Goal: Task Accomplishment & Management: Complete application form

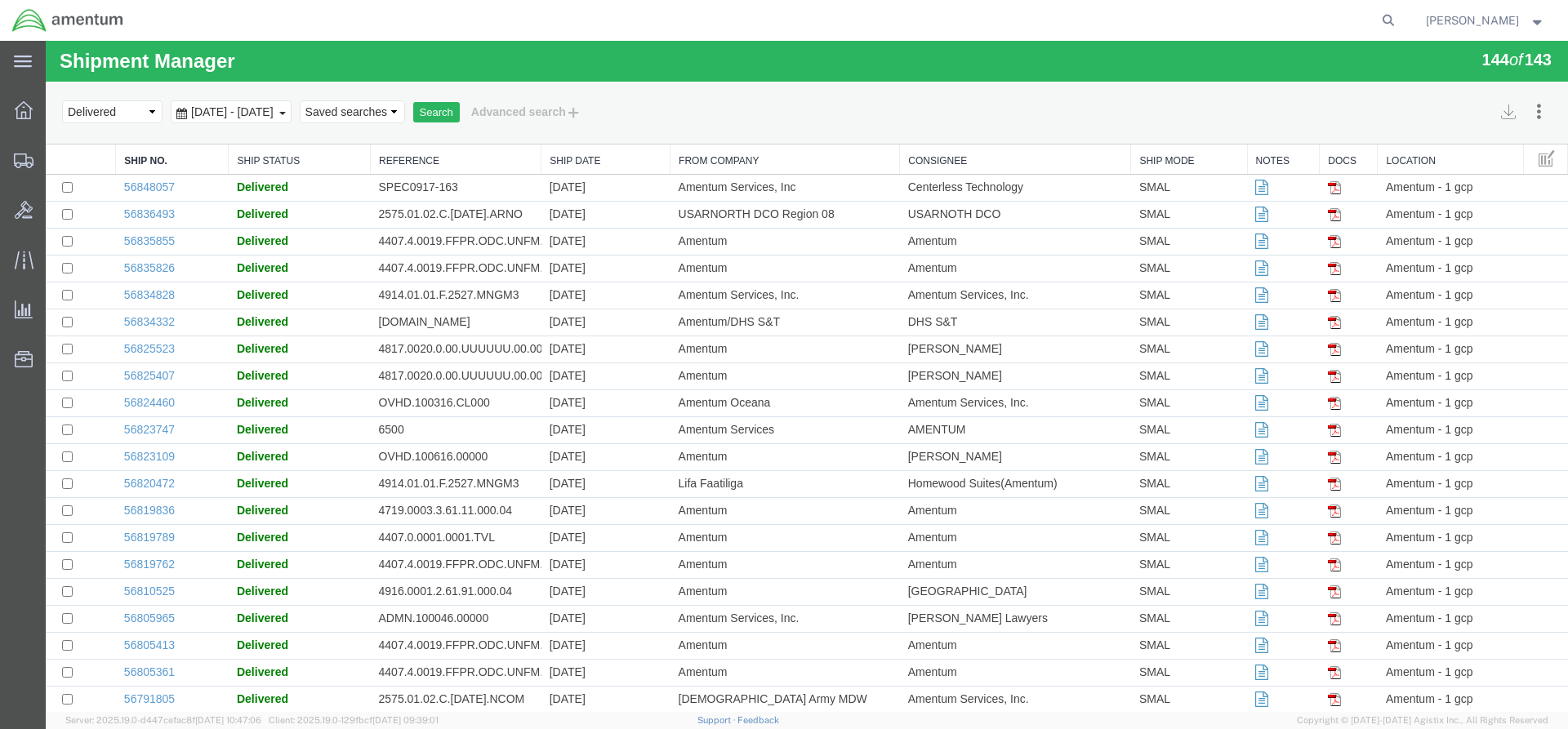
click at [773, 107] on div "Select status Active All Shipments Approved Booked Canceled Delivered Denied Ne…" at bounding box center [806, 112] width 1490 height 28
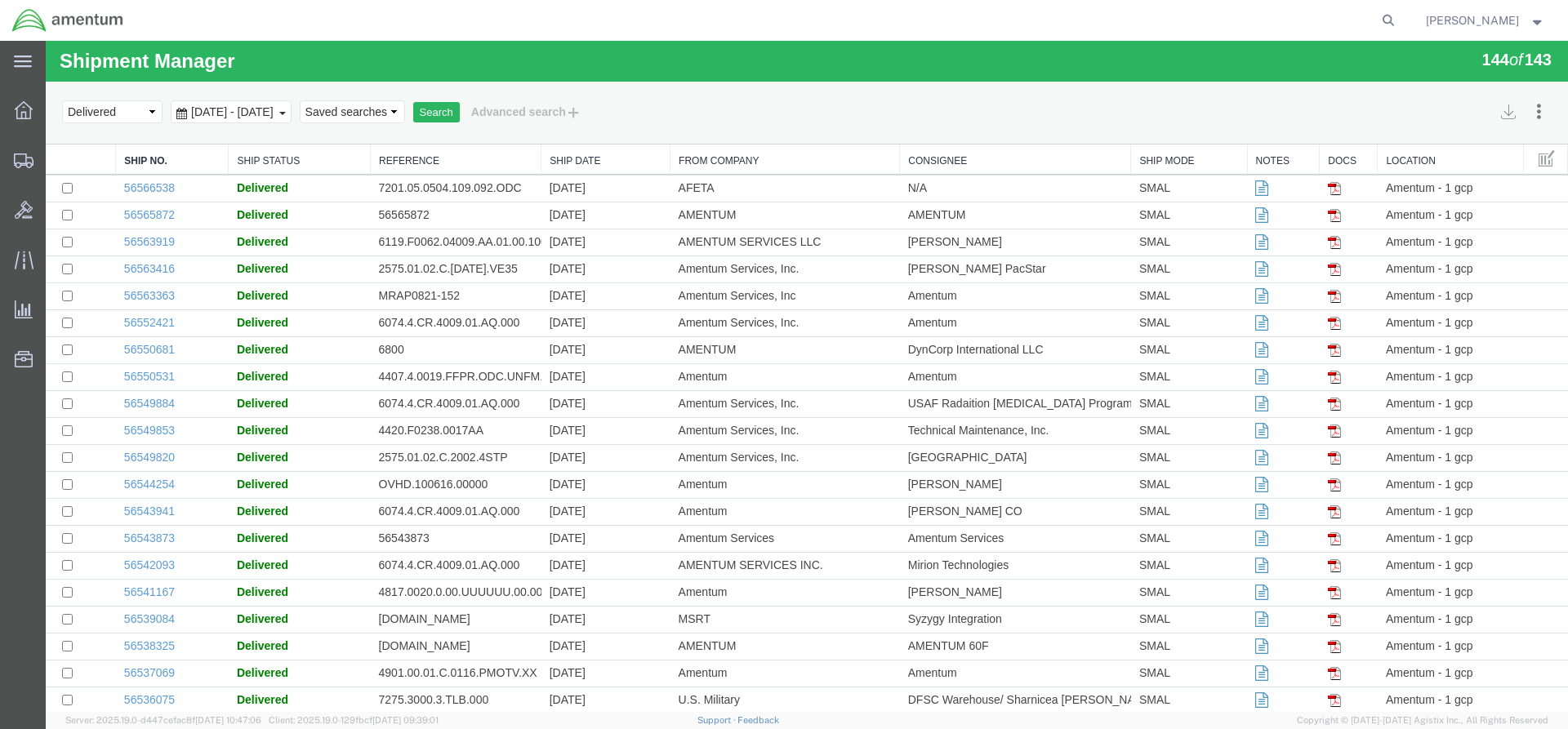
scroll to position [3017, 0]
click at [571, 112] on button "Advanced search" at bounding box center [526, 112] width 133 height 28
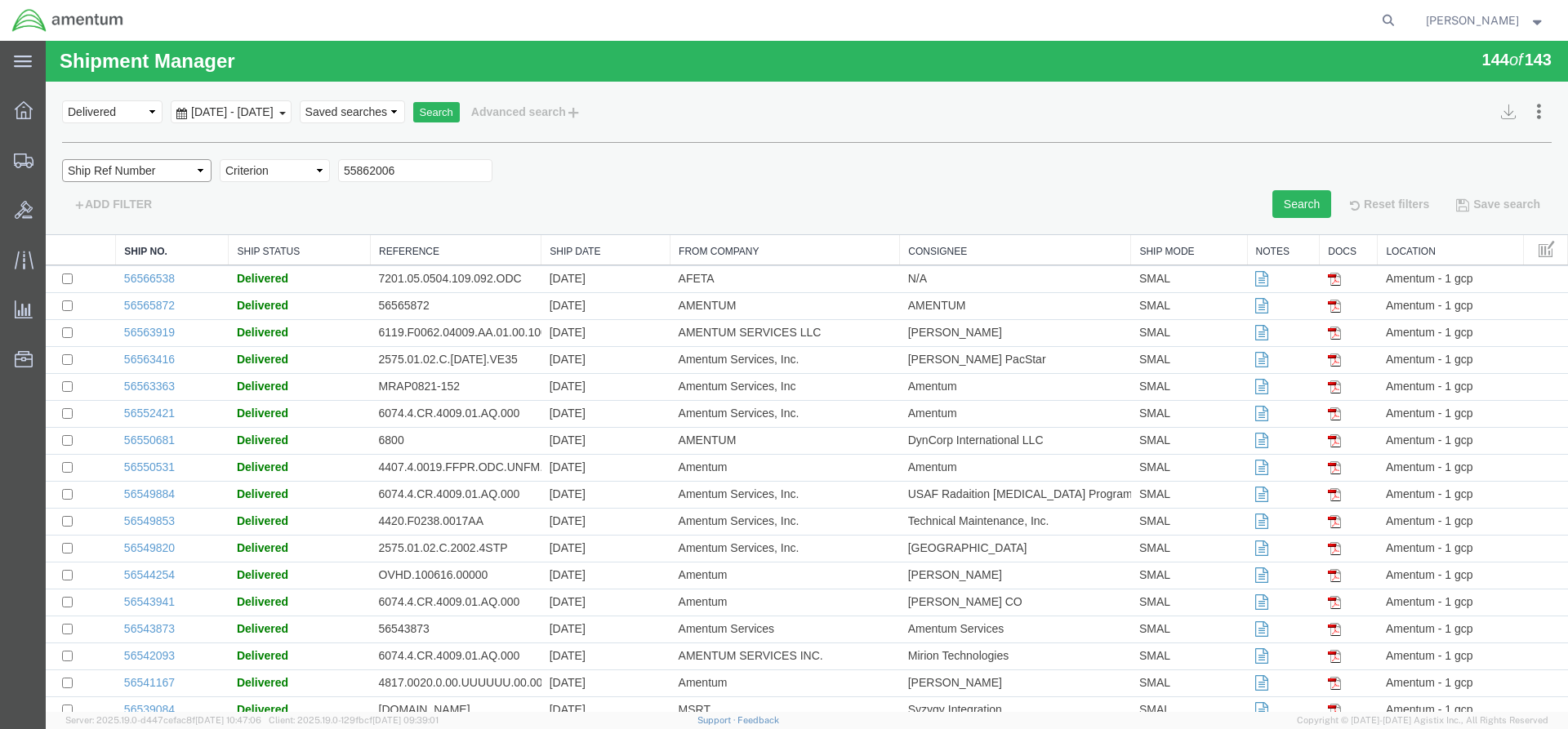
select select "shipno"
click at [388, 173] on input "text" at bounding box center [415, 171] width 154 height 23
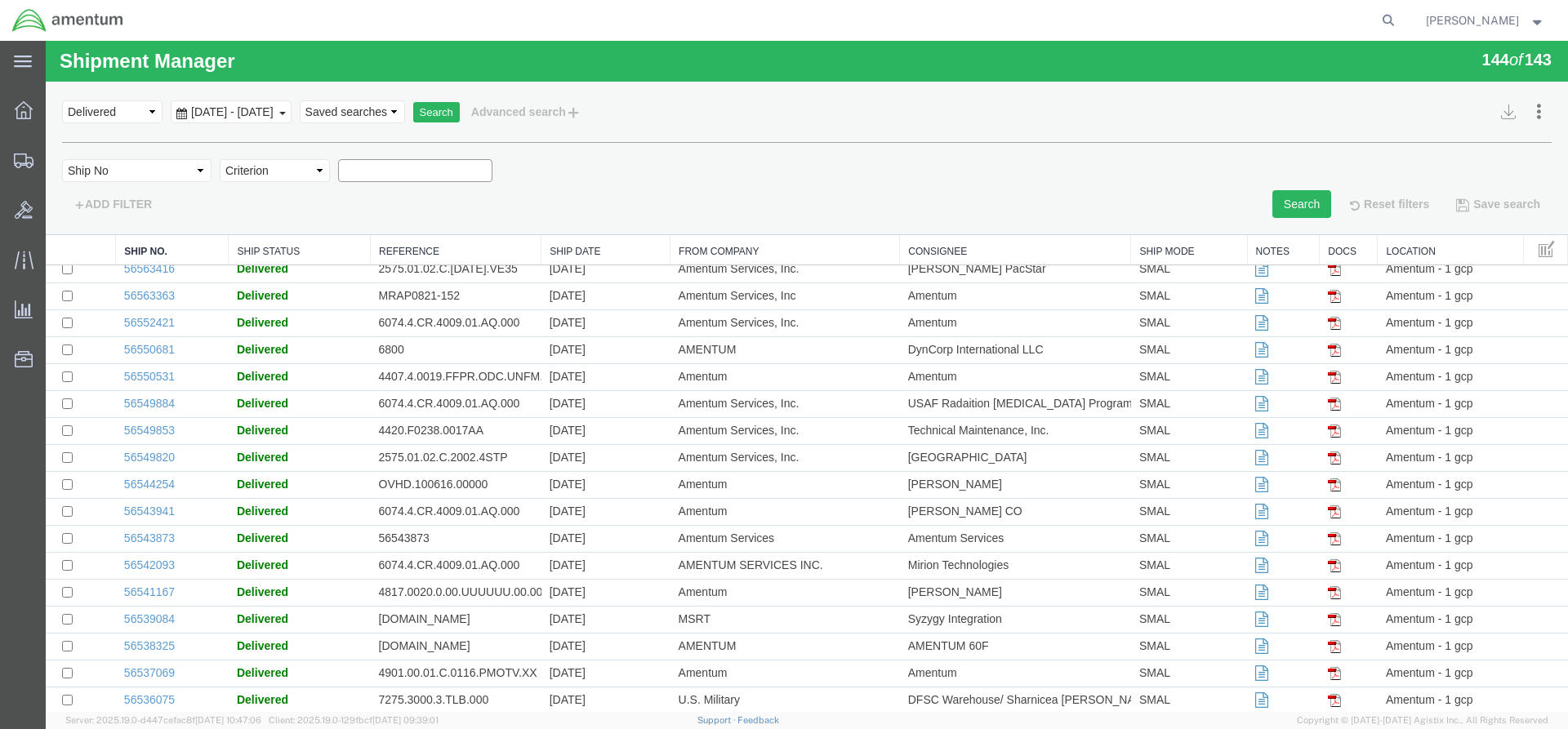
click at [359, 170] on input "text" at bounding box center [415, 171] width 154 height 23
paste input "Requesting a [PERSON_NAME] Express Lines Freight for shipping Rotary Head from …"
type input "Requesting a [PERSON_NAME] Express Lines Freight for shipping Rotary Head from …"
drag, startPoint x: 342, startPoint y: 173, endPoint x: 717, endPoint y: 163, distance: 375.1
click at [717, 163] on div "Field Account Account Carrier Identifier Actual Delivery Date Actual Ship Date …" at bounding box center [806, 174] width 1490 height 31
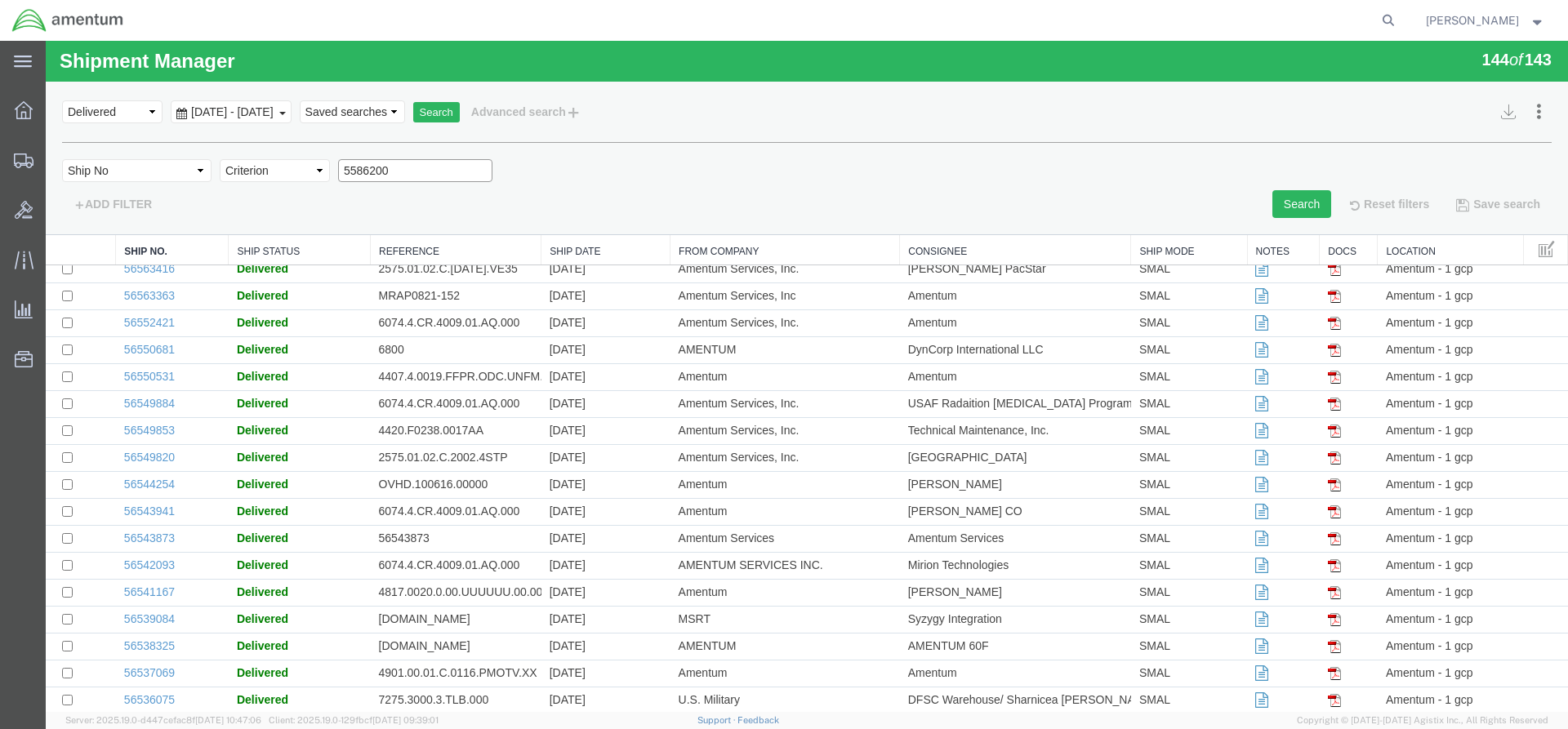
type input "55862006"
click at [1301, 205] on button "Search" at bounding box center [1301, 204] width 59 height 28
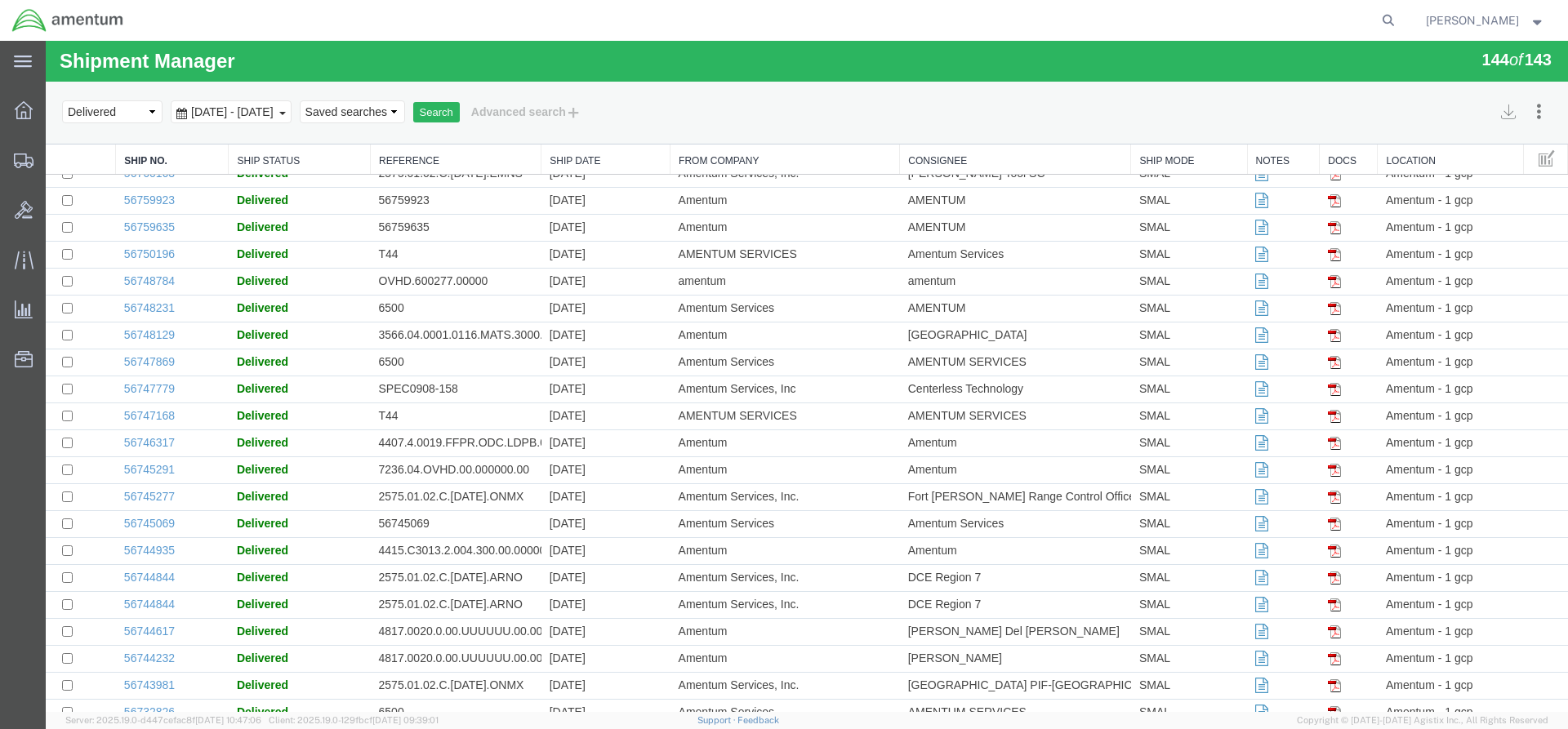
scroll to position [3360, 0]
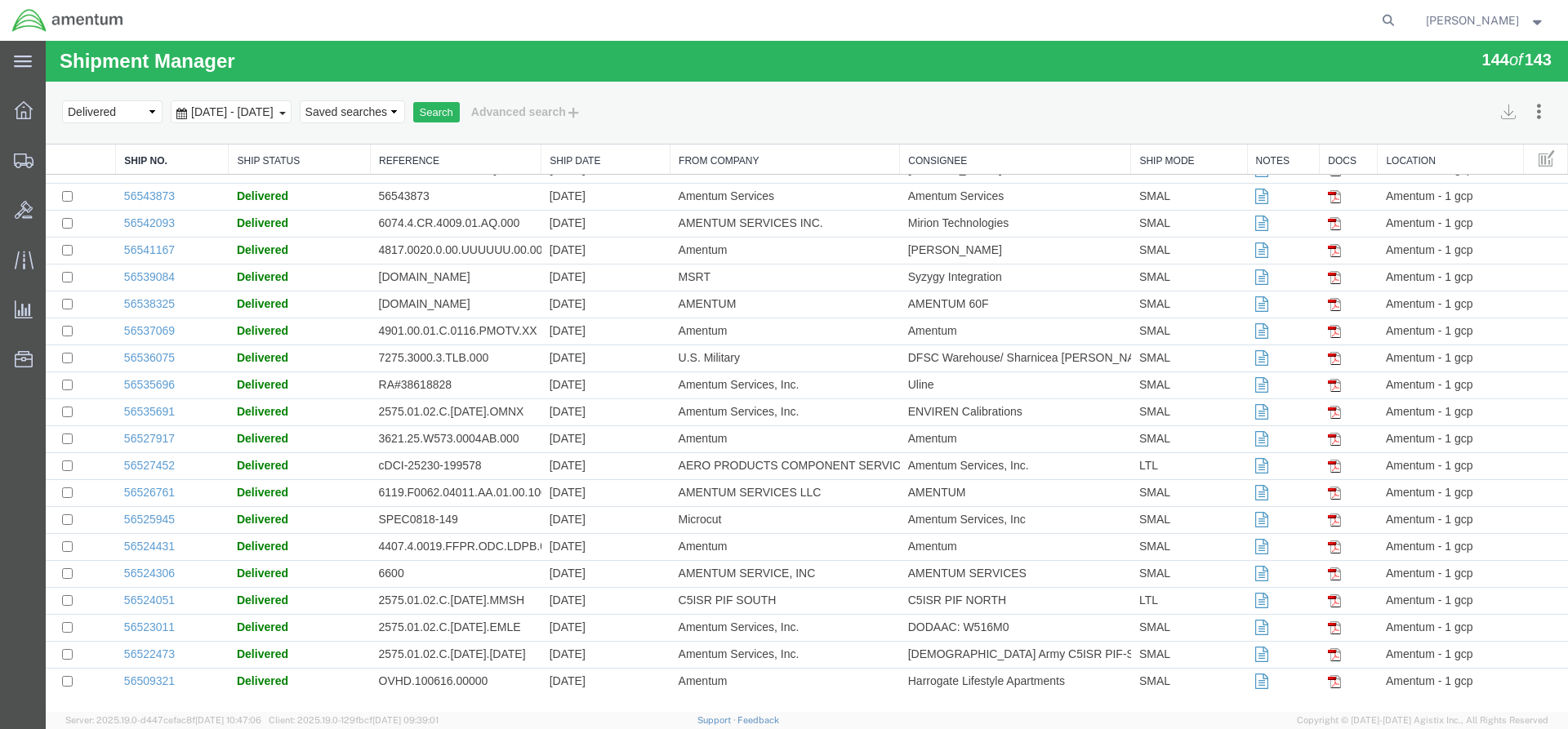
click at [286, 112] on b at bounding box center [282, 114] width 6 height 4
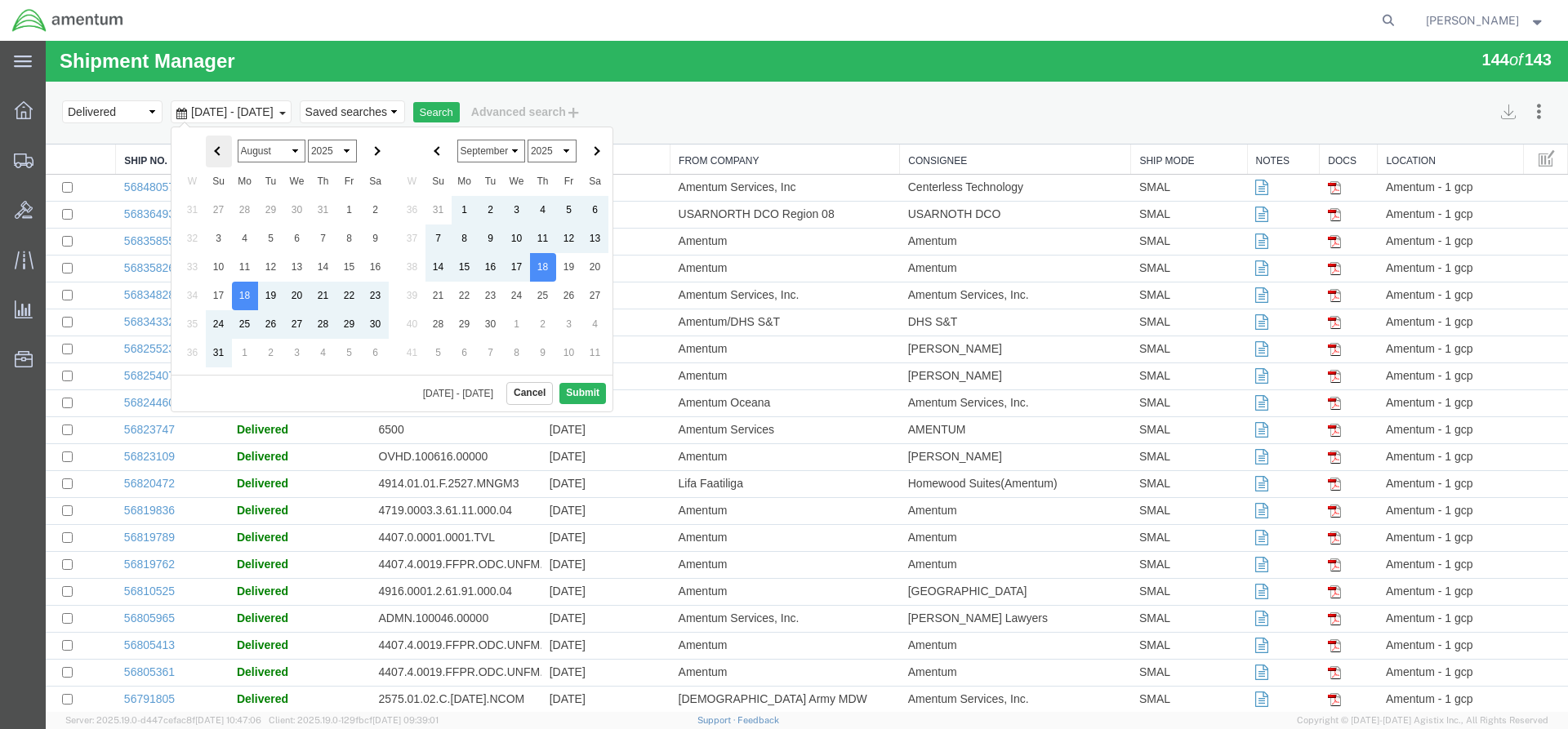
click at [212, 151] on th at bounding box center [219, 151] width 26 height 32
click at [212, 152] on th at bounding box center [219, 151] width 26 height 32
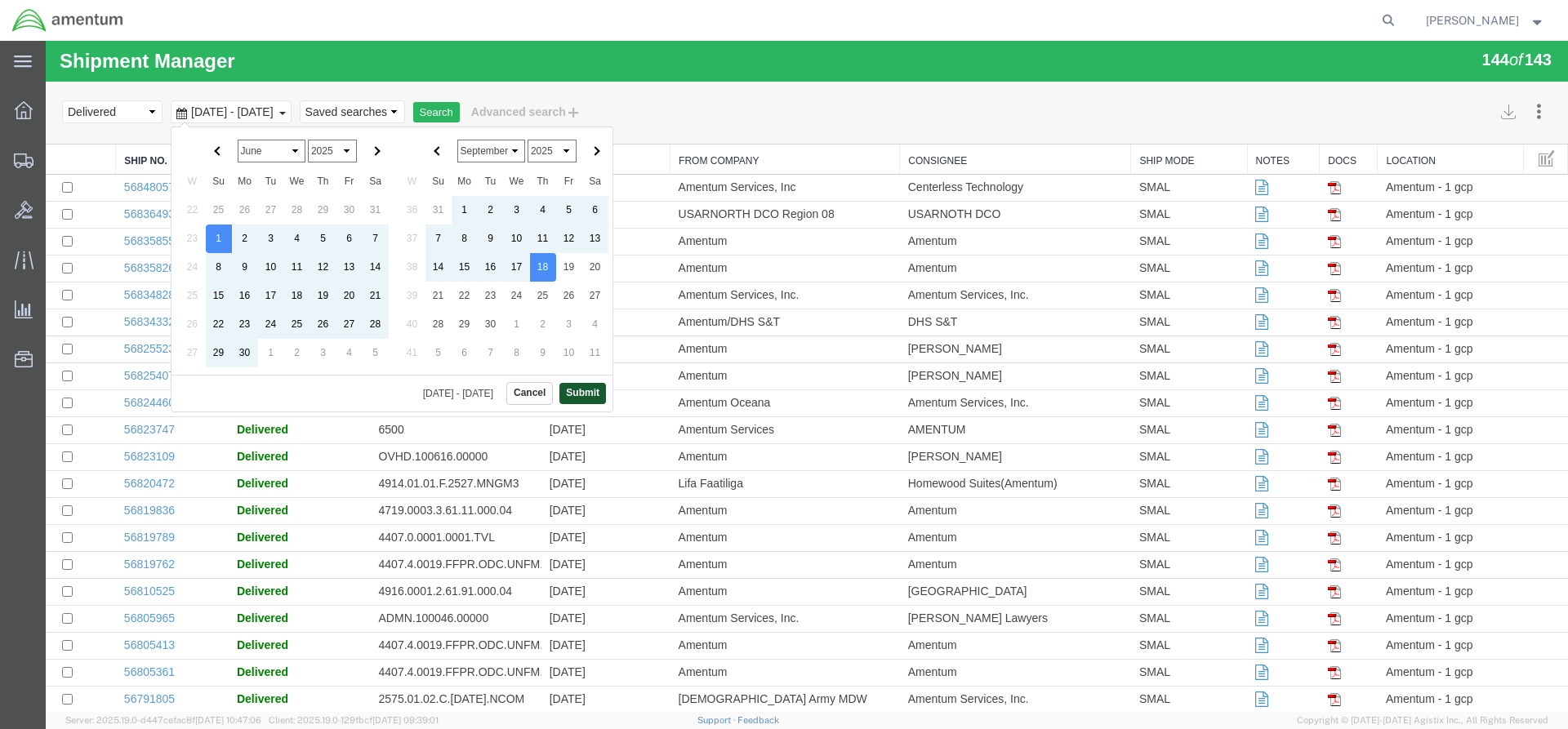
click at [580, 392] on button "Submit" at bounding box center [582, 393] width 47 height 20
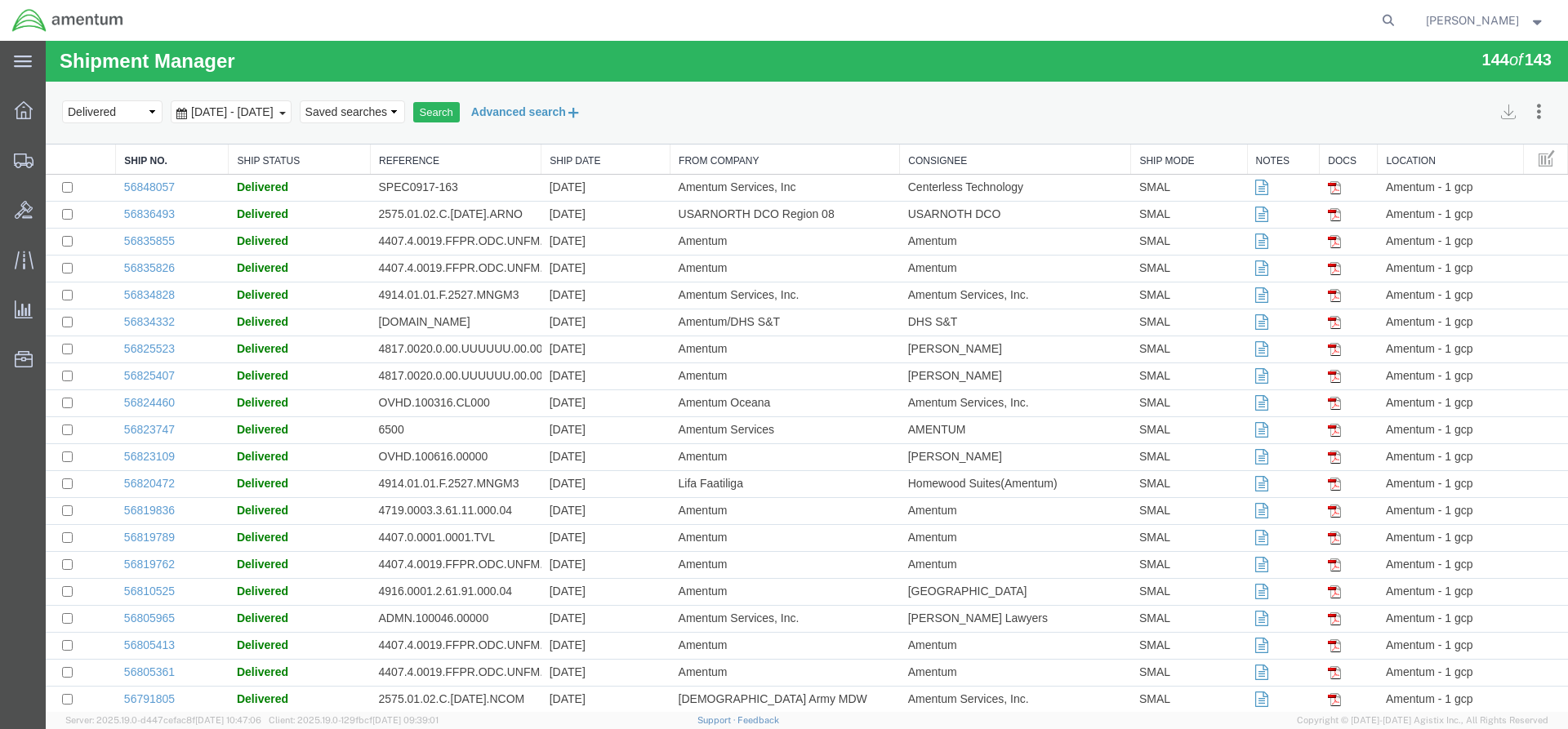
click at [562, 108] on button "Advanced search" at bounding box center [526, 112] width 133 height 28
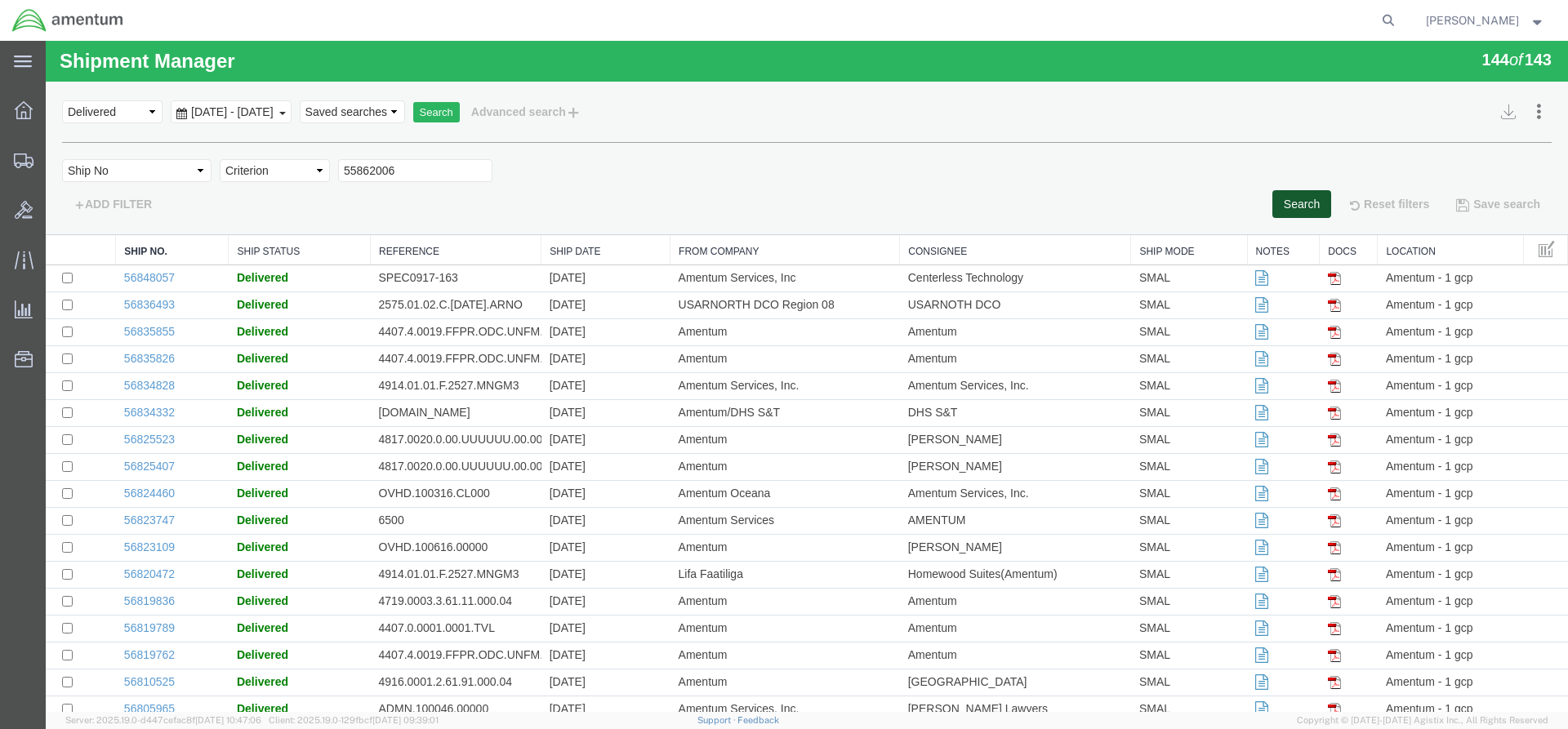
click at [1272, 206] on button "Search" at bounding box center [1301, 204] width 59 height 28
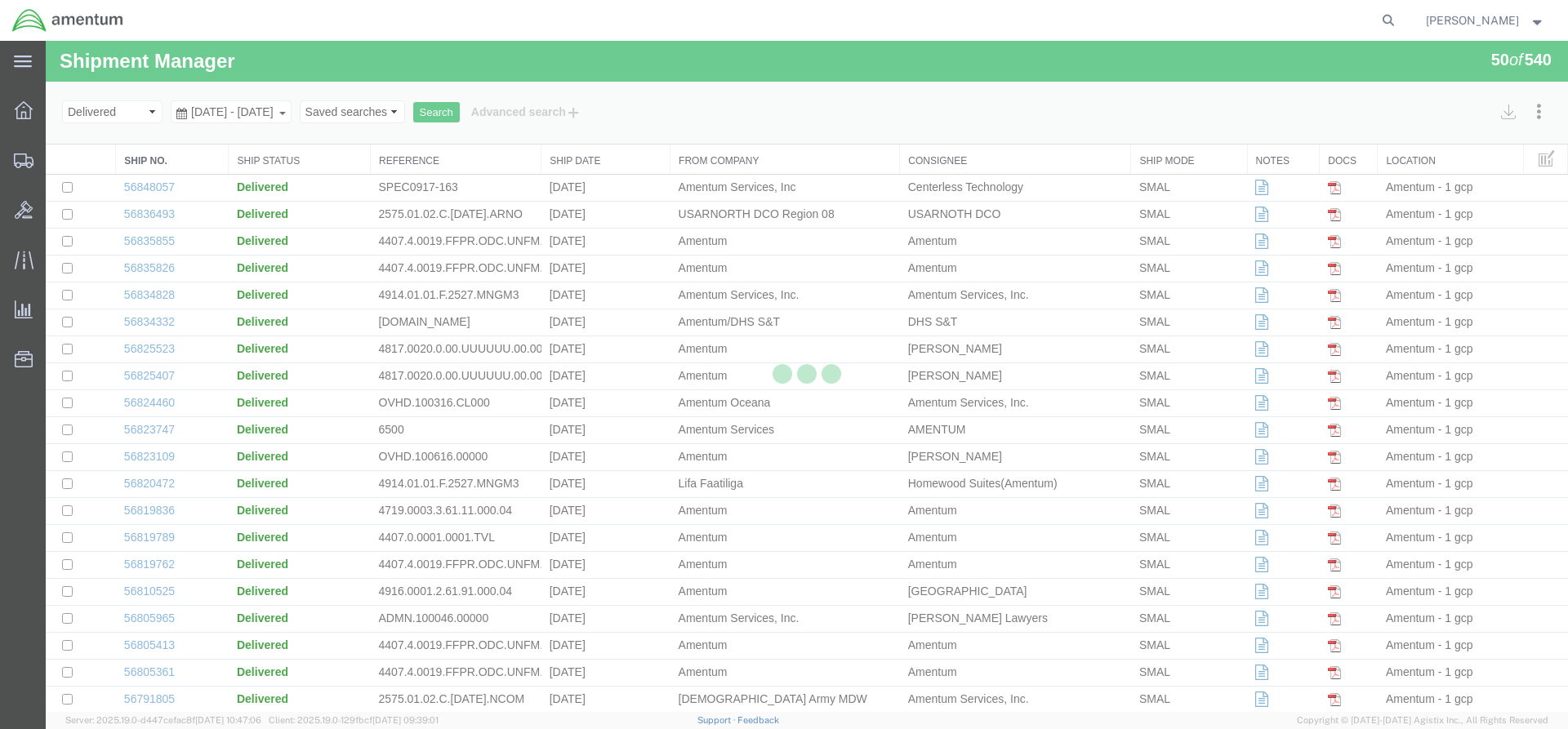
scroll to position [827, 0]
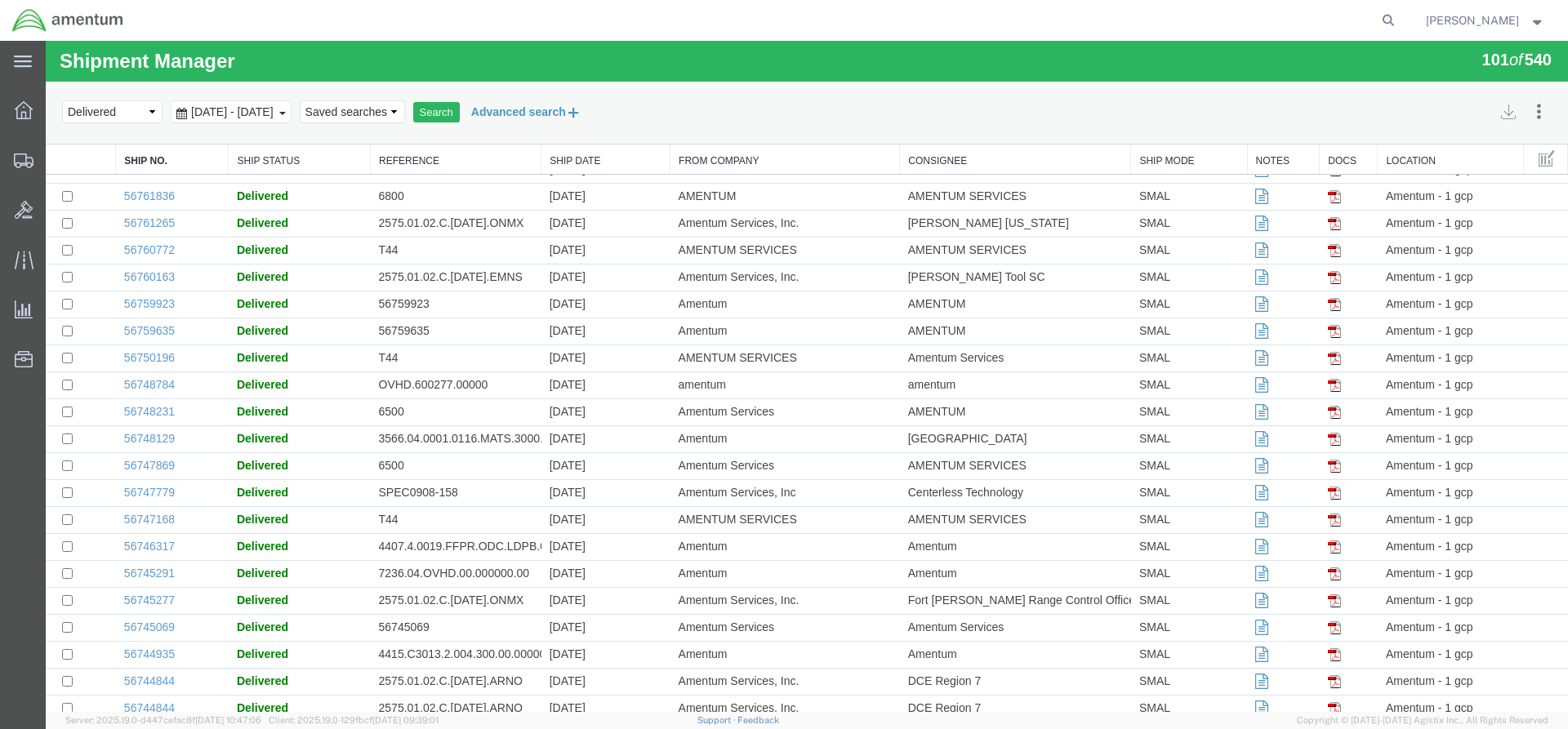
click at [548, 113] on button "Advanced search" at bounding box center [526, 112] width 133 height 28
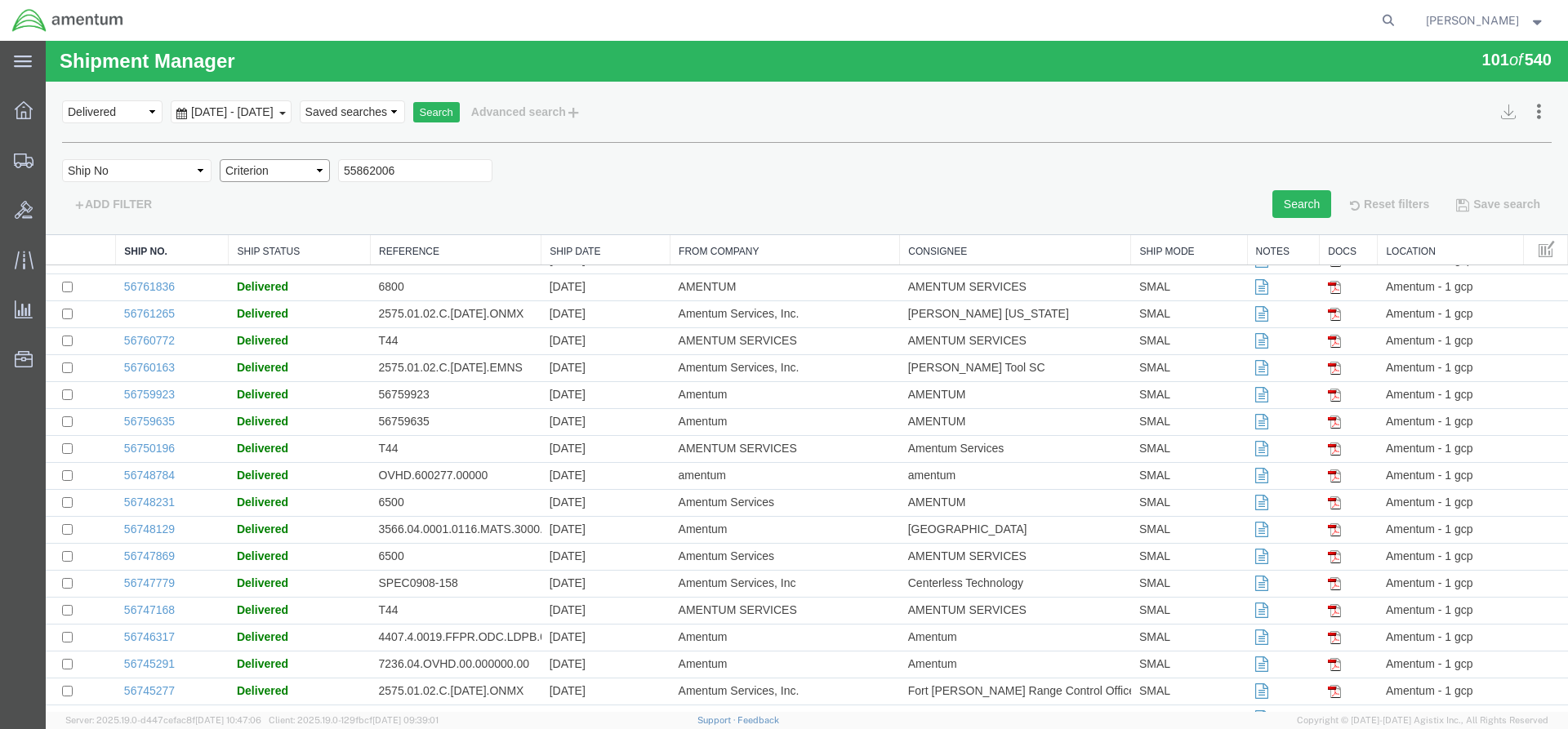
scroll to position [917, 0]
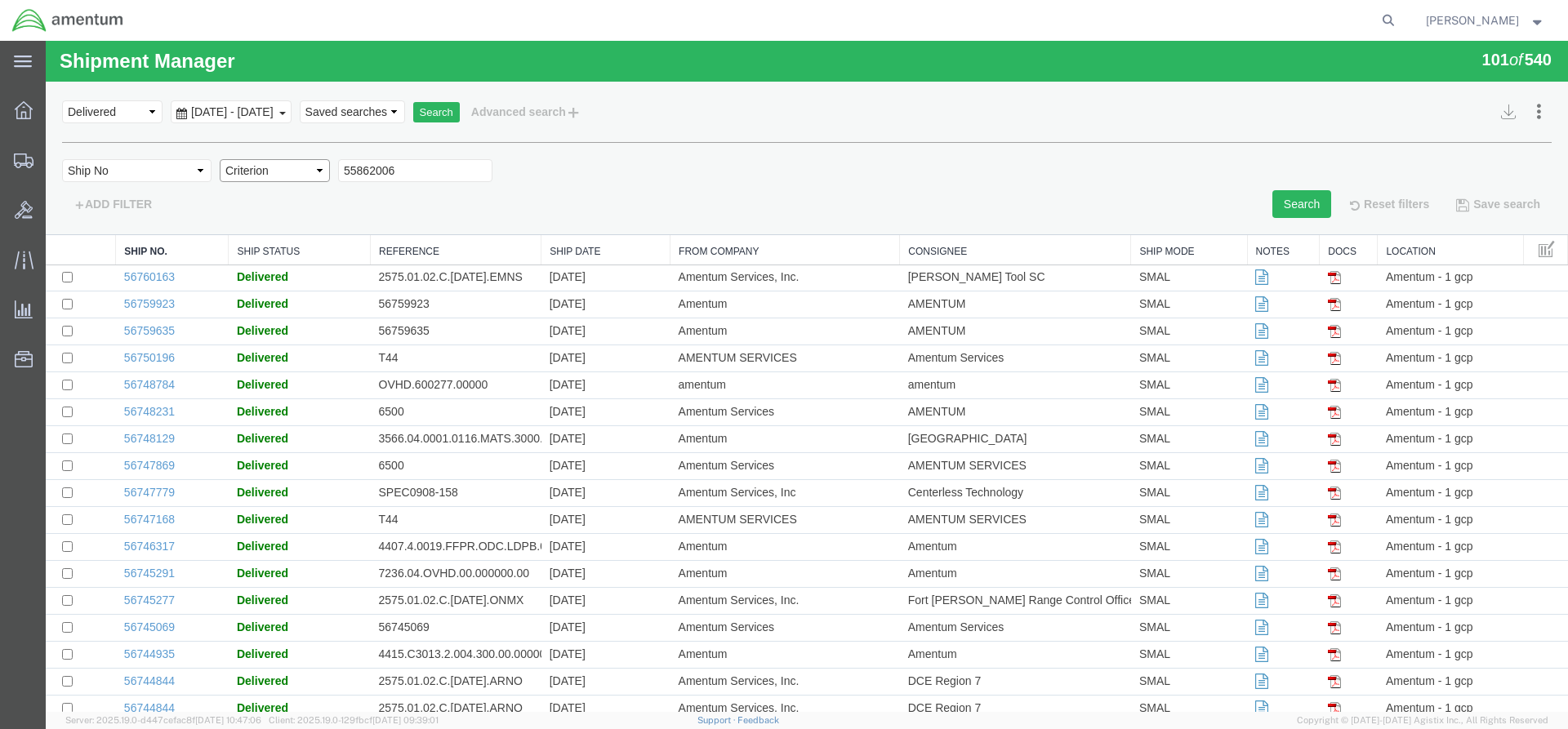
select select "is"
click at [1283, 210] on button "Search" at bounding box center [1301, 204] width 59 height 28
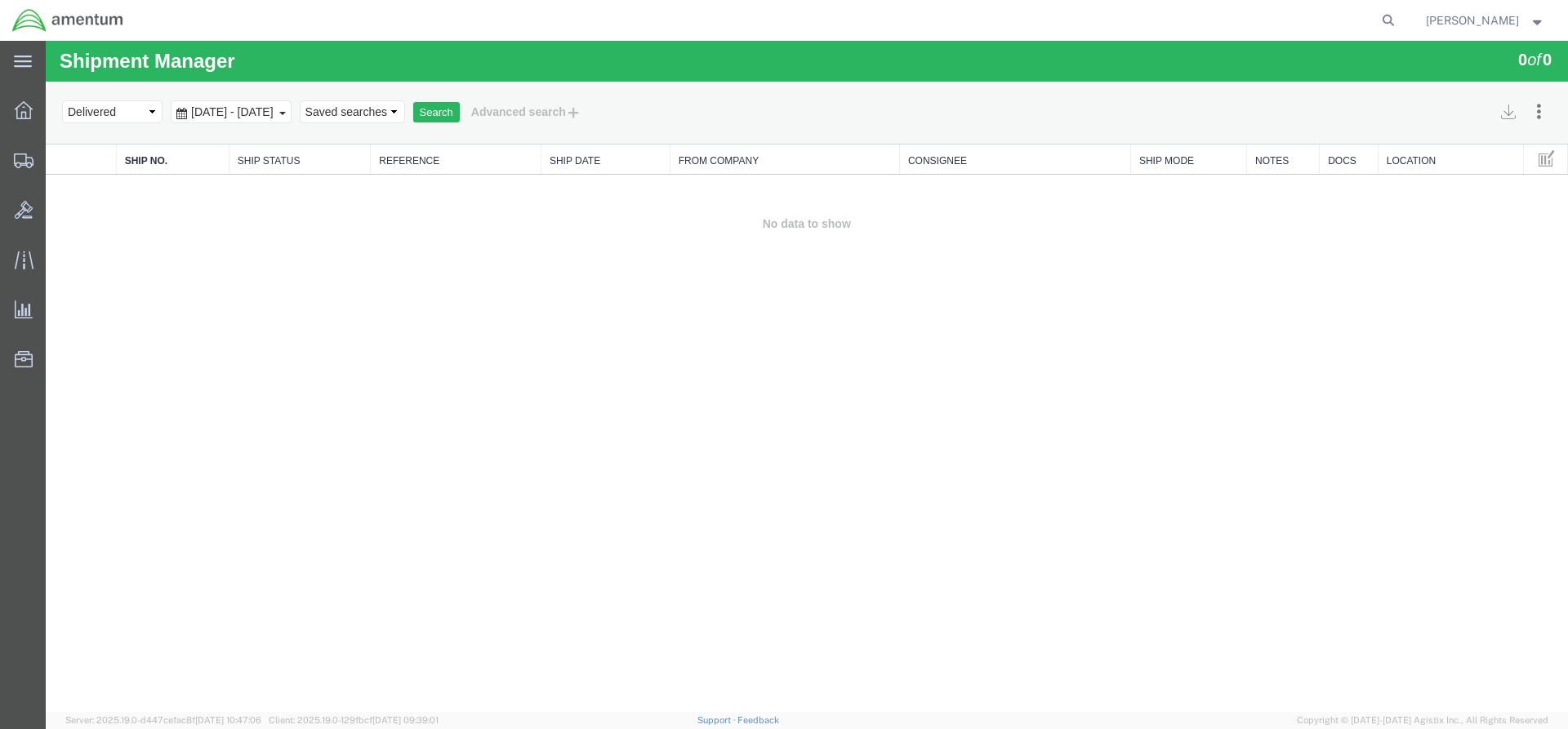
click at [291, 116] on div "[DATE] - [DATE]" at bounding box center [231, 112] width 121 height 23
drag, startPoint x: 671, startPoint y: 98, endPoint x: 718, endPoint y: 100, distance: 47.0
click at [718, 100] on div "Select status Active All Shipments Approved Booked Canceled Delivered Denied Ne…" at bounding box center [806, 112] width 1490 height 28
click at [593, 109] on button "Advanced search" at bounding box center [526, 112] width 133 height 28
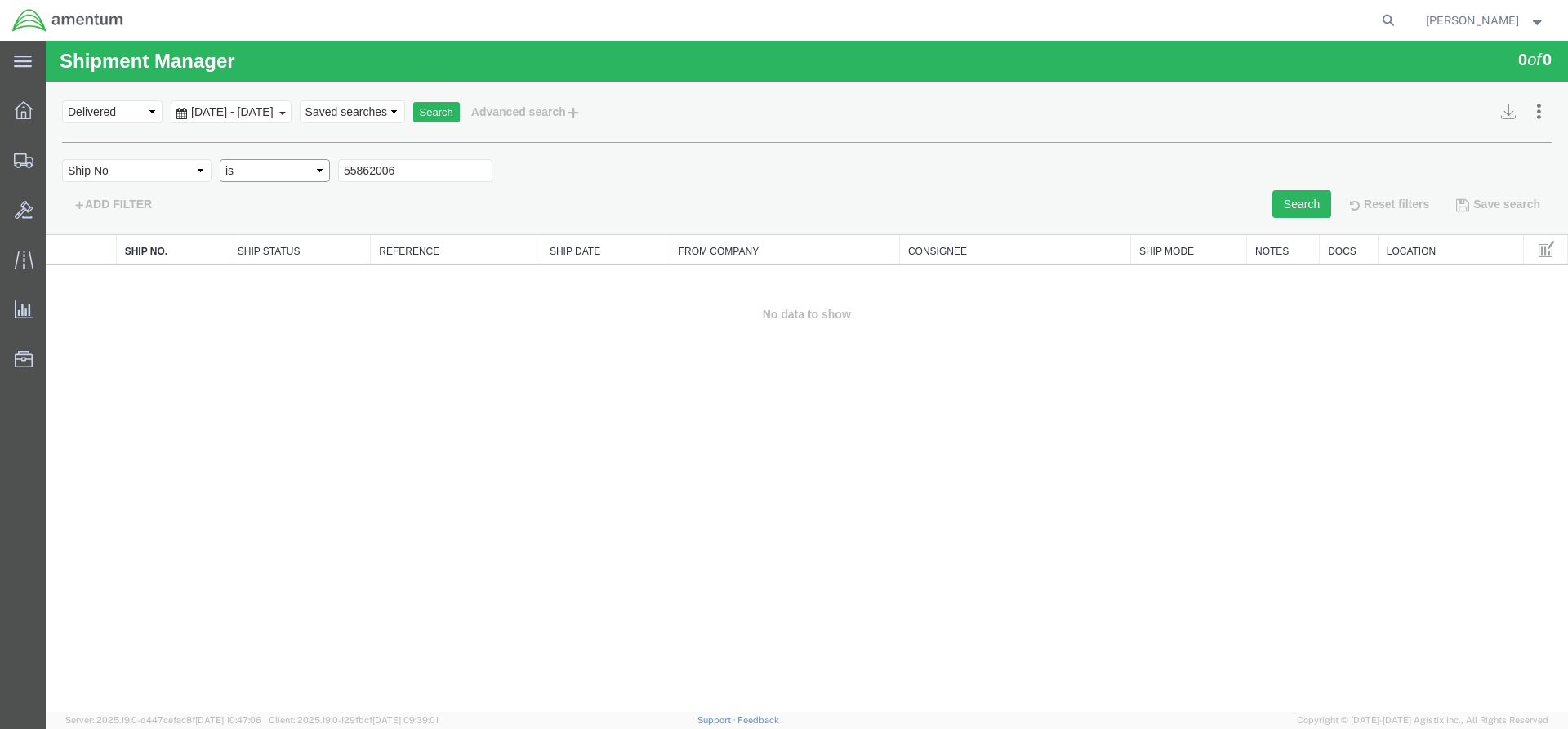
select select
click at [1272, 200] on button "Search" at bounding box center [1301, 204] width 59 height 28
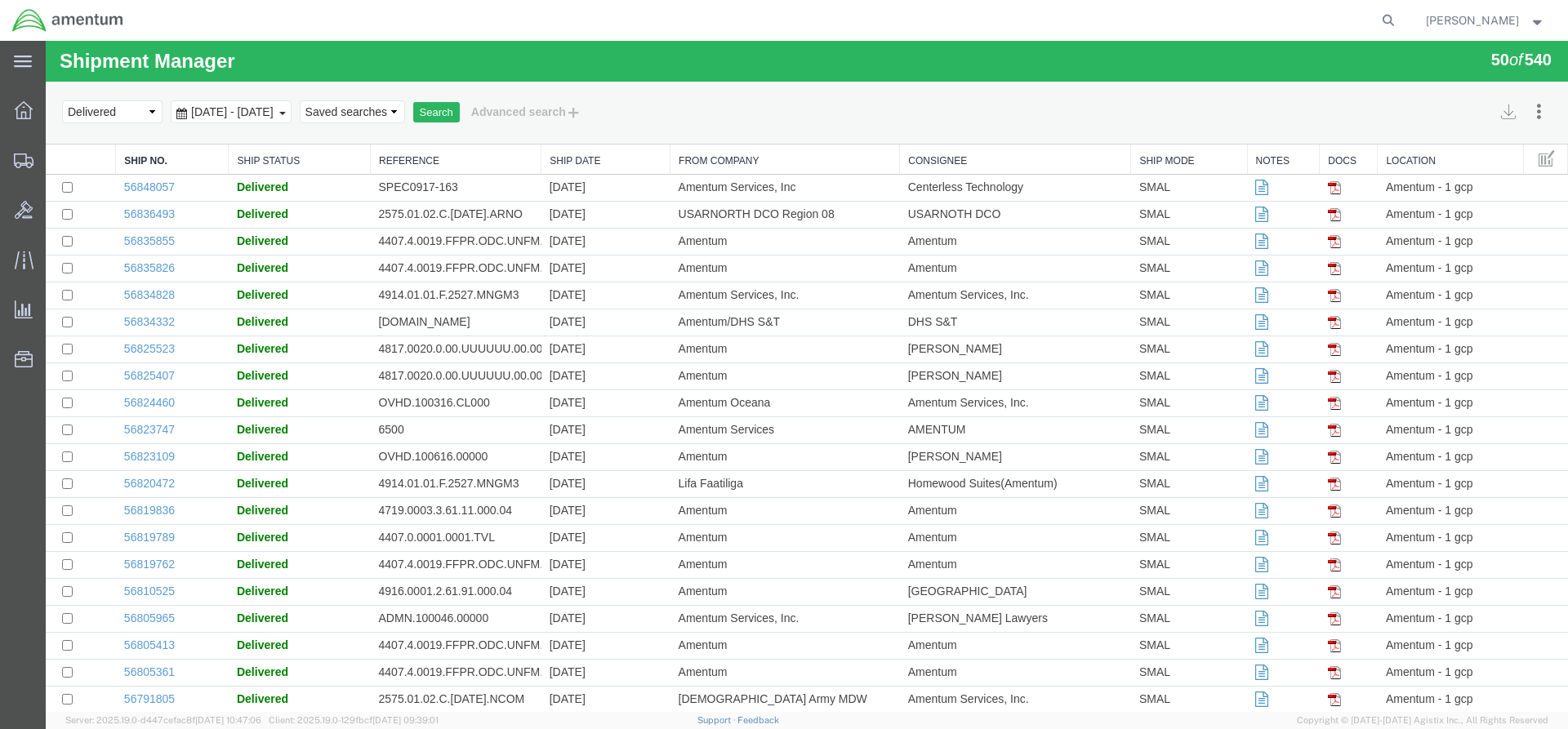
scroll to position [827, 0]
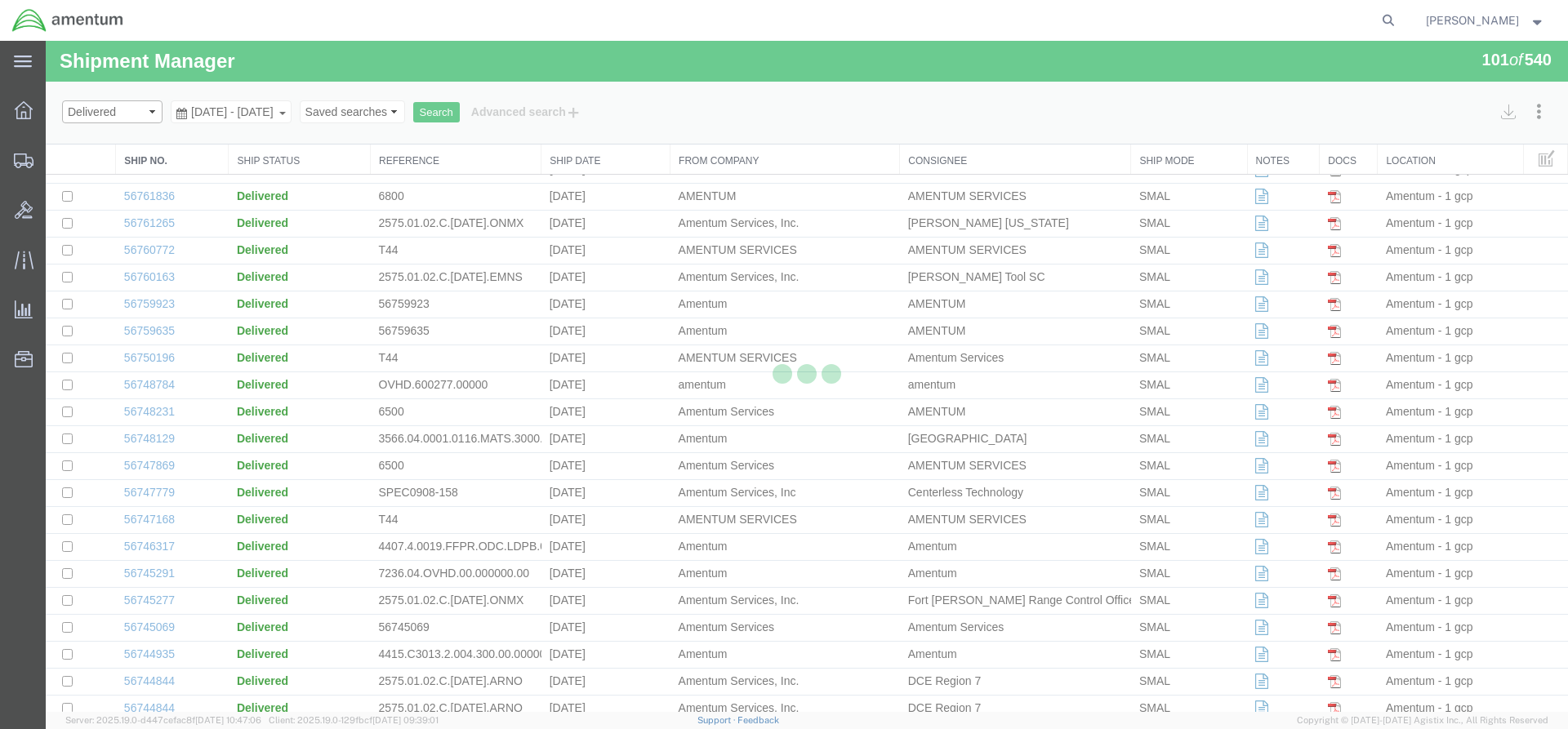
select select "BOOKED"
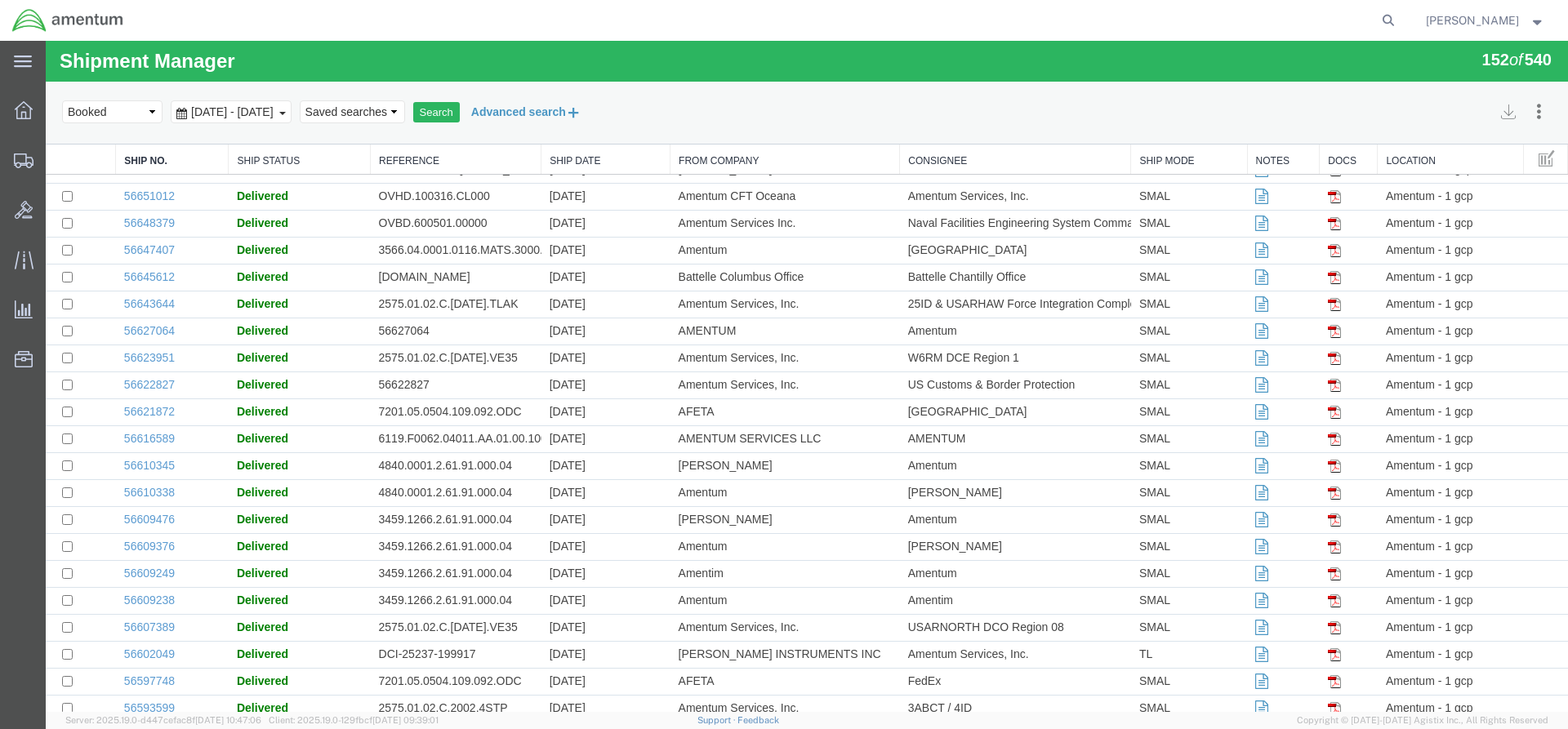
click at [578, 112] on button "Advanced search" at bounding box center [526, 112] width 133 height 28
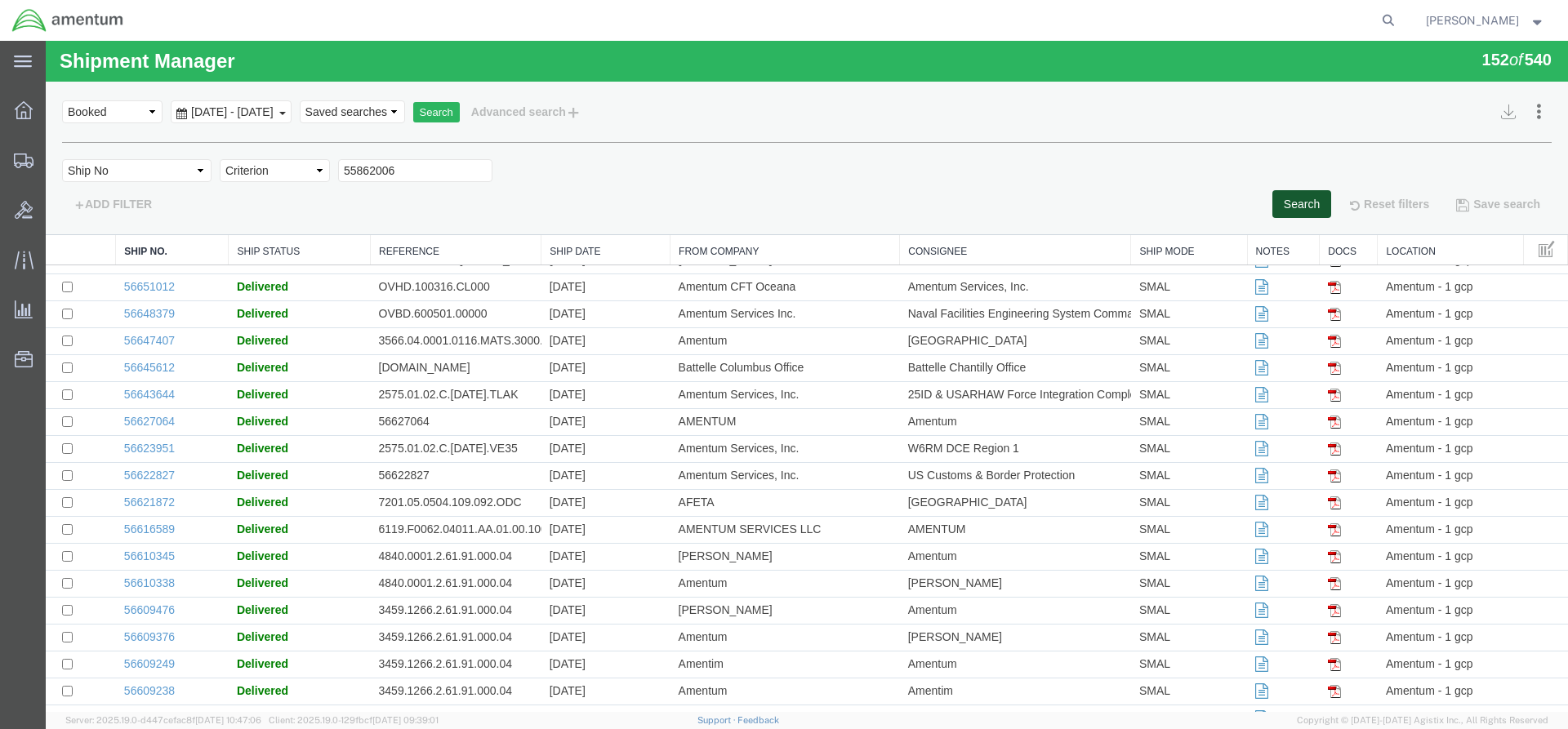
click at [1292, 203] on button "Search" at bounding box center [1301, 204] width 59 height 28
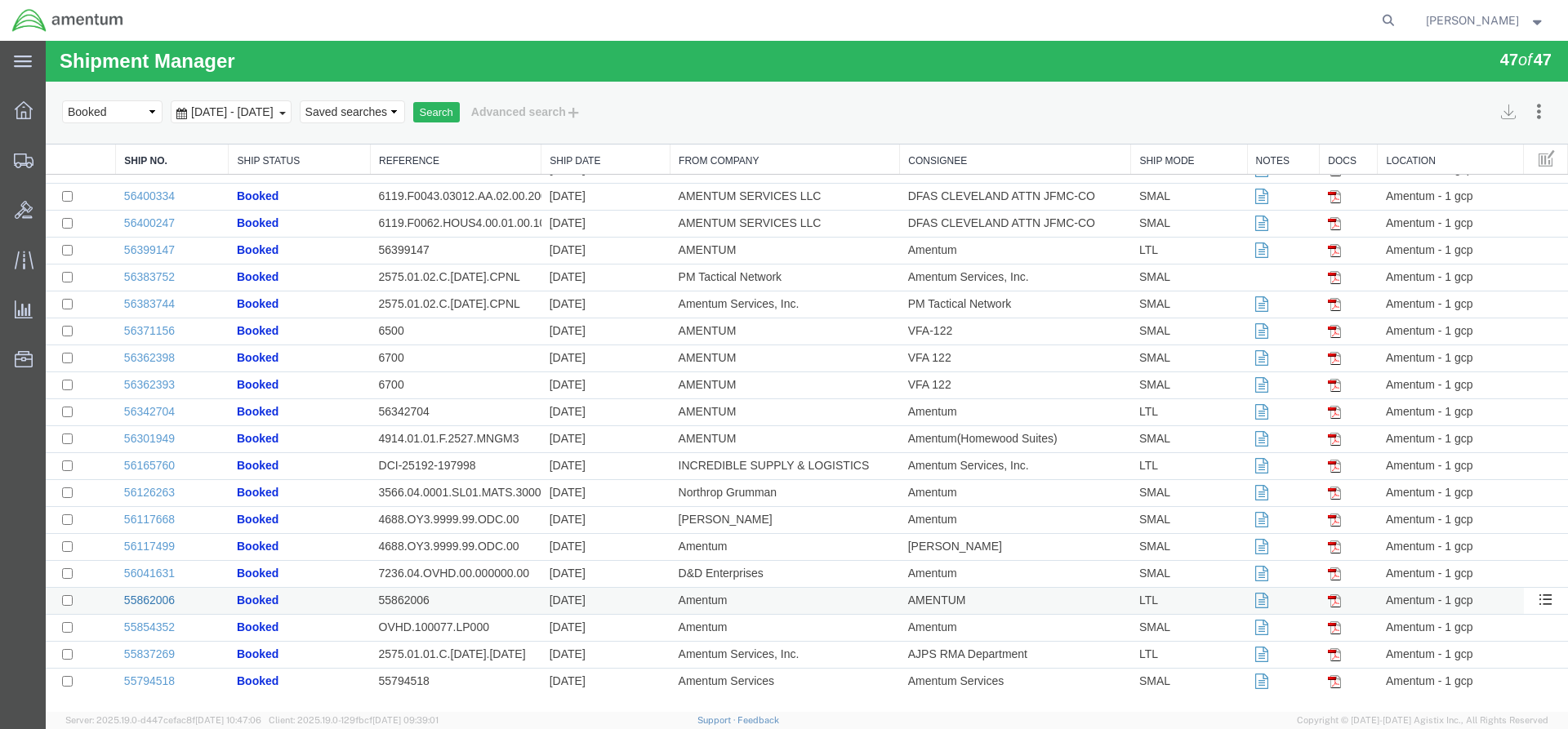
scroll to position [746, 0]
click at [165, 602] on link "55862006" at bounding box center [150, 600] width 51 height 13
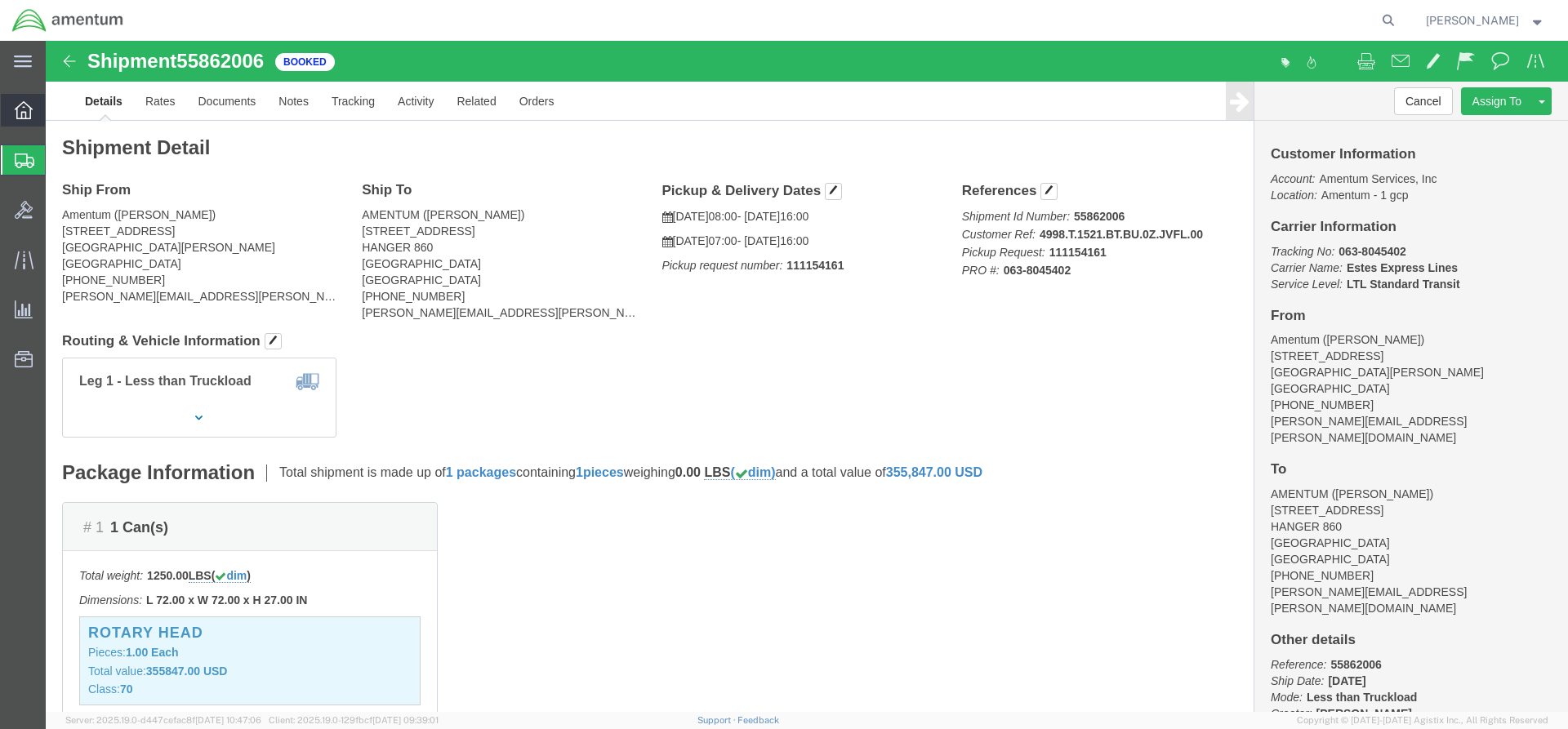
click at [23, 107] on icon at bounding box center [24, 110] width 18 height 18
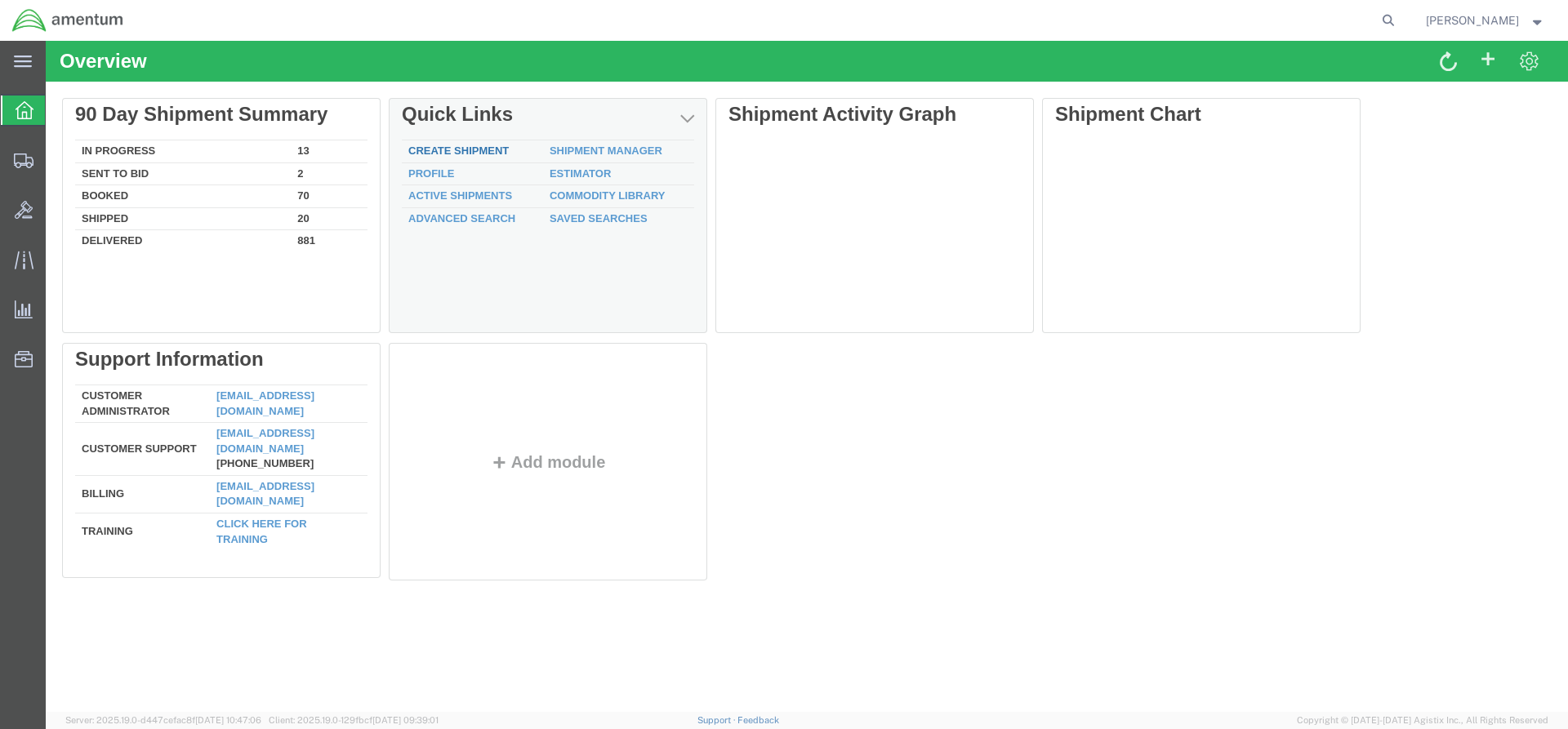
click at [433, 148] on link "Create Shipment" at bounding box center [459, 151] width 100 height 12
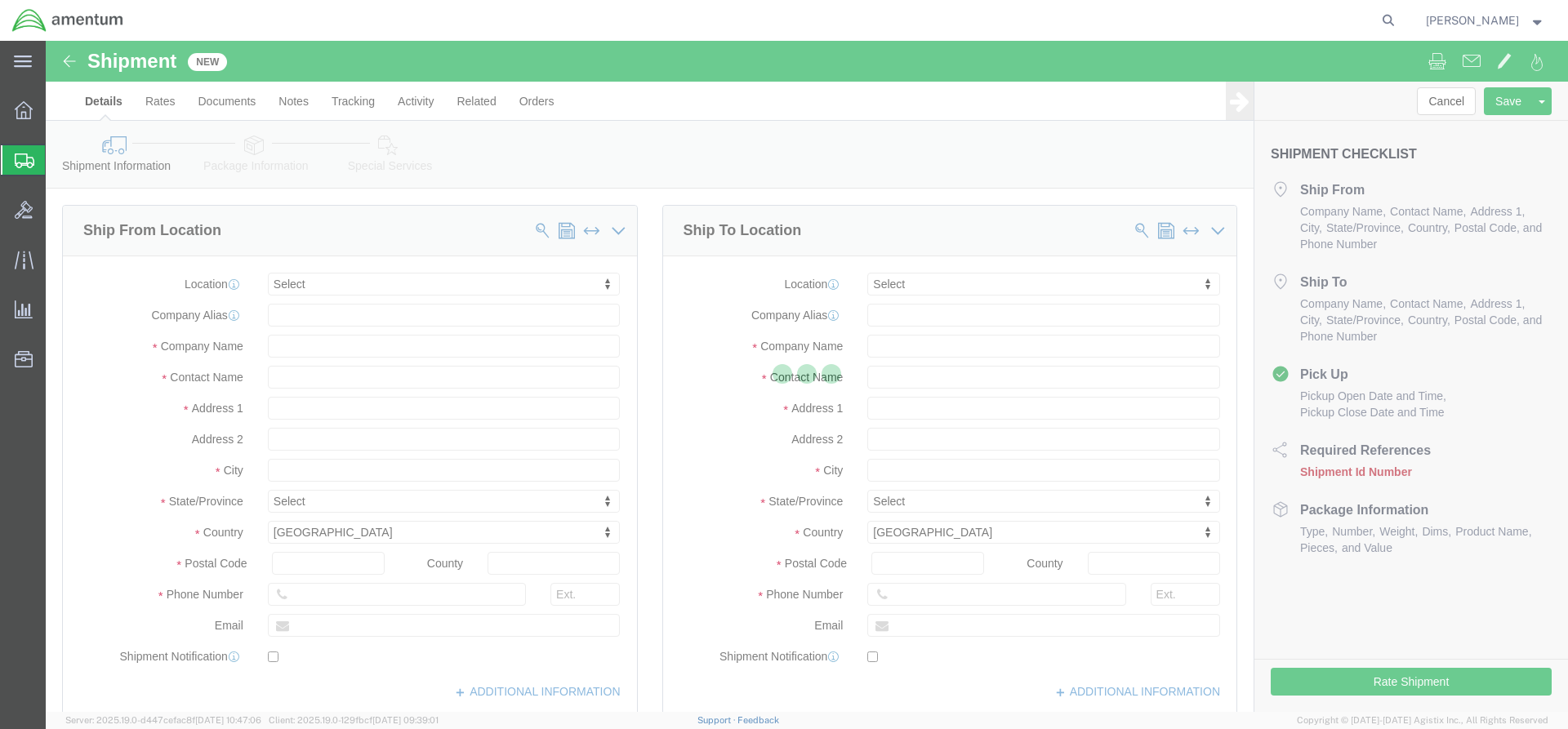
select select
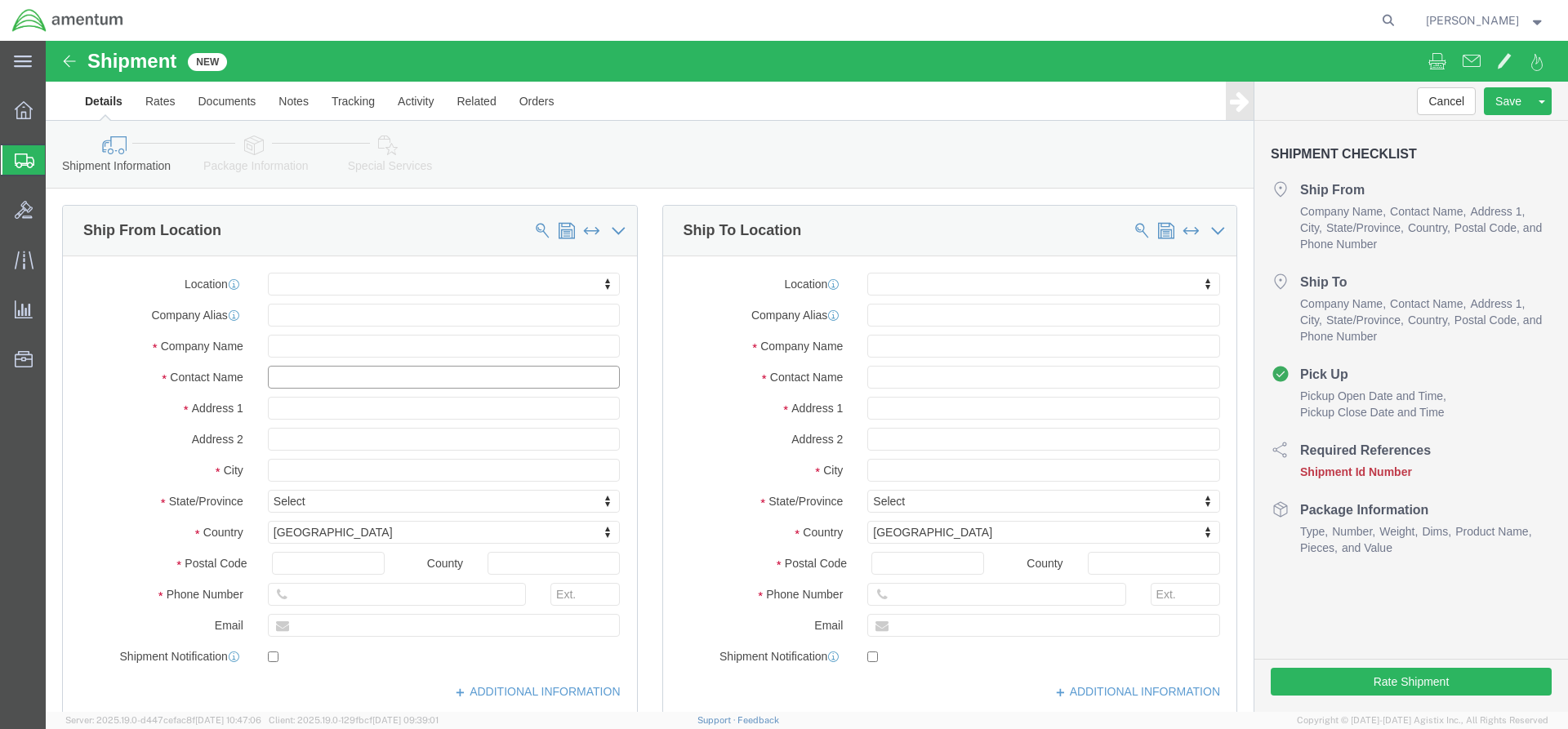
click input "text"
type input "[PERSON_NAME]"
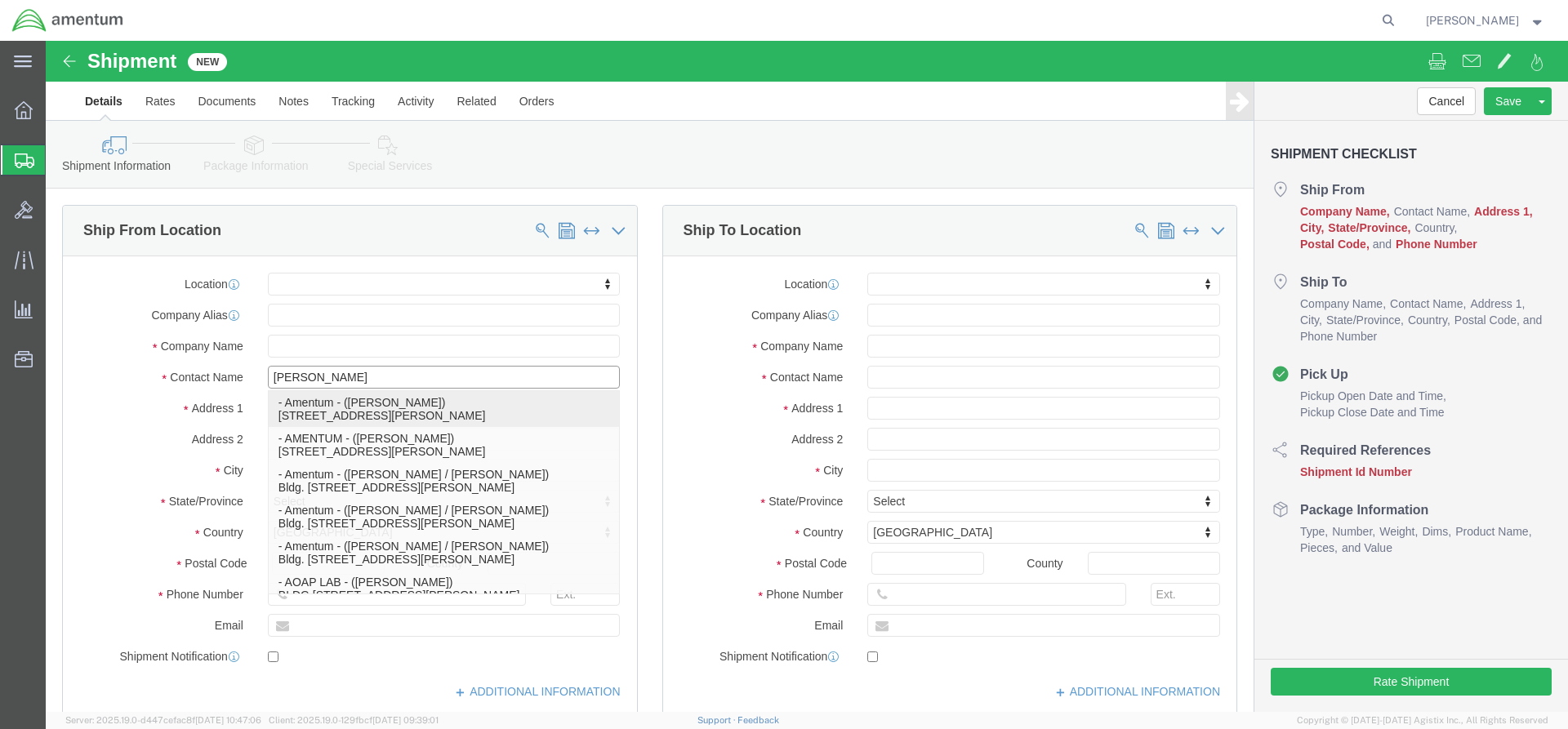
click p "- Amentum - ([PERSON_NAME]) [STREET_ADDRESS][PERSON_NAME]"
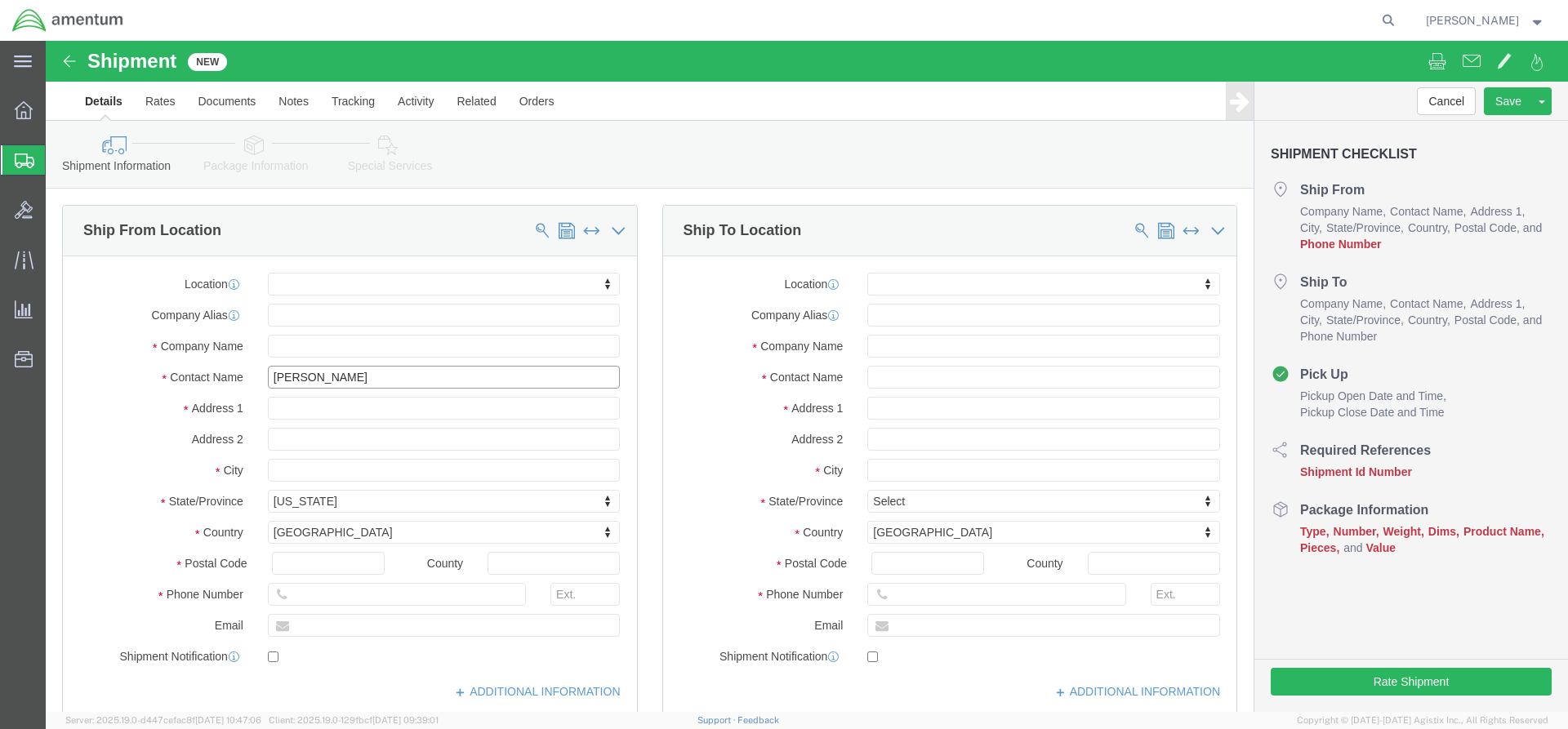
select select
type input "Amentum"
type input "[PERSON_NAME]"
type input "[STREET_ADDRESS]"
type input "Fort [PERSON_NAME]"
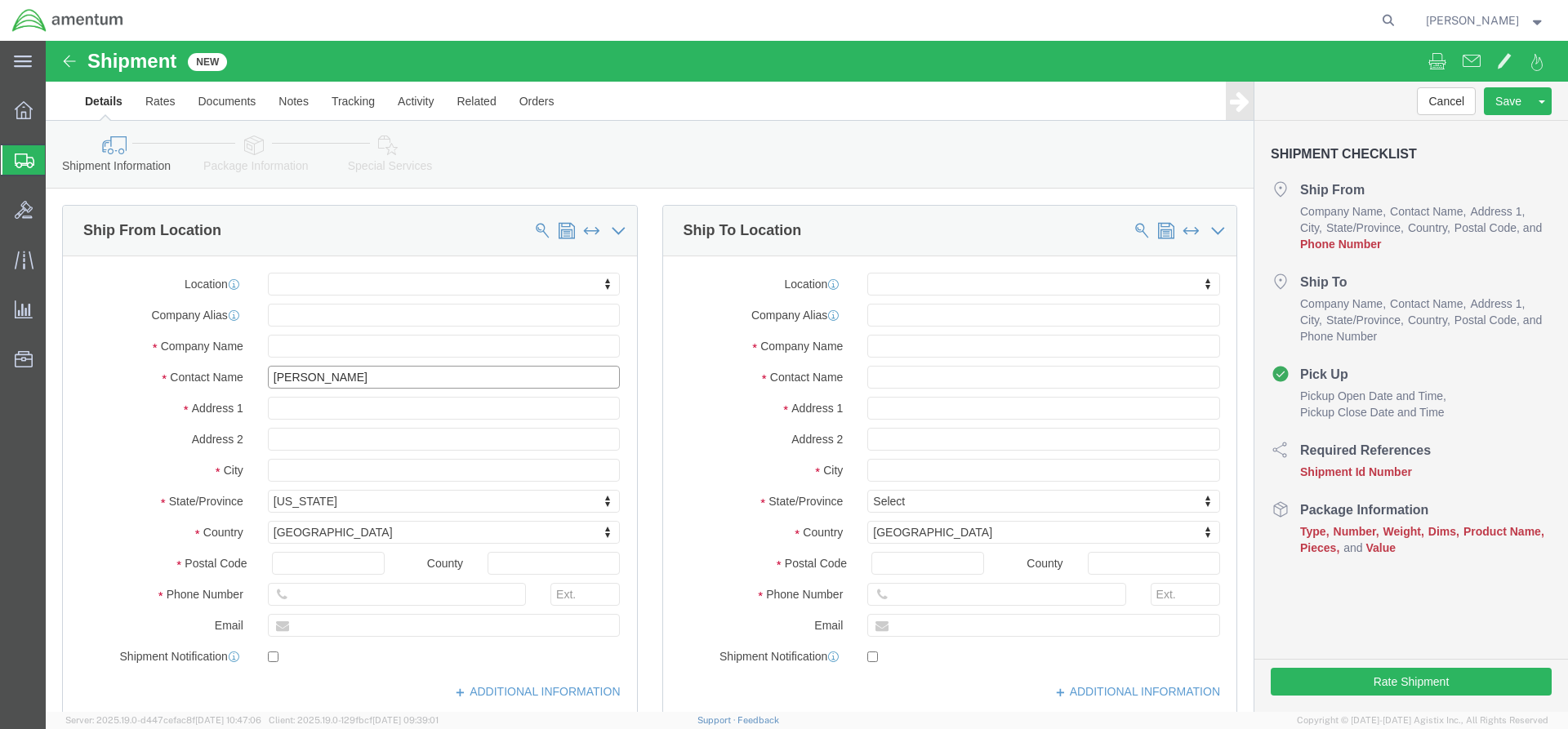
select select "KY"
type input "42223"
type input "[PERSON_NAME]"
click input "text"
click ul "Details Rates Documents Notes Tracking Activity Related Orders"
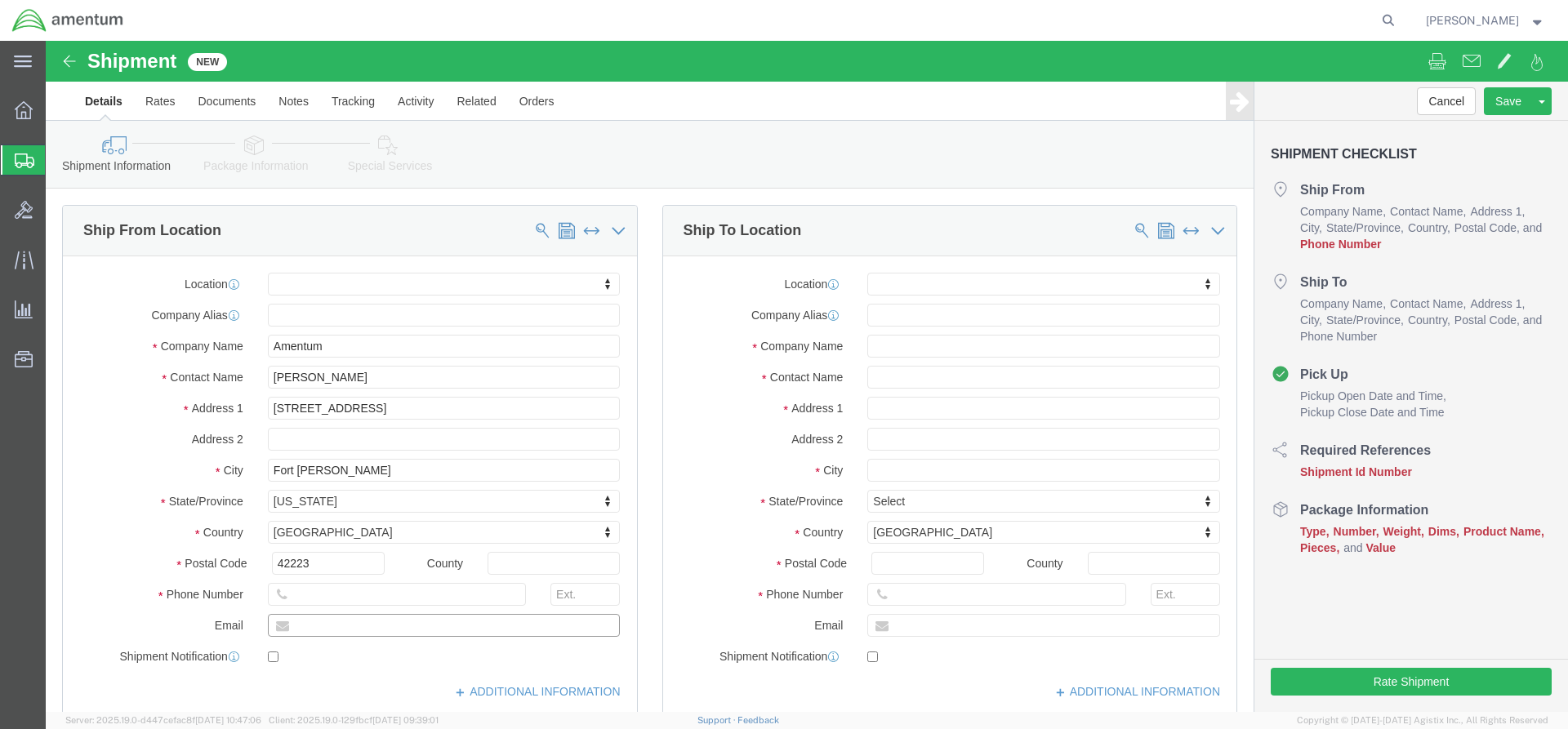
click input "text"
paste input "[PERSON_NAME][EMAIL_ADDRESS][PERSON_NAME][DOMAIN_NAME]"
type input "[PERSON_NAME][EMAIL_ADDRESS][PERSON_NAME][DOMAIN_NAME]"
checkbox input "true"
click input "text"
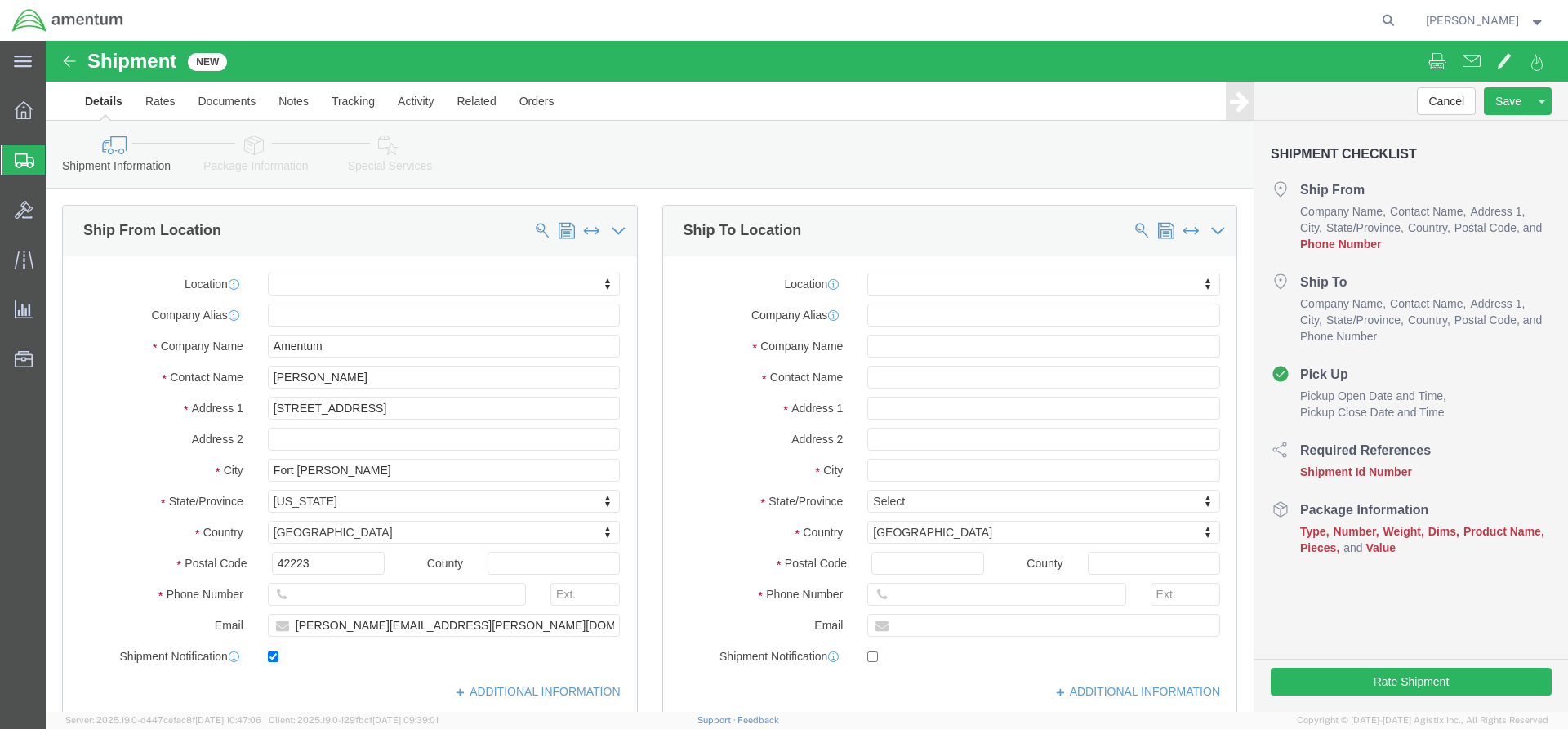
click ul "Details Rates Documents Notes Tracking Activity Related Orders"
click input "text"
paste input "[PHONE_NUMBER]"
type input "[PHONE_NUMBER]"
click input "text"
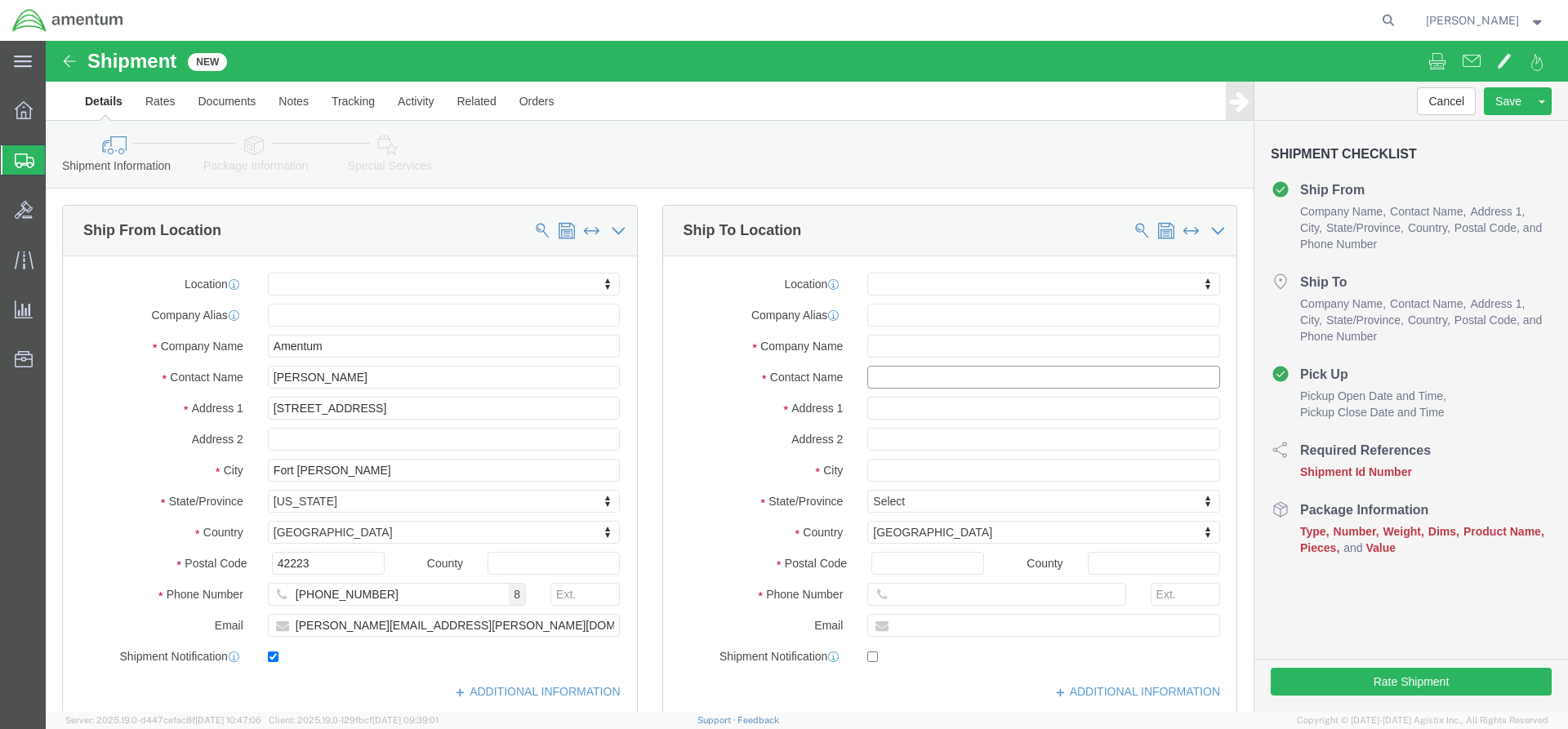
click input "text"
type input "t"
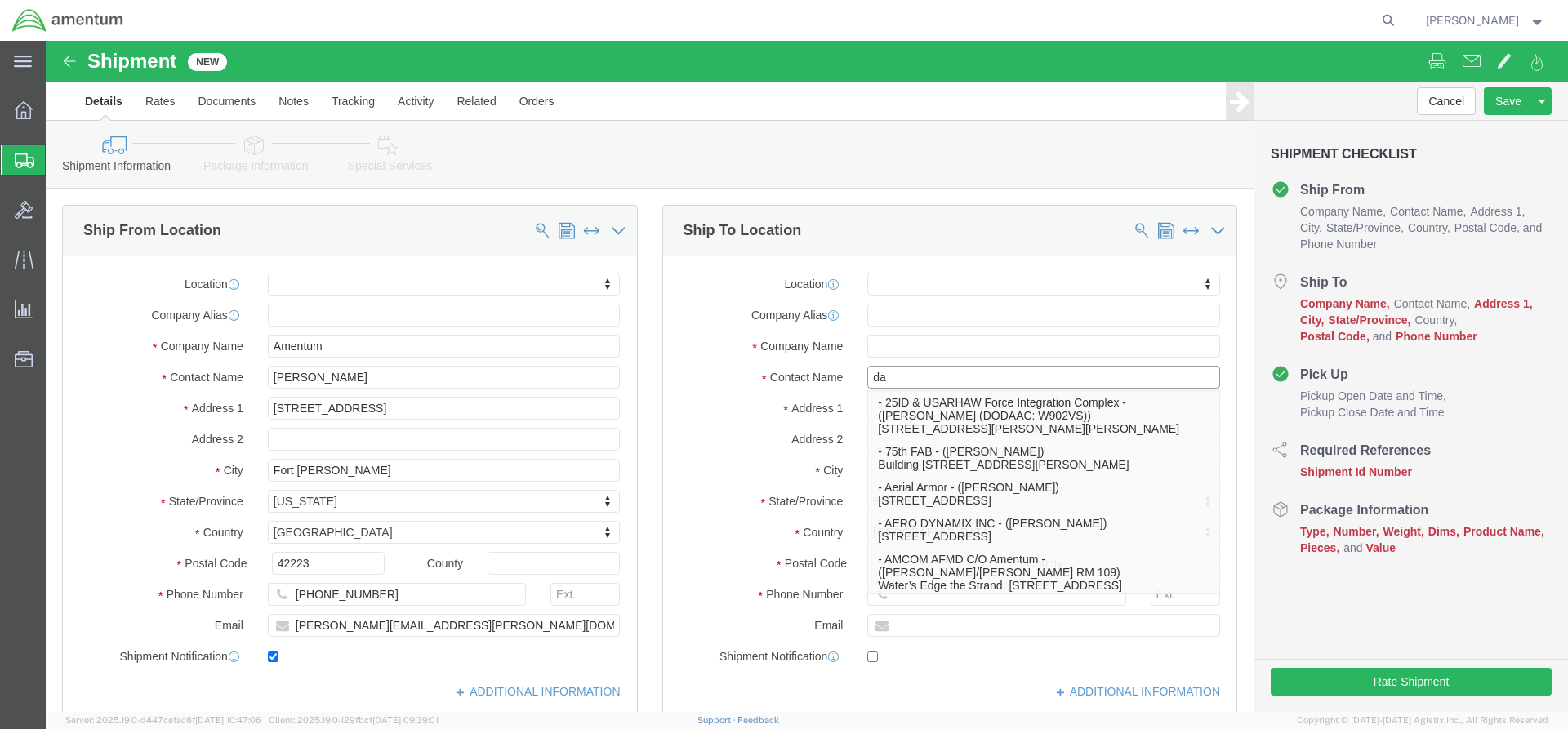
type input "[PERSON_NAME]"
click p "- AMENTUM - ([PERSON_NAME]) [STREET_ADDRESS]"
select select
type input "AMENTUM"
type input "[PERSON_NAME]"
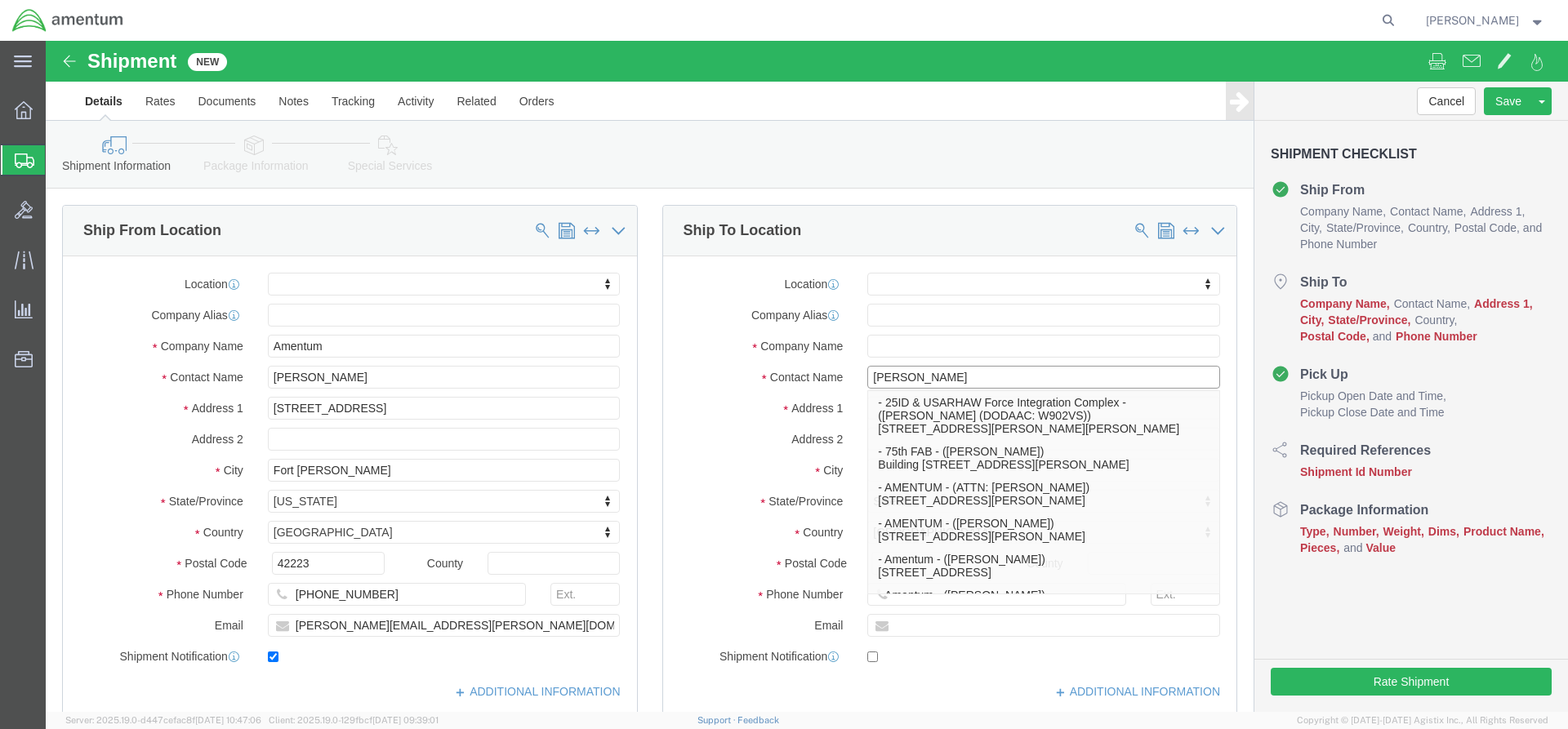
type input "[STREET_ADDRESS]"
type input "HANGER 860"
type input "[GEOGRAPHIC_DATA]"
type input "32221"
type input "[PHONE_NUMBER]"
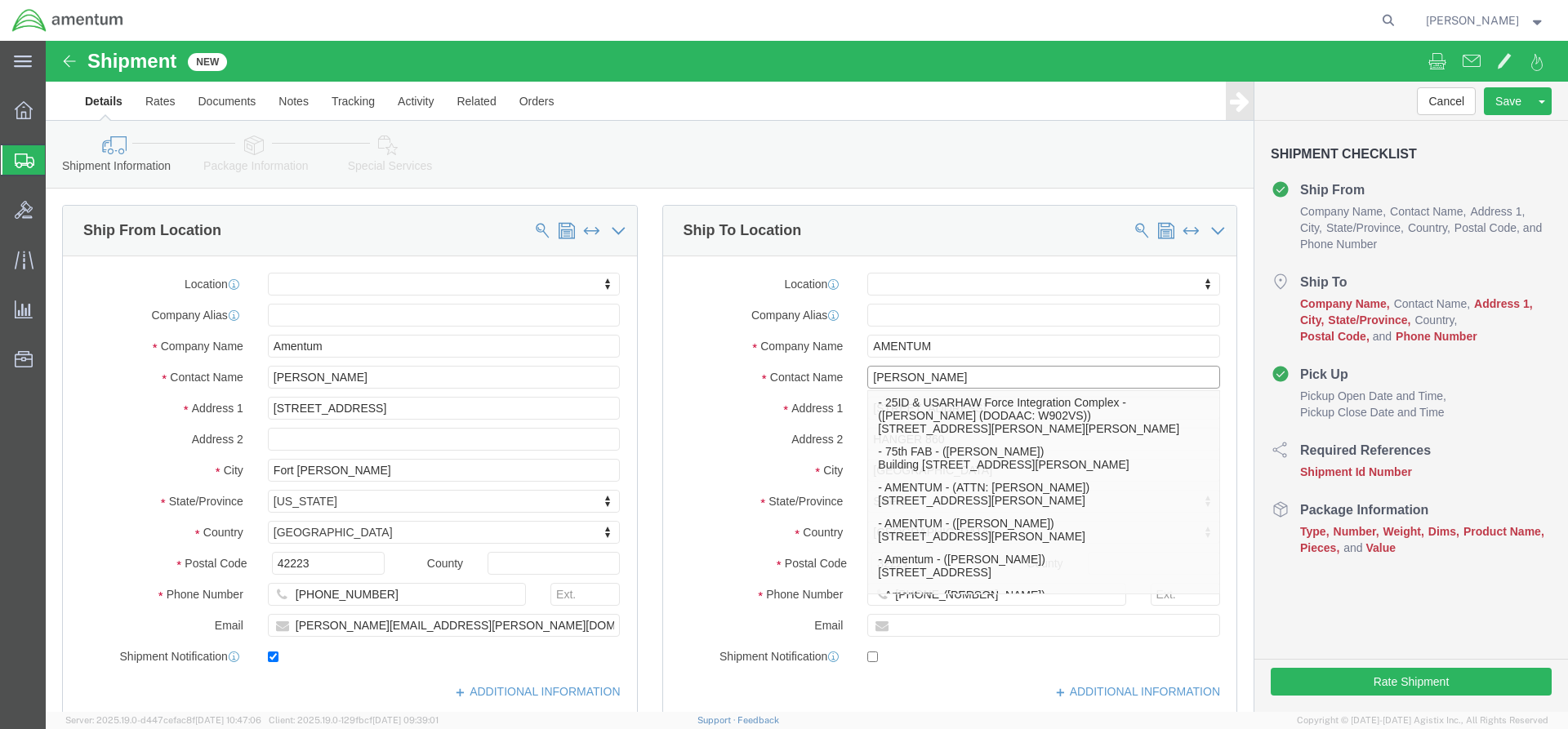
select select "FL"
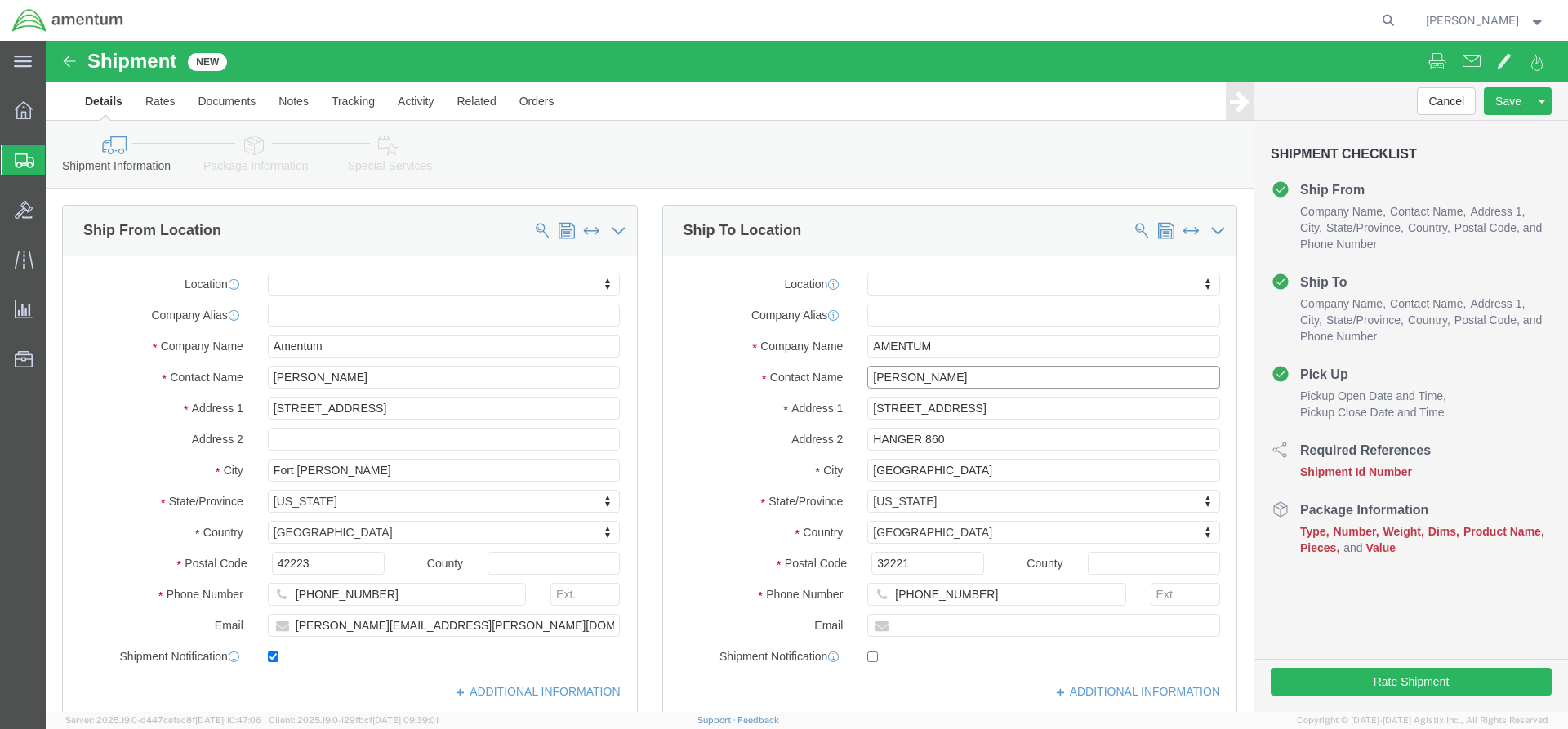
type input "[PERSON_NAME]"
click input "text"
type input "[PERSON_NAME][EMAIL_ADDRESS][PERSON_NAME][DOMAIN_NAME]"
checkbox input "true"
click div "[DATE] 3:00 PM"
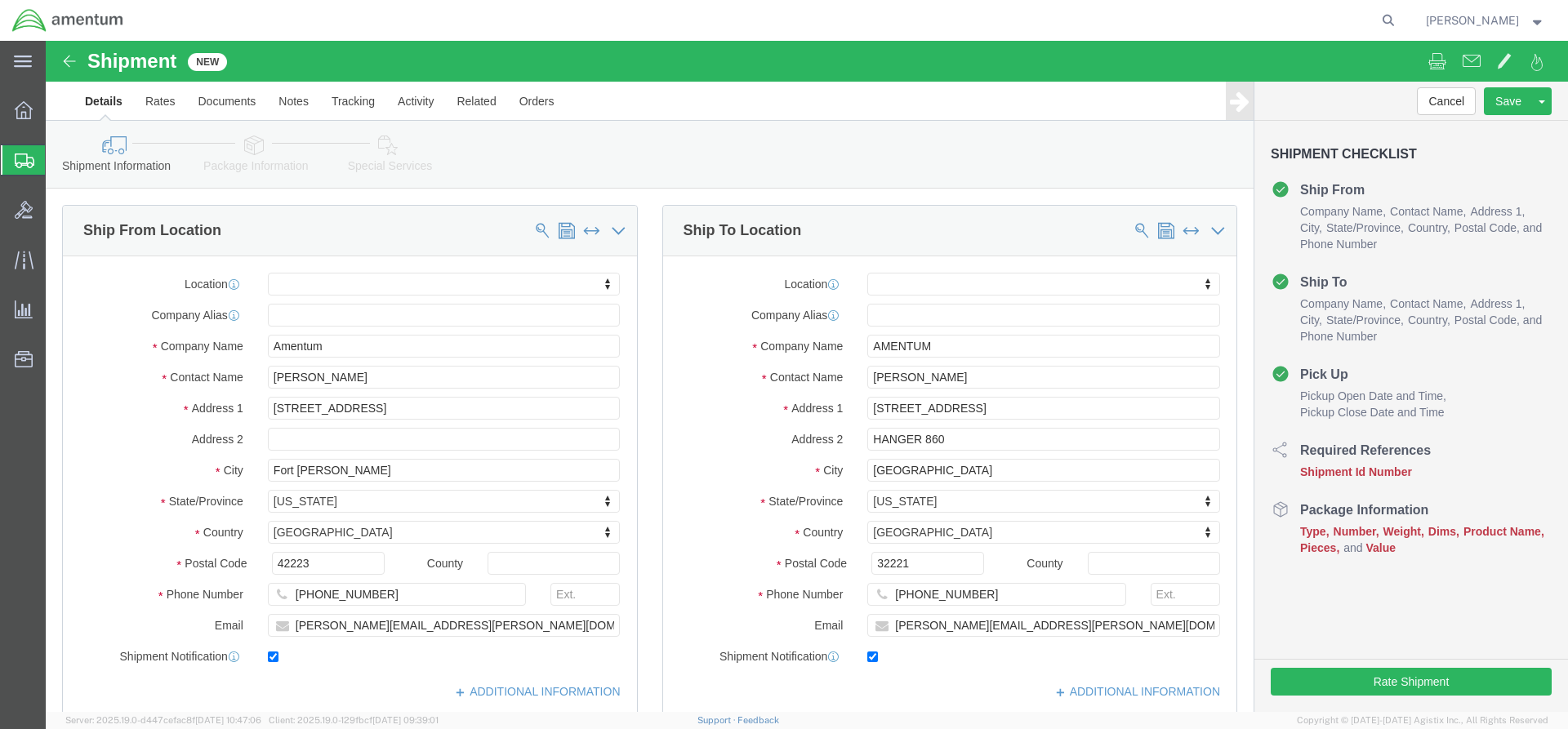
scroll to position [490, 0]
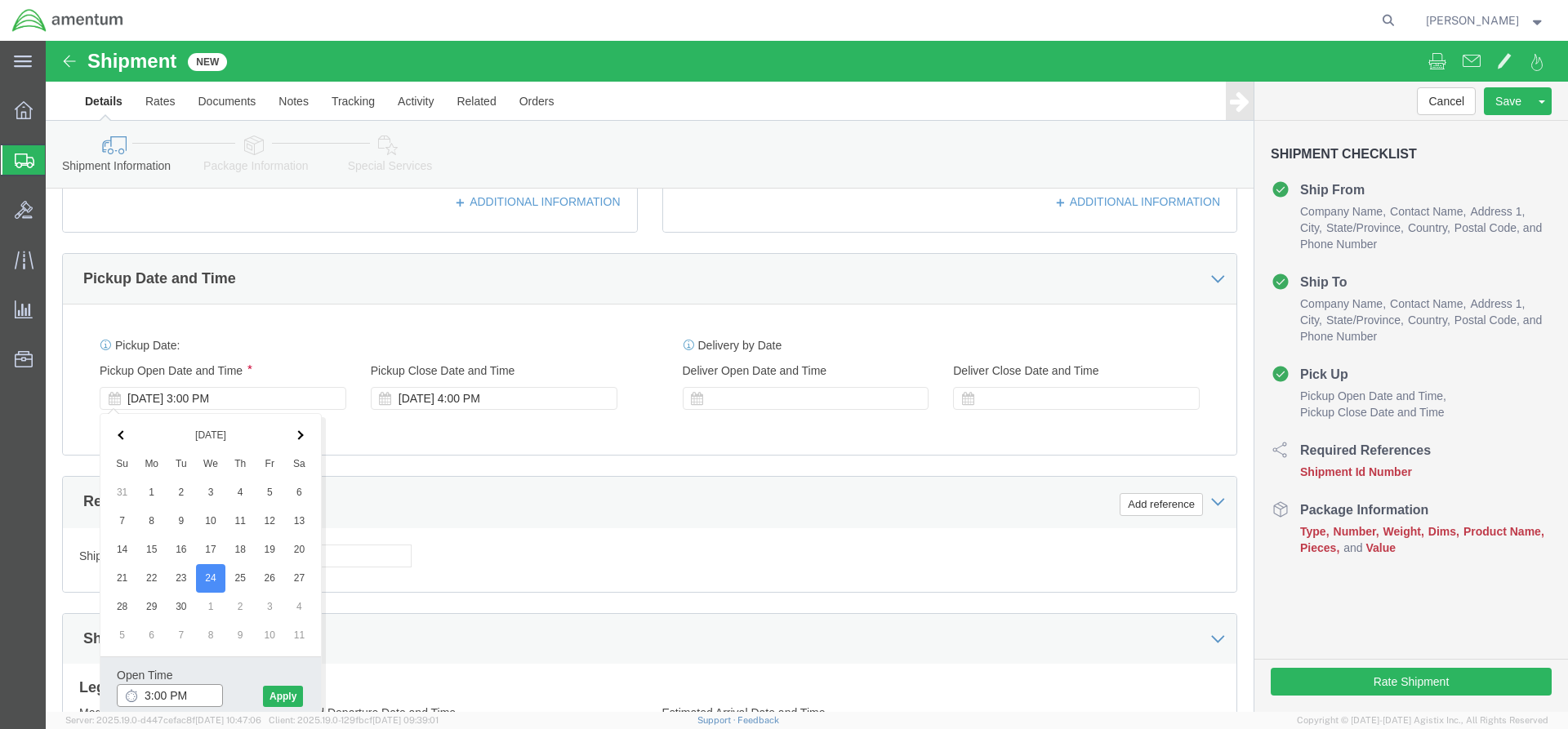
click input "3:00 PM"
drag, startPoint x: 144, startPoint y: 572, endPoint x: 123, endPoint y: 571, distance: 21.0
click input "7:00 PM"
type input "7:am"
click button "Apply"
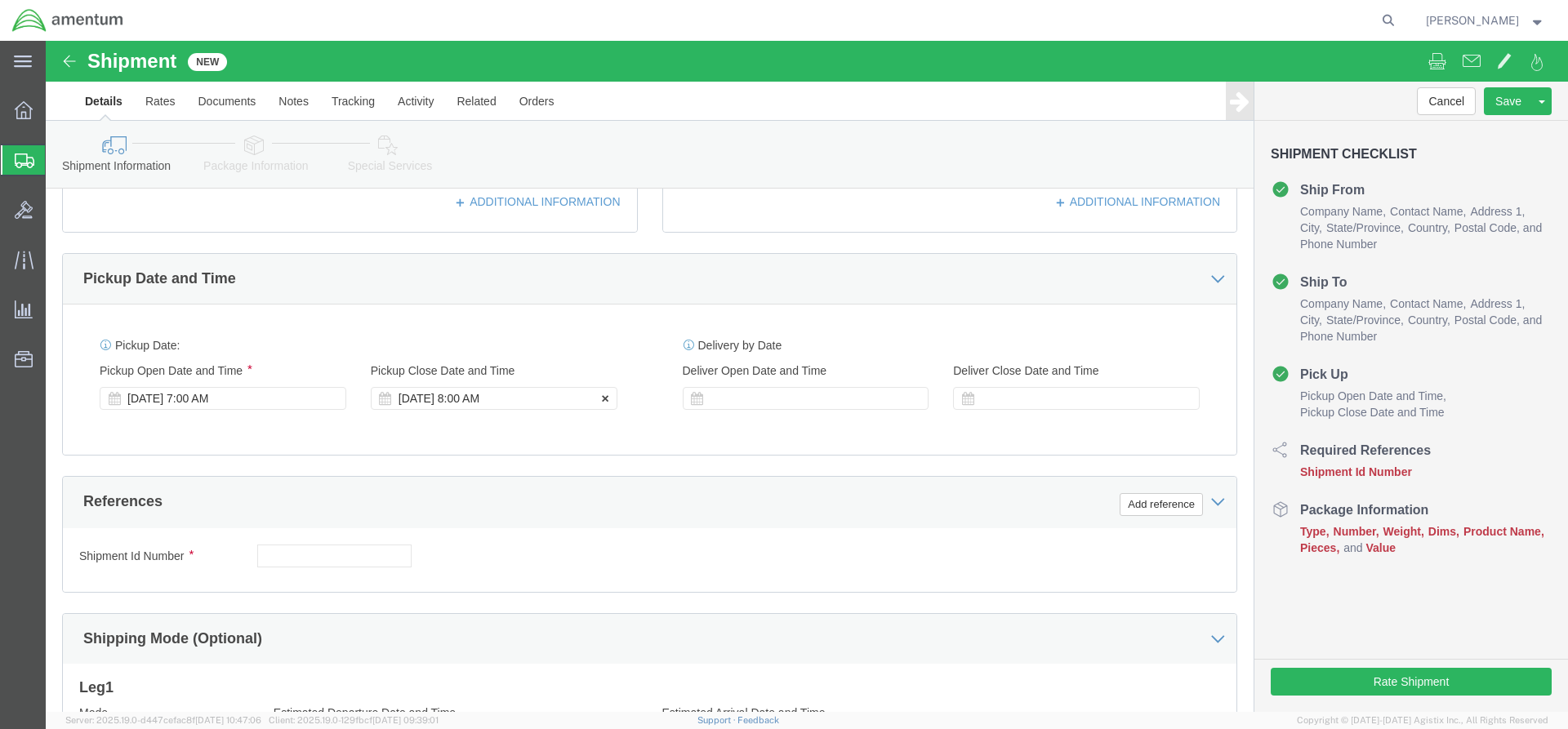
click div "[DATE] 8:00 AM"
drag, startPoint x: 394, startPoint y: 573, endPoint x: 410, endPoint y: 571, distance: 16.1
click input "3:00 AM"
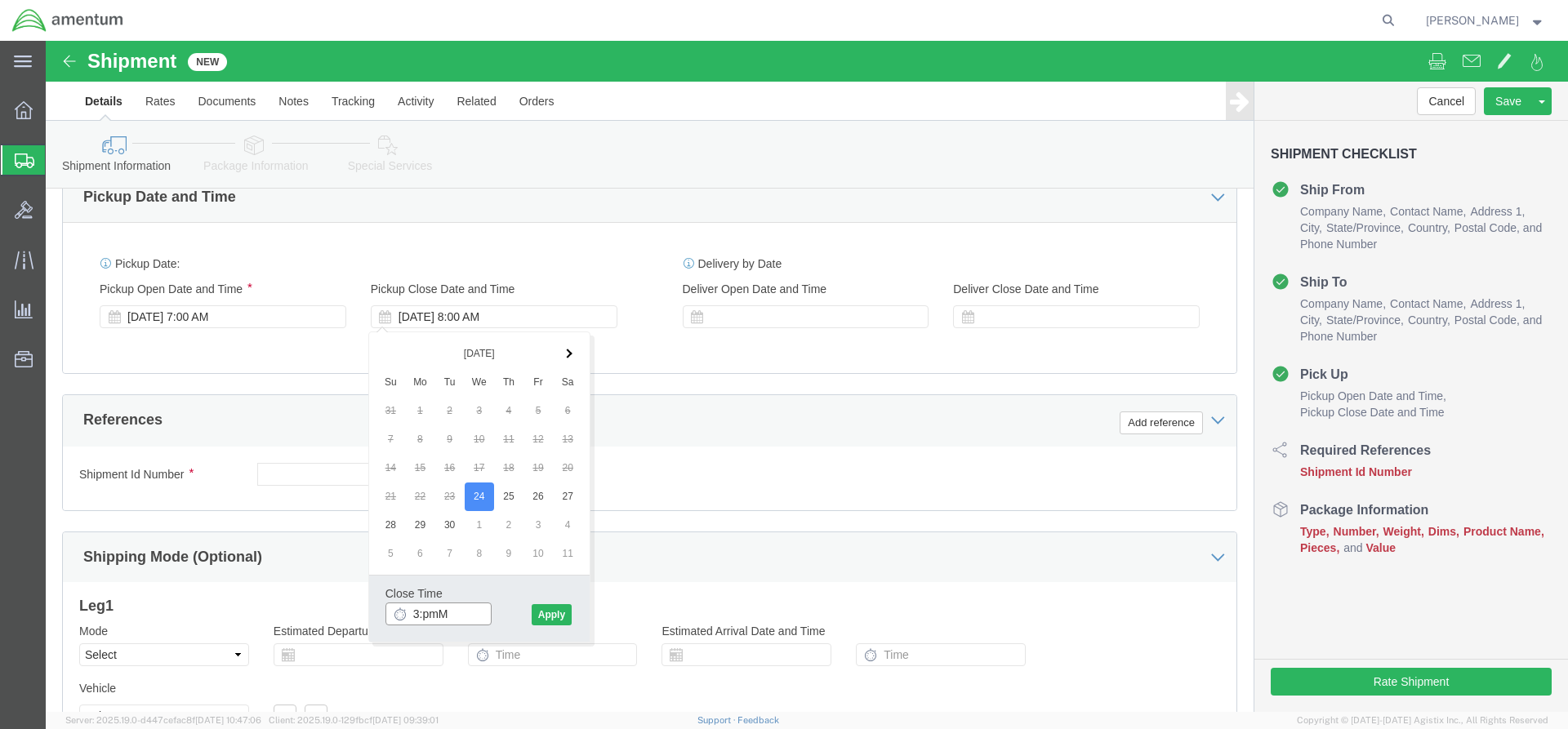
type input "3:pm"
click button "Apply"
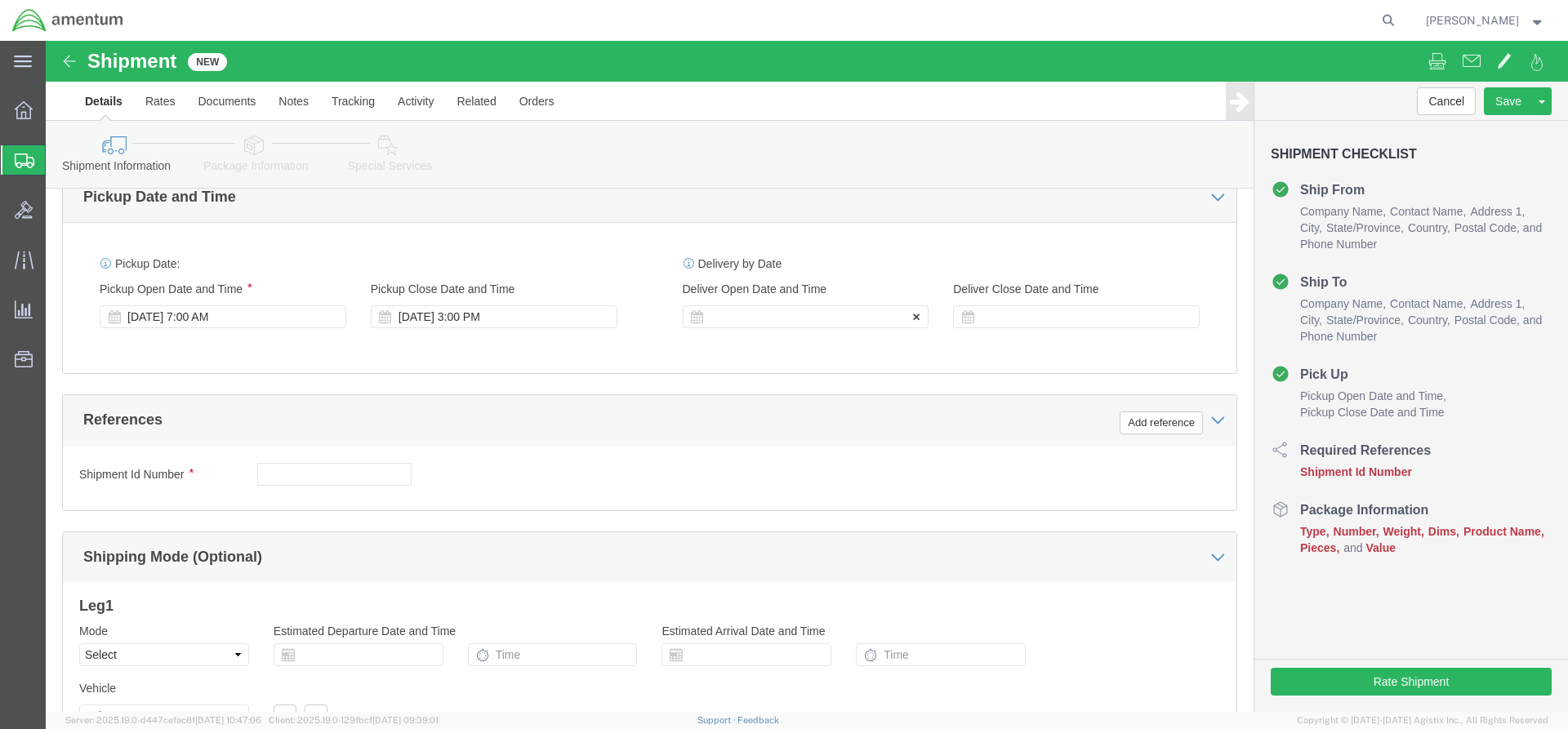
click div
click input "4:00 PM"
drag, startPoint x: 704, startPoint y: 570, endPoint x: 721, endPoint y: 568, distance: 17.1
click input "7:00 PM"
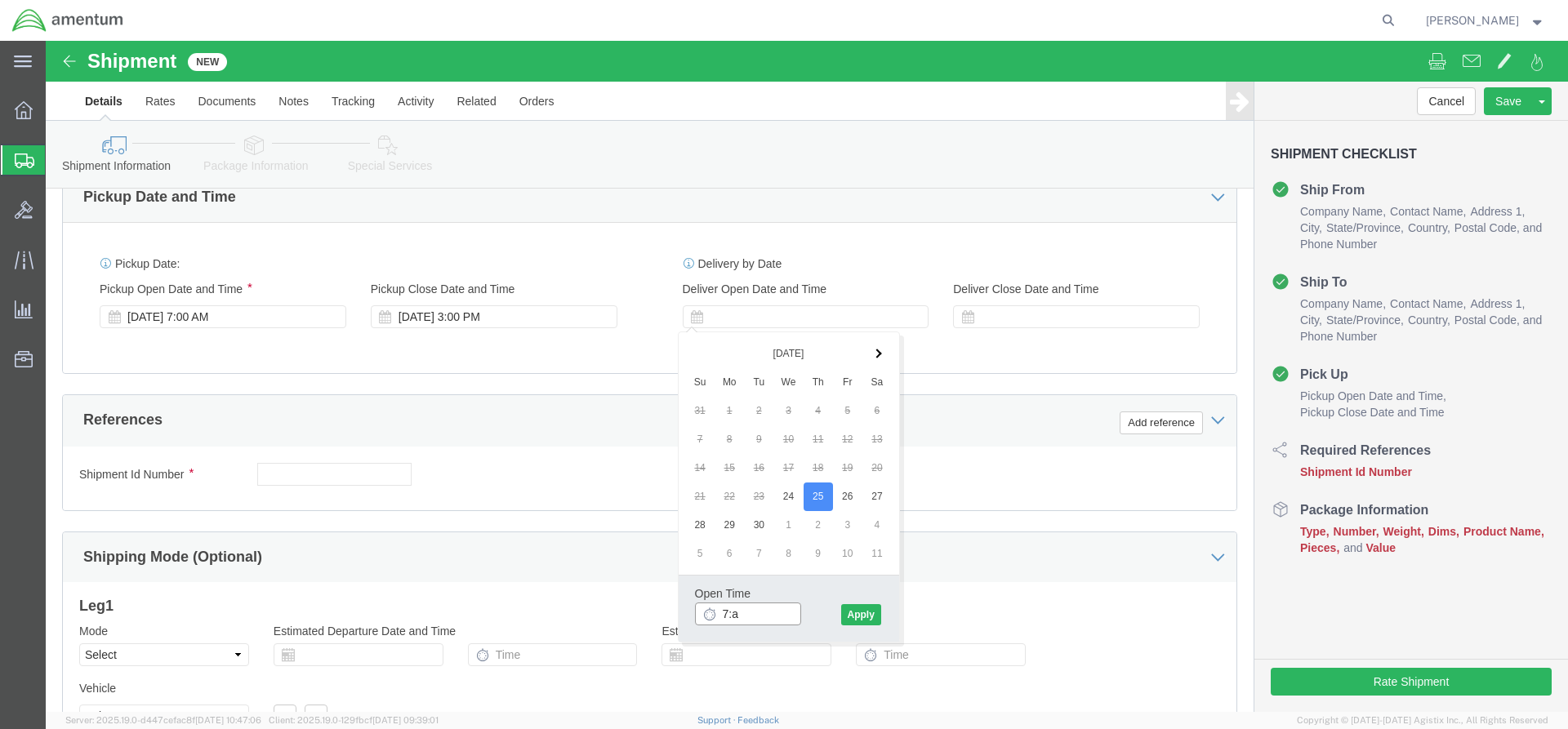
type input "7:am"
click button "Apply"
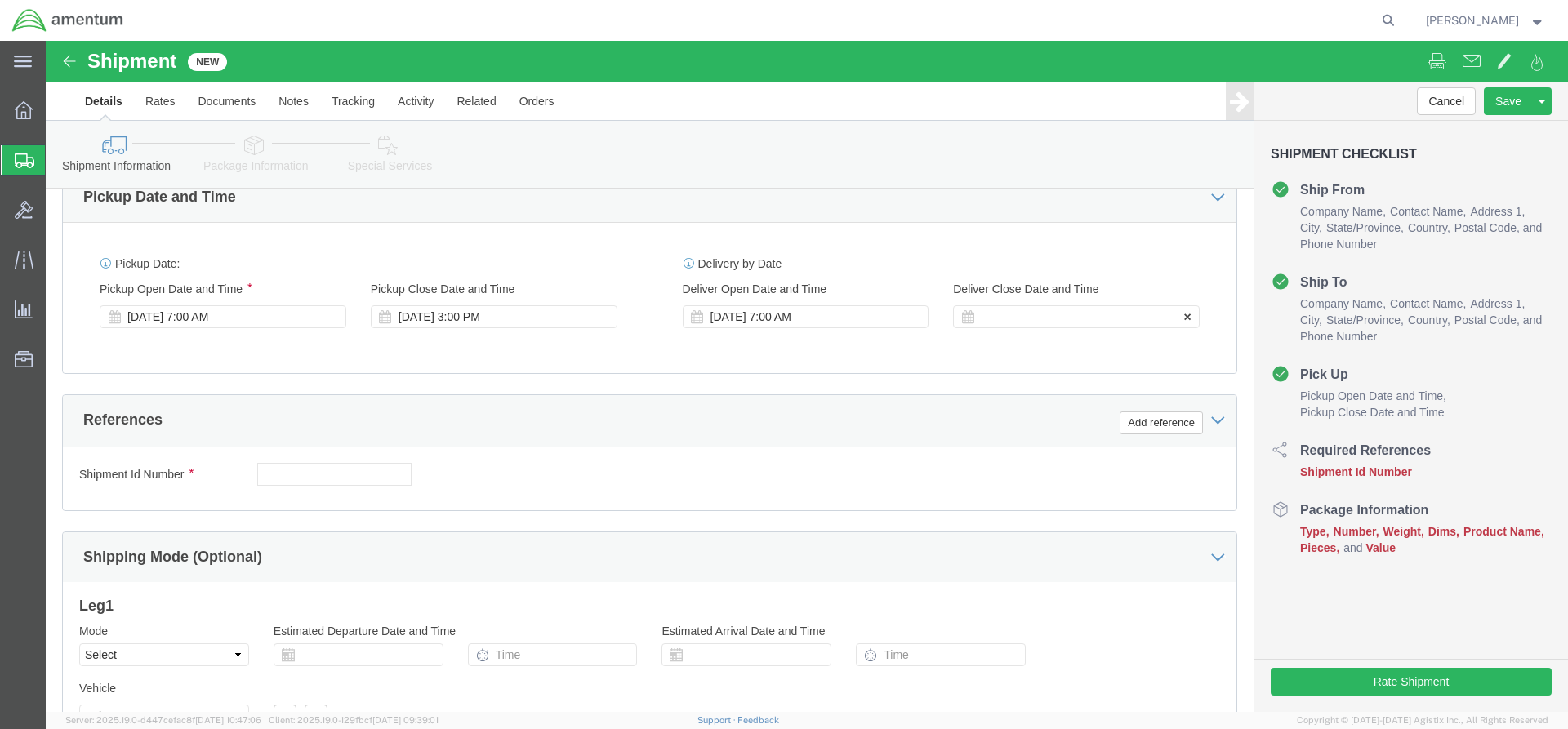
click div
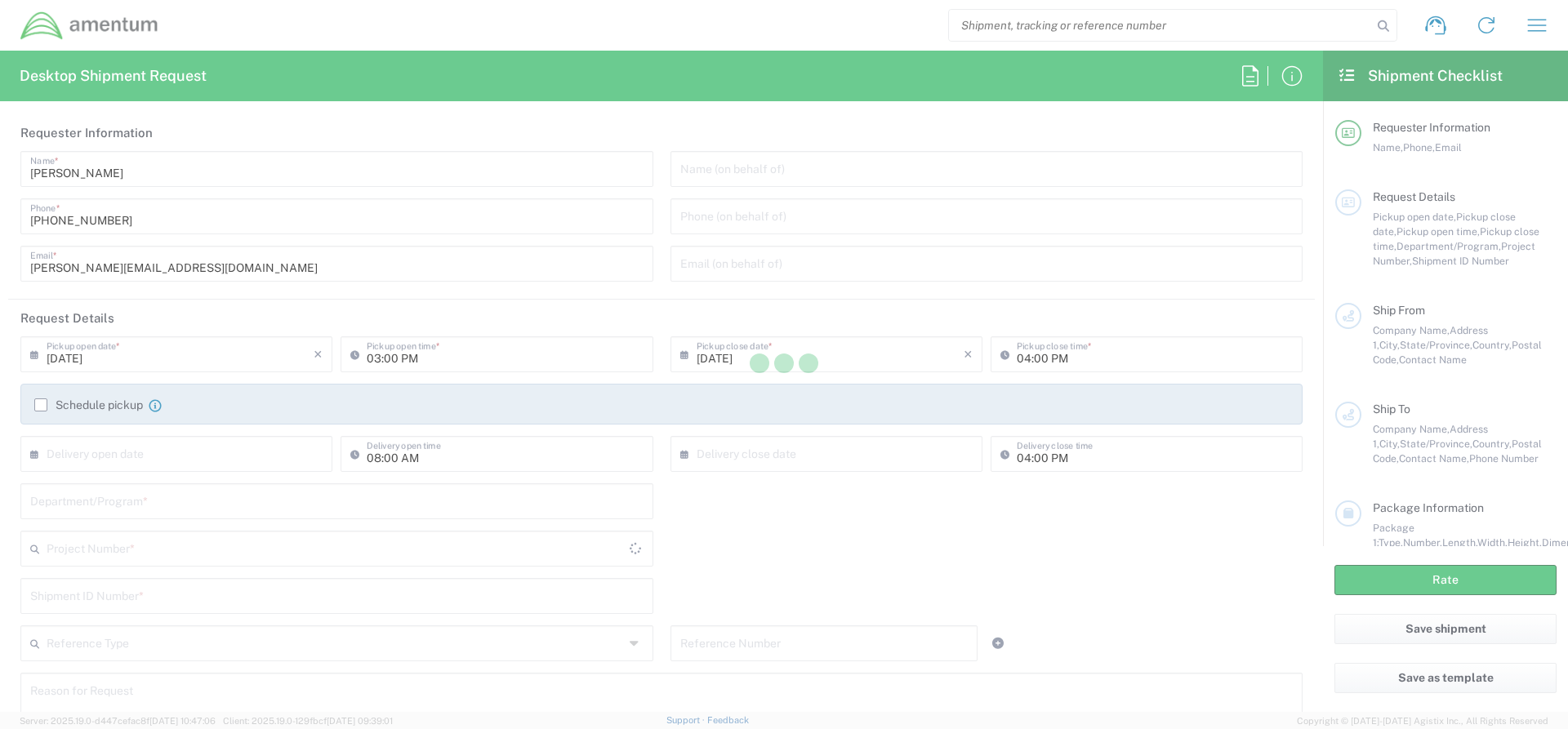
type input "[GEOGRAPHIC_DATA]"
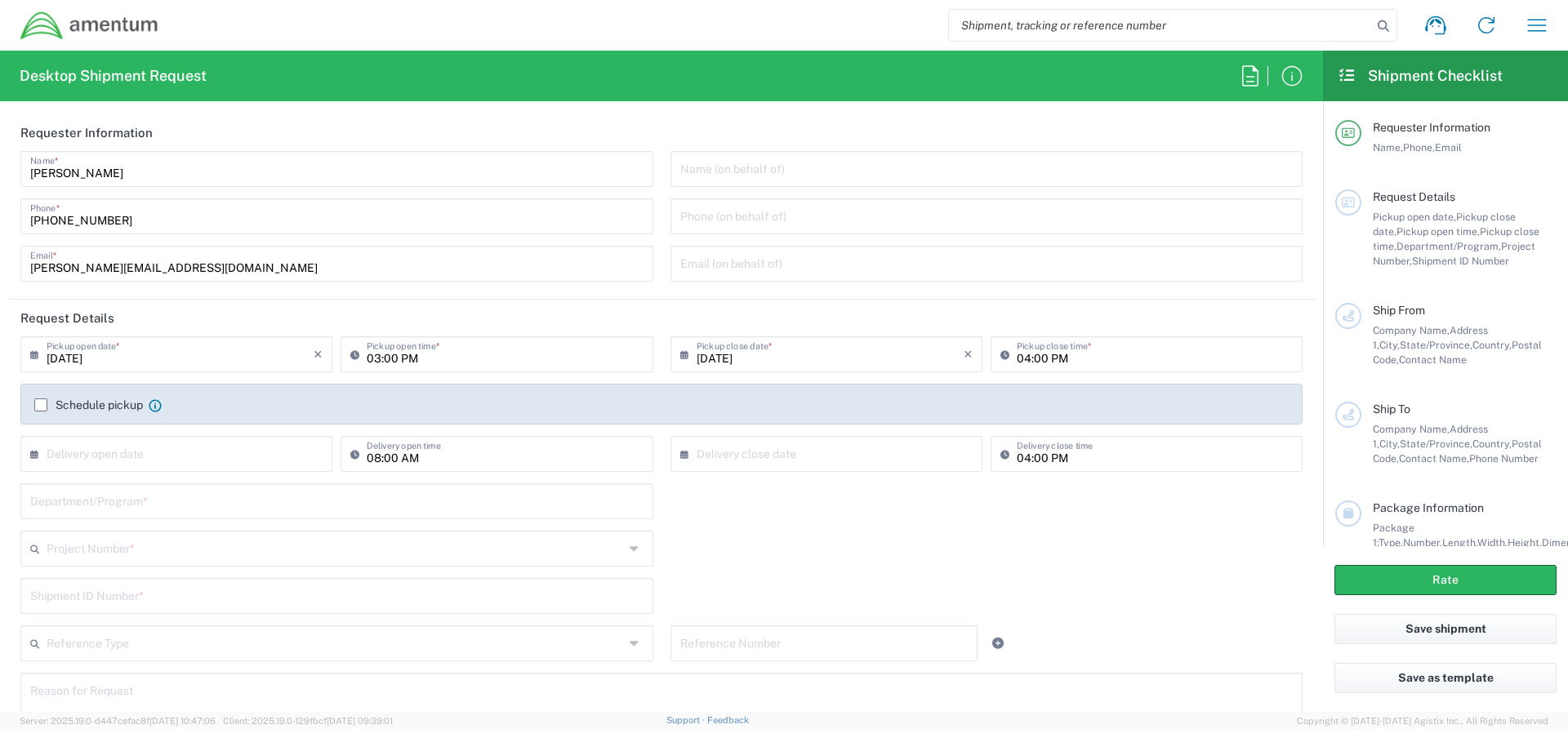
click at [280, 358] on input "09/18/2025" at bounding box center [180, 353] width 267 height 28
click at [173, 500] on span "24" at bounding box center [180, 502] width 25 height 23
type input "09/24/2025"
click at [437, 359] on input "03:00 PM" at bounding box center [504, 353] width 276 height 28
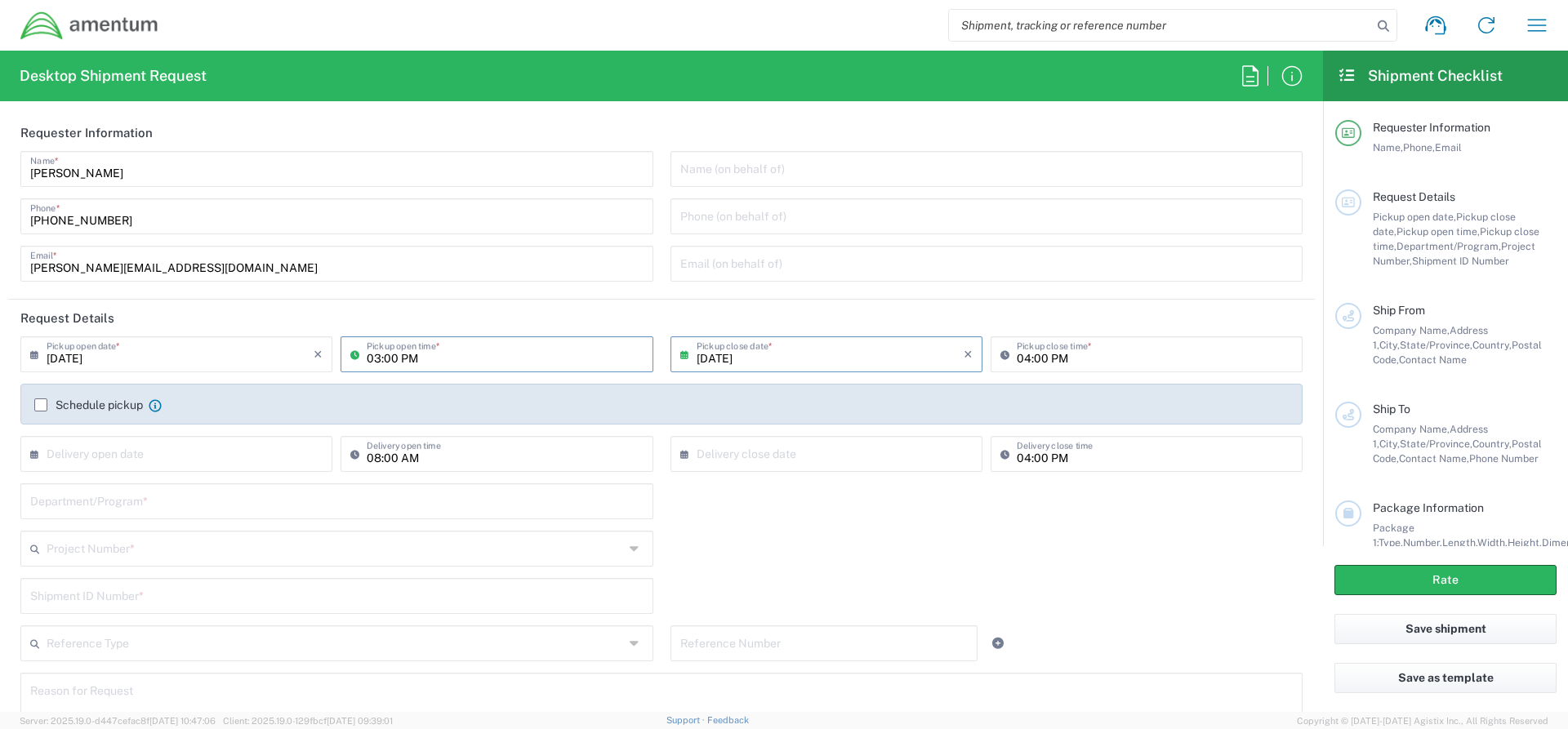
click at [473, 357] on input "03:00 PM" at bounding box center [504, 353] width 276 height 28
click at [445, 364] on input "03:00 PM" at bounding box center [504, 353] width 276 height 28
click at [380, 362] on input "03:00 PM" at bounding box center [504, 353] width 276 height 28
click at [357, 356] on icon at bounding box center [358, 355] width 17 height 26
click at [403, 346] on input "03:00 PM" at bounding box center [504, 353] width 276 height 28
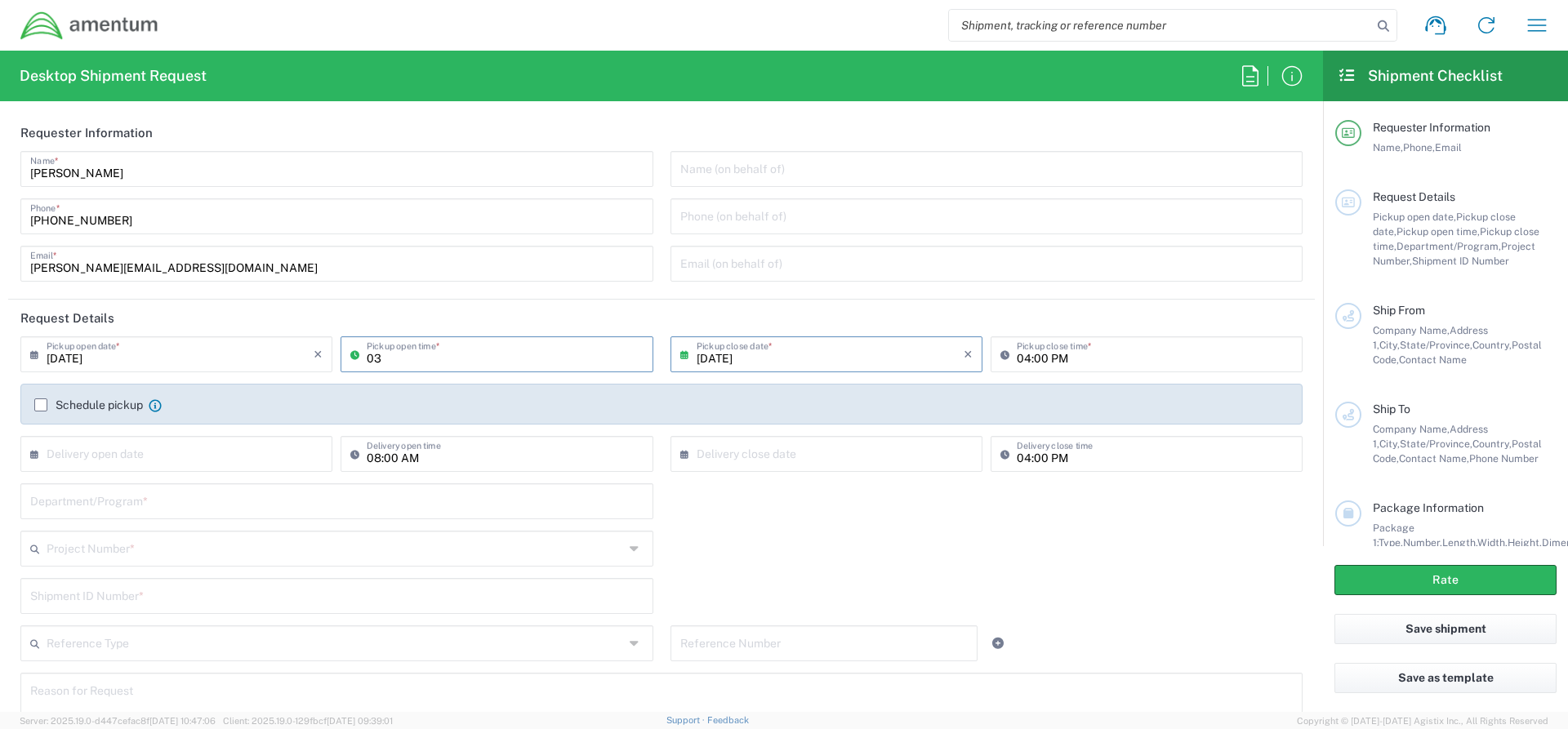
type input "0"
type input "07:00 AM"
click at [800, 353] on input "09/24/2025" at bounding box center [829, 353] width 267 height 28
click at [1066, 360] on input "04:00 PM" at bounding box center [1155, 353] width 276 height 28
click at [1020, 357] on input "04:00 PM" at bounding box center [1155, 353] width 276 height 28
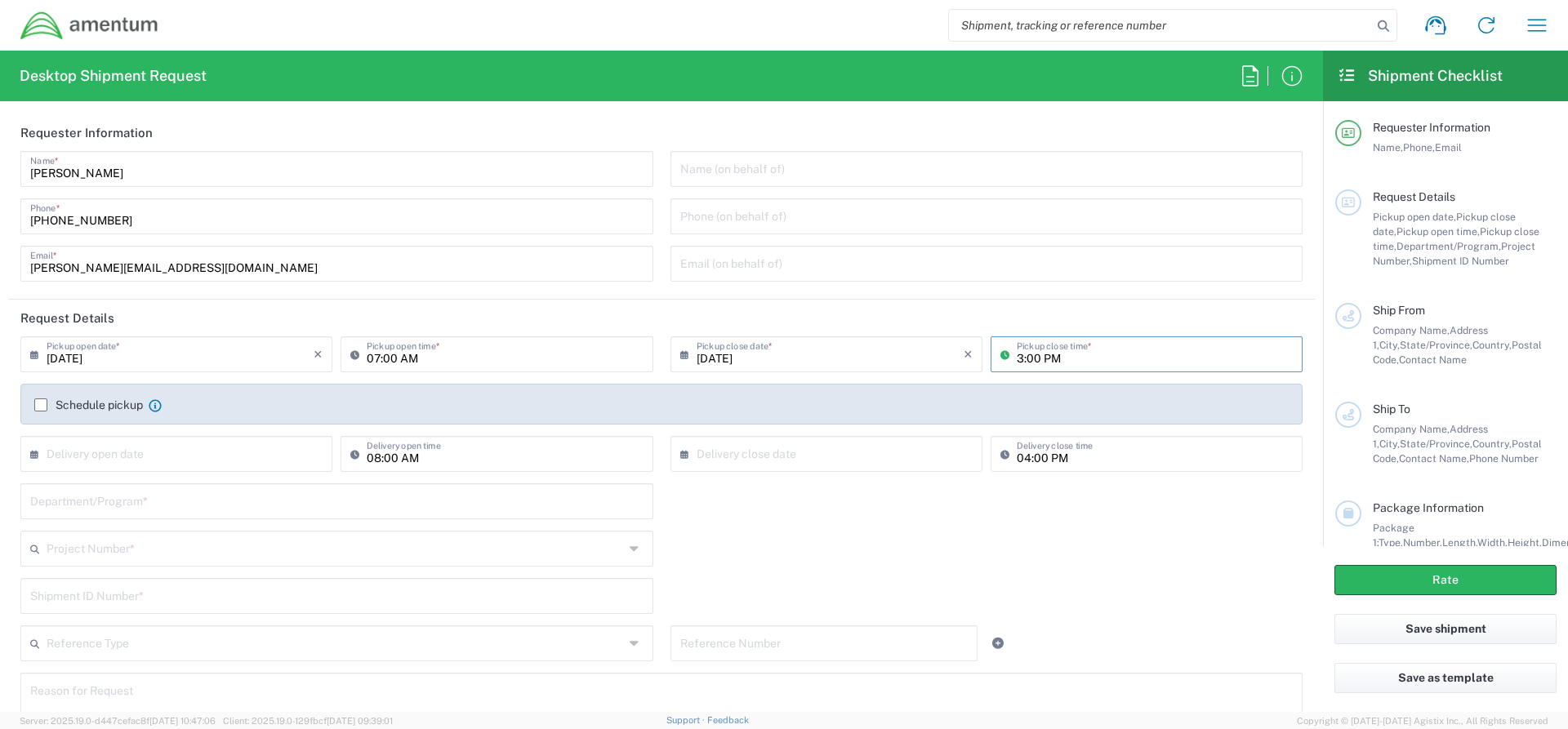
click at [261, 460] on input "text" at bounding box center [180, 453] width 267 height 28
type input "03:00 PM"
click at [203, 601] on span "25" at bounding box center [203, 602] width 25 height 23
type input "09/25/2025"
click at [792, 465] on input "text" at bounding box center [829, 453] width 267 height 28
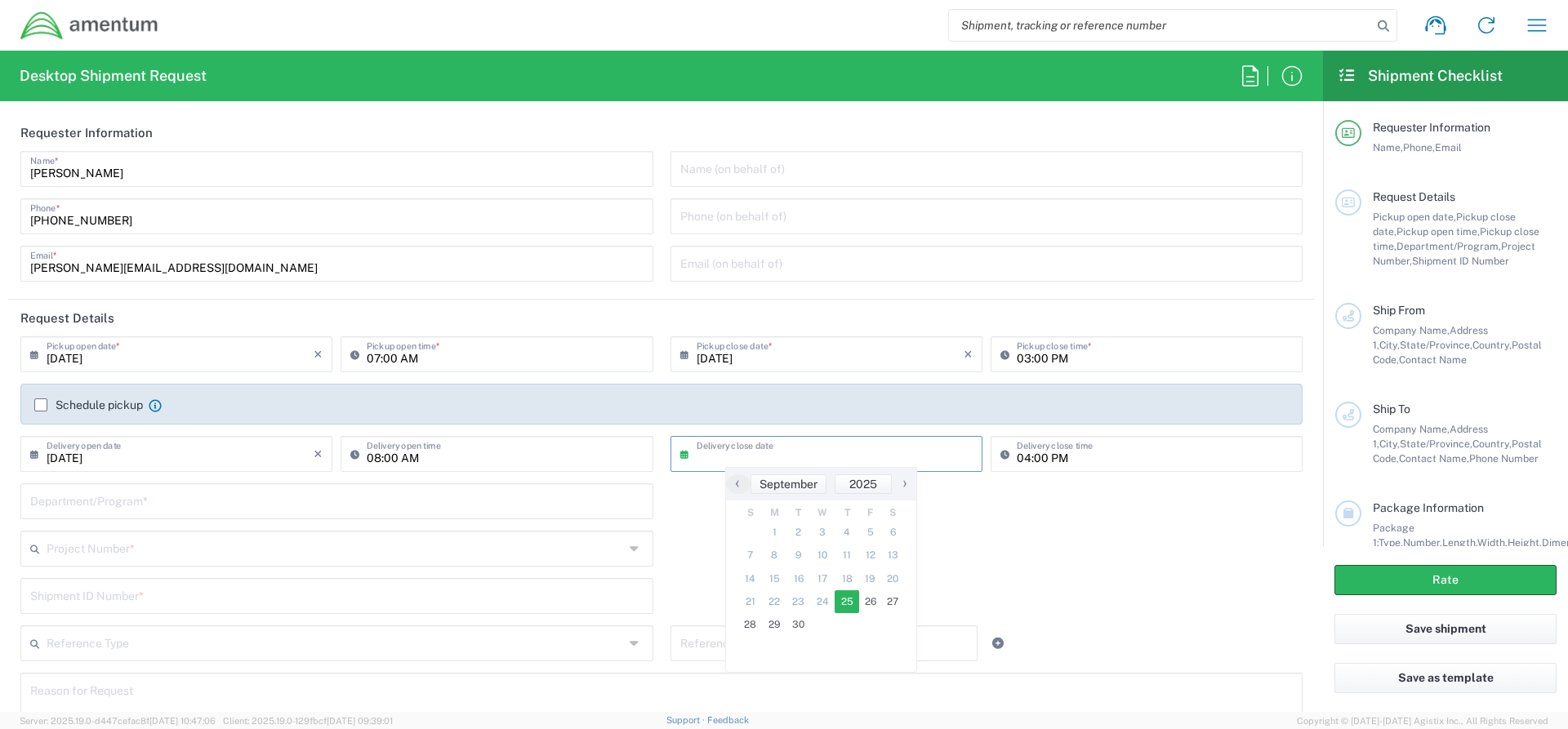
click at [848, 601] on span "25" at bounding box center [847, 602] width 25 height 23
type input "09/25/2025"
click at [232, 502] on input "text" at bounding box center [336, 500] width 614 height 28
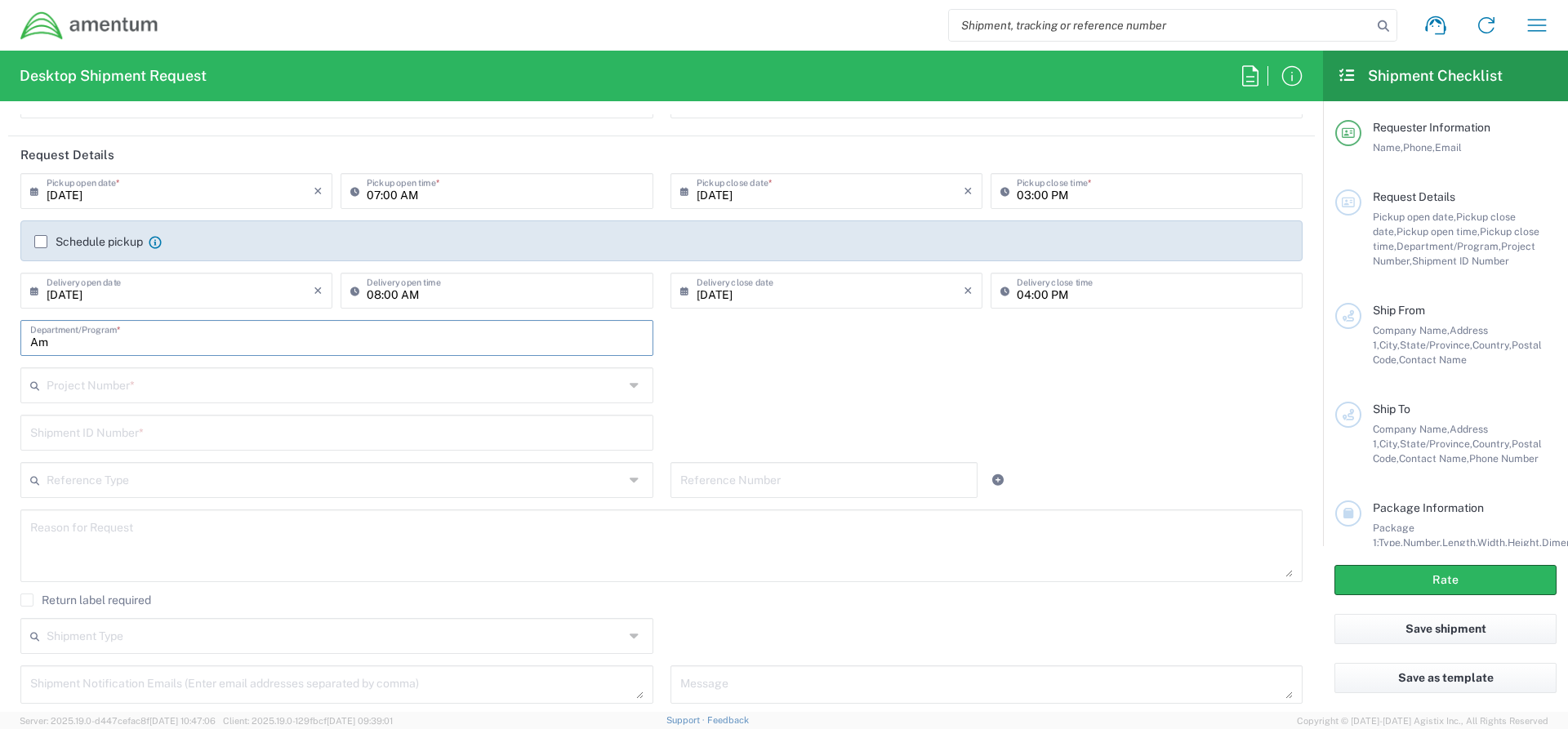
type input "A"
type input "Amentum"
click at [134, 387] on input "text" at bounding box center [335, 384] width 578 height 28
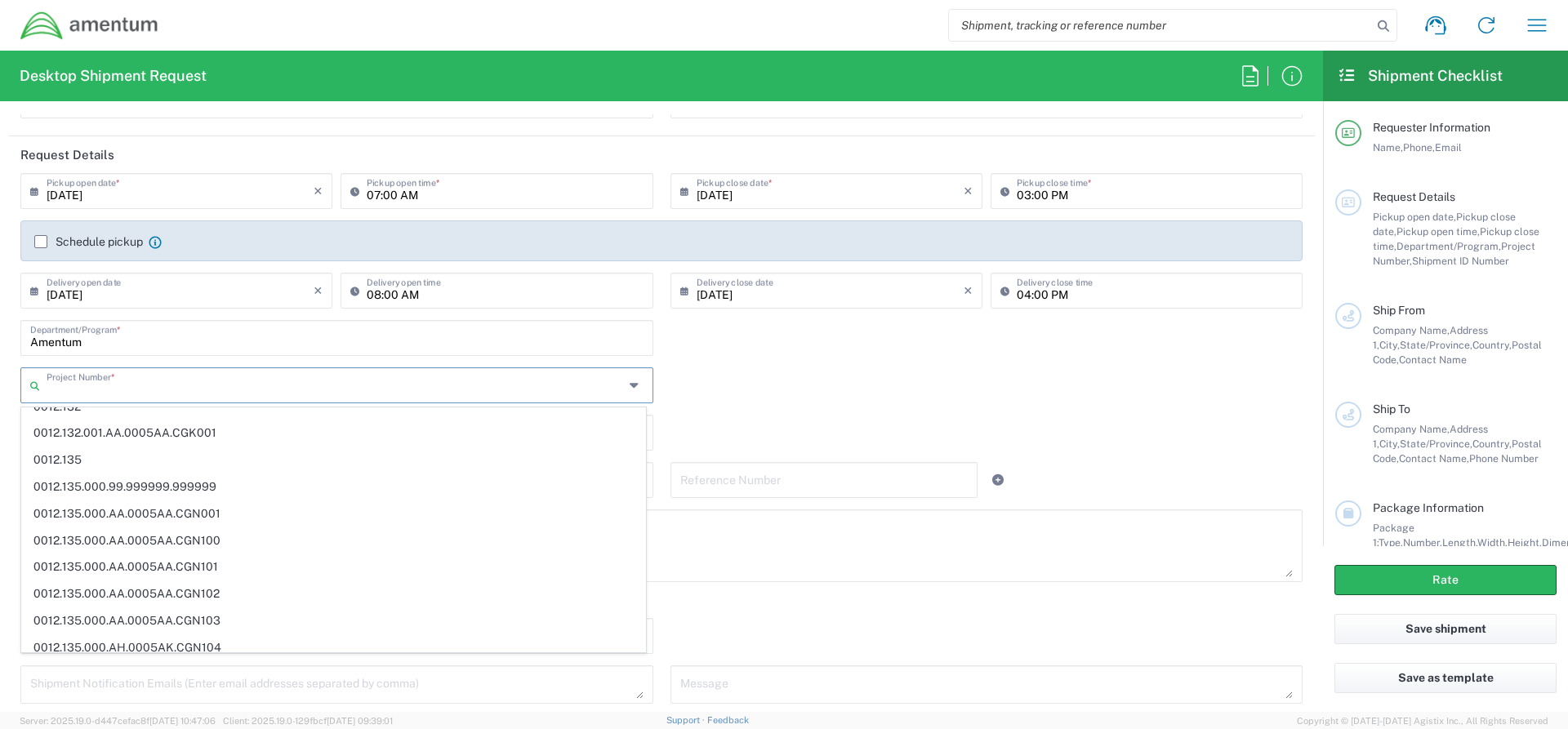
scroll to position [0, 0]
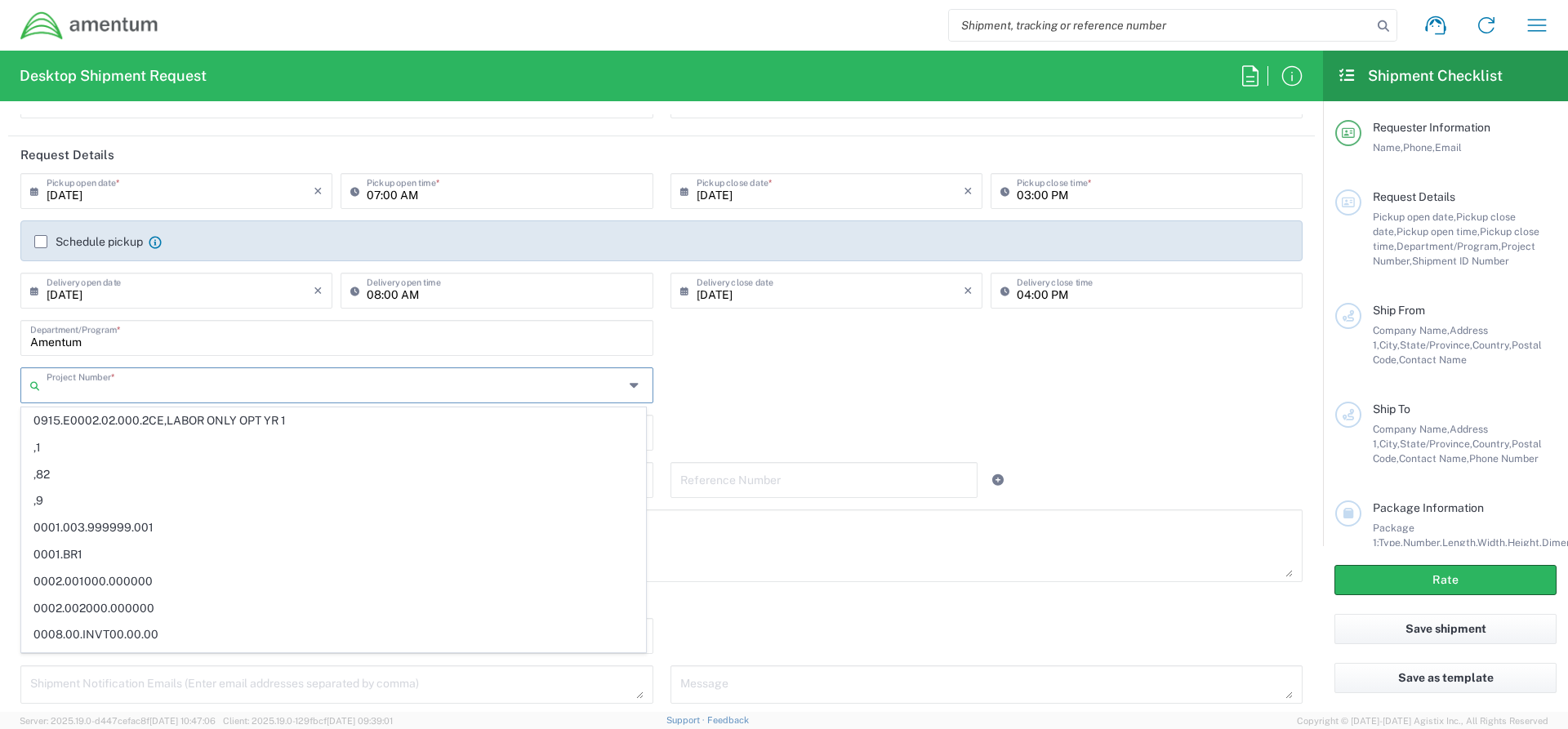
click at [78, 389] on input "text" at bounding box center [335, 384] width 578 height 28
paste input "4998.R.1521.BQ.BN.0W.MRGA.00"
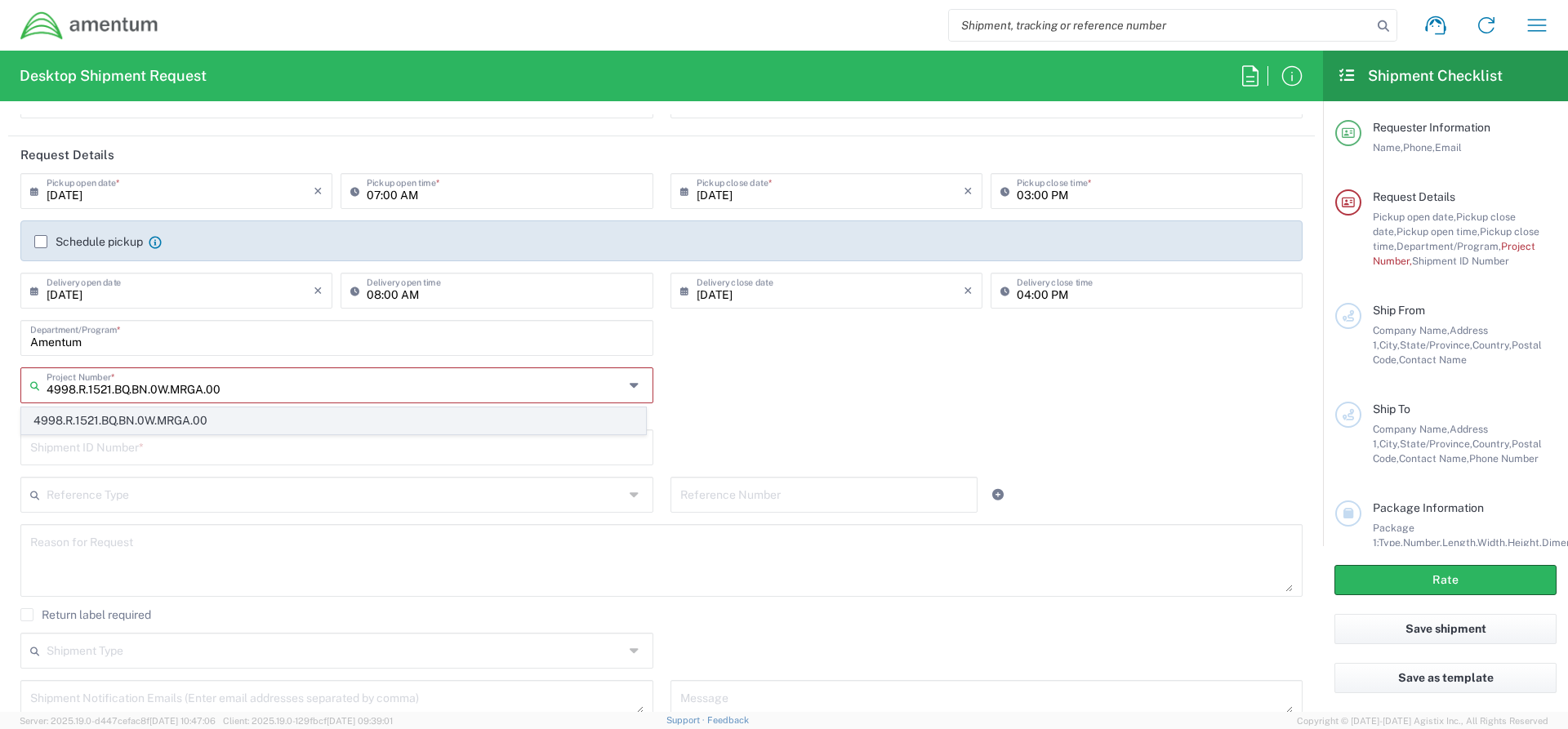
type input "4998.R.1521.BQ.BN.0W.MRGA.00"
click at [132, 416] on span "4998.R.1521.BQ.BN.0W.MRGA.00" at bounding box center [334, 421] width 623 height 26
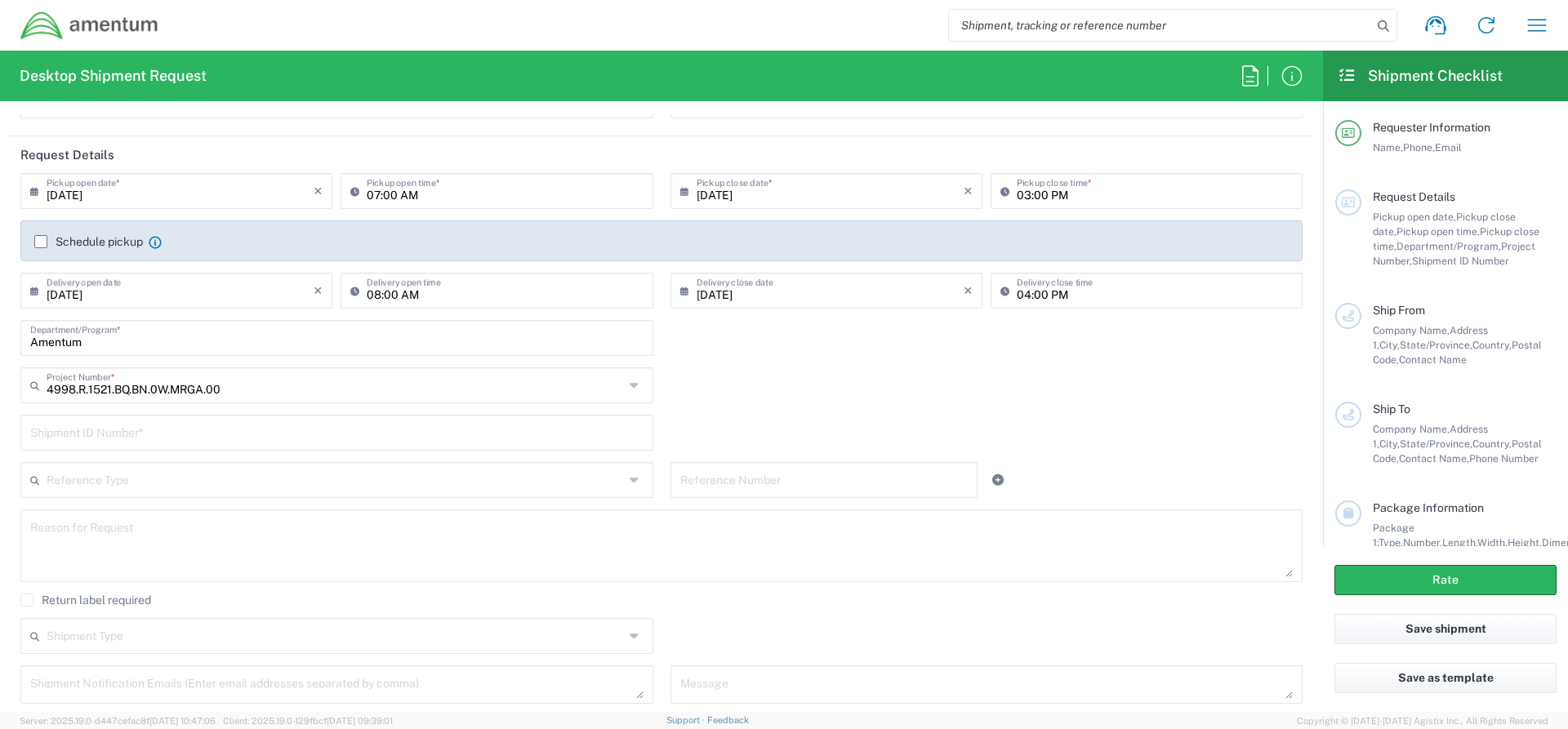
click at [180, 438] on input "text" at bounding box center [336, 431] width 614 height 28
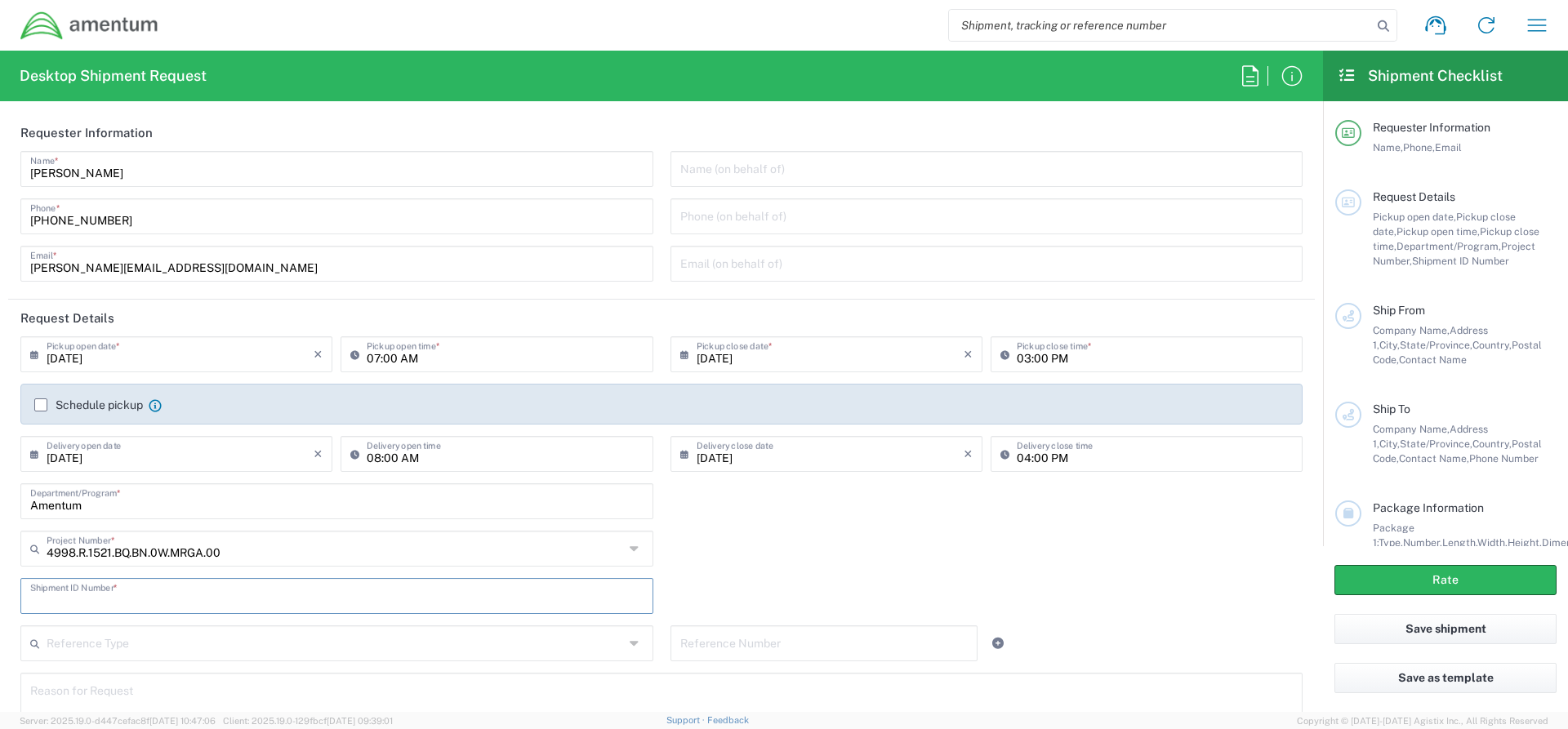
scroll to position [245, 0]
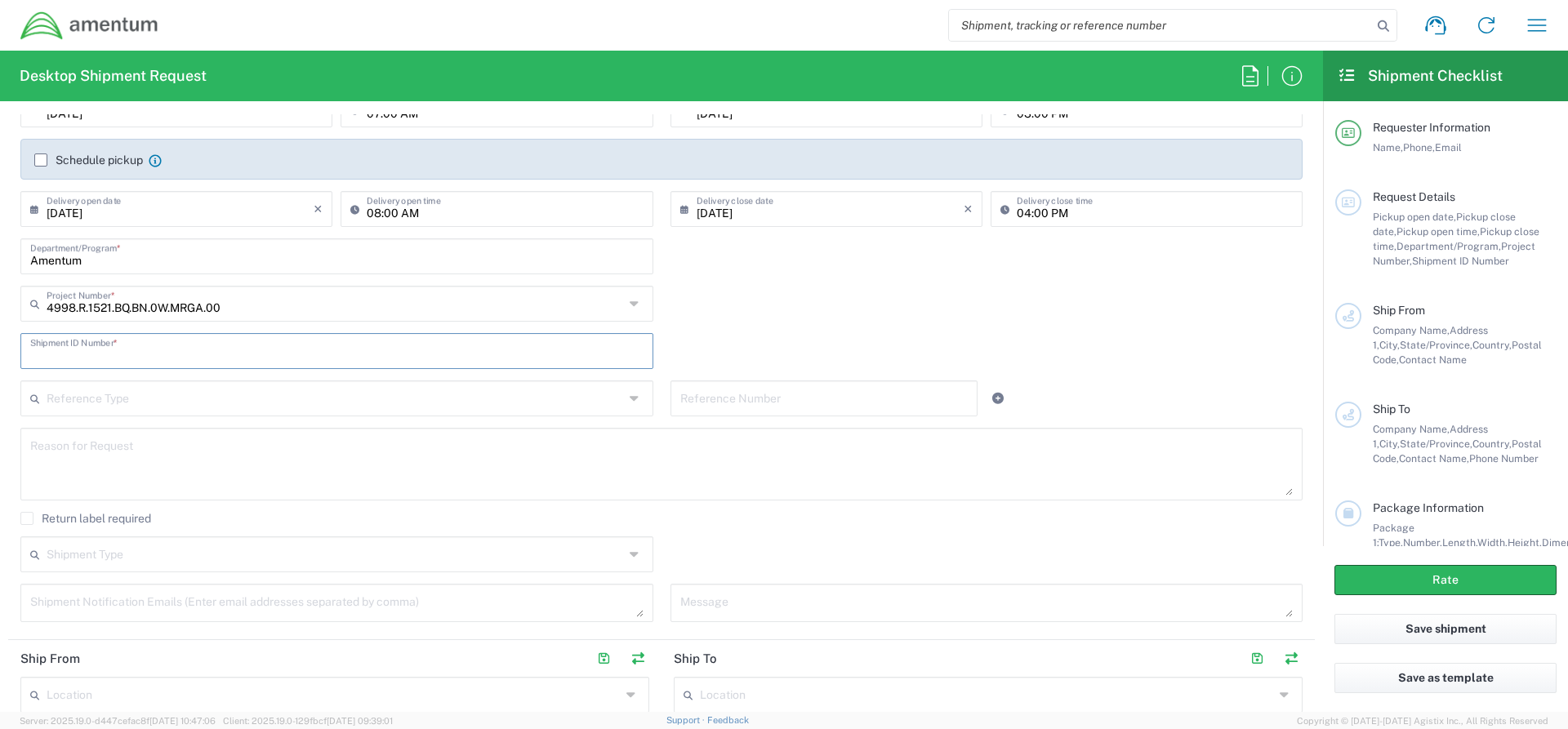
click at [269, 354] on input "text" at bounding box center [336, 350] width 614 height 28
click at [1403, 522] on span "Package 1:" at bounding box center [1393, 535] width 41 height 27
click at [1350, 513] on icon at bounding box center [1348, 513] width 15 height 11
click at [85, 345] on input "text" at bounding box center [336, 350] width 614 height 28
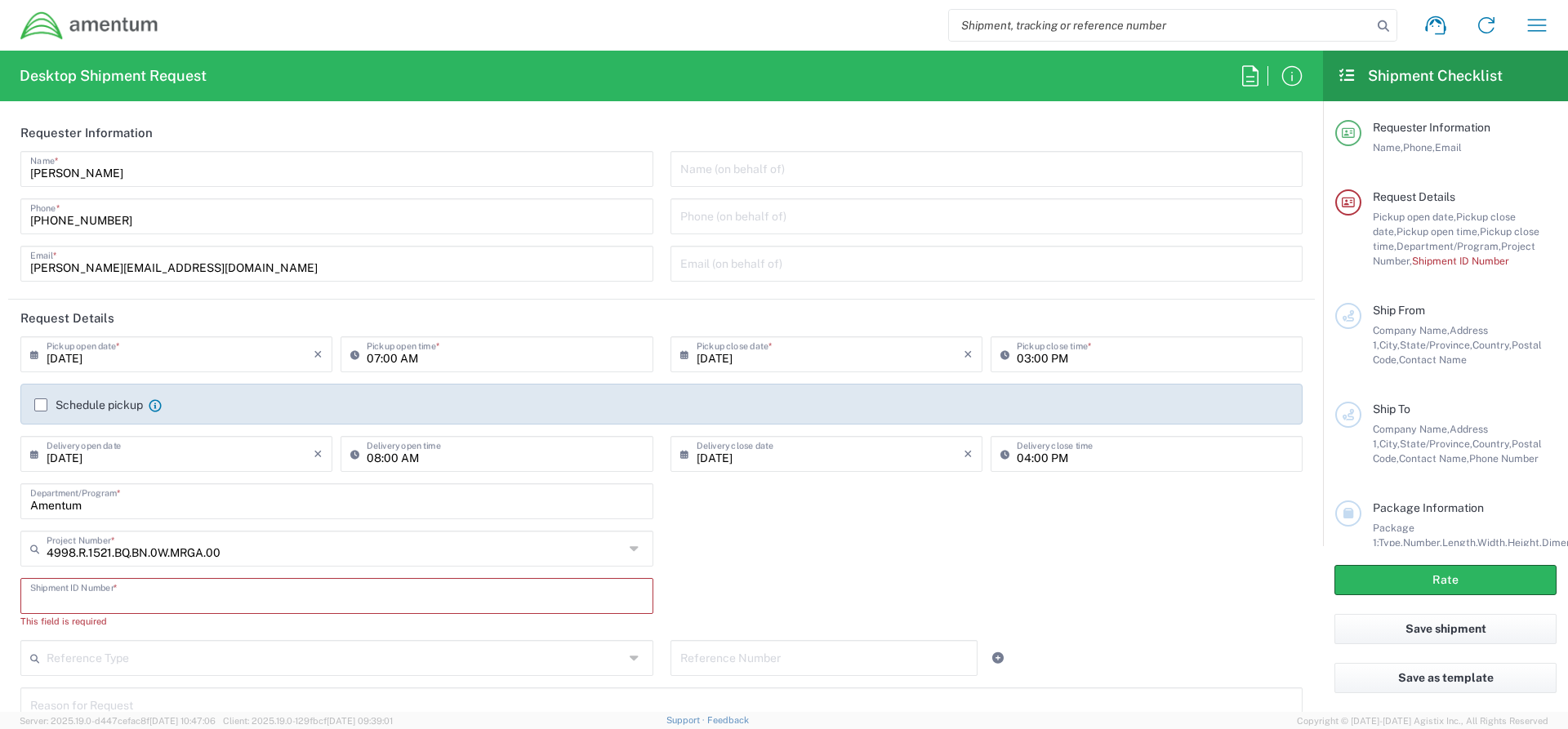
scroll to position [327, 0]
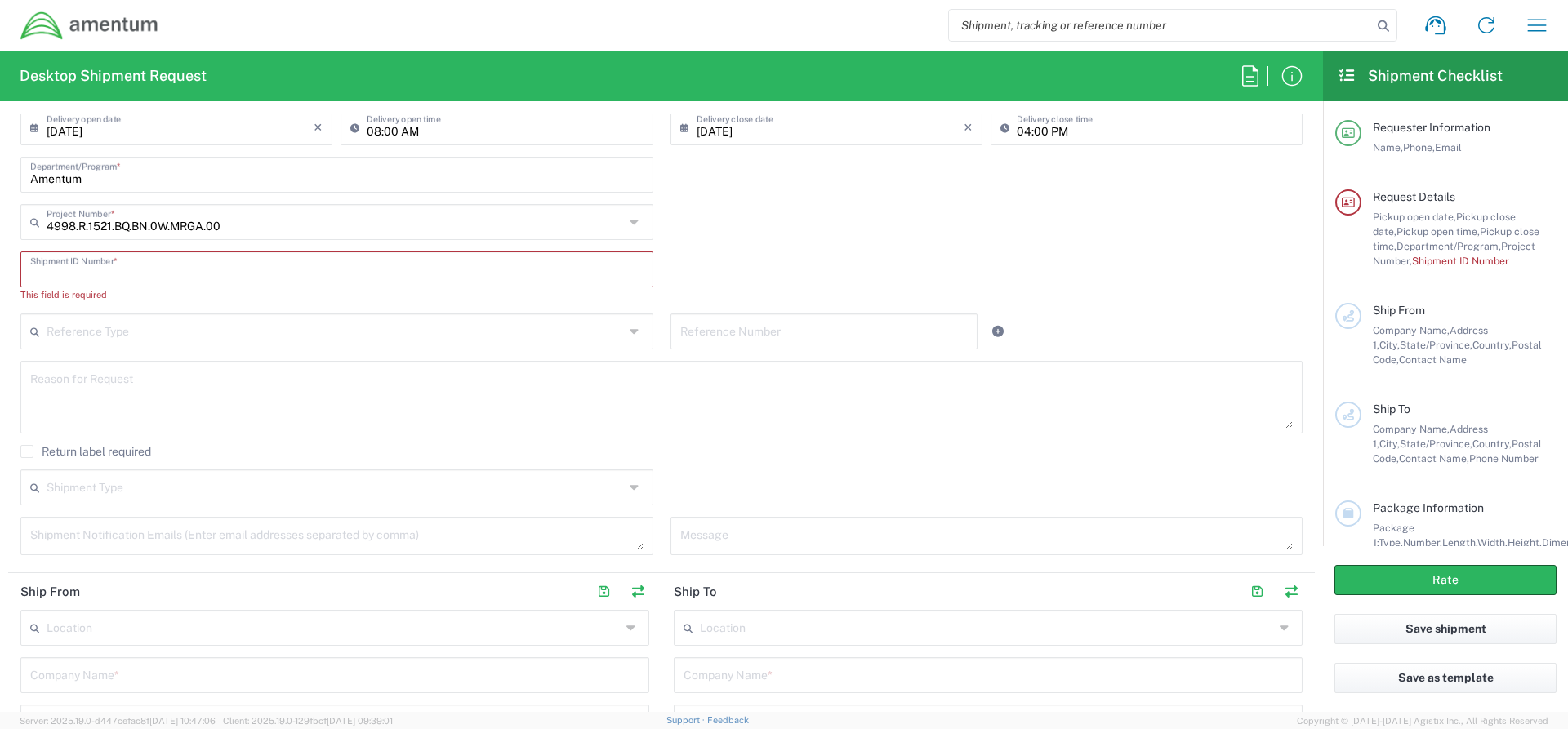
click at [1412, 429] on span "Company Name," at bounding box center [1410, 429] width 77 height 12
click at [1352, 416] on icon at bounding box center [1348, 415] width 15 height 11
click at [760, 332] on input "text" at bounding box center [824, 330] width 288 height 28
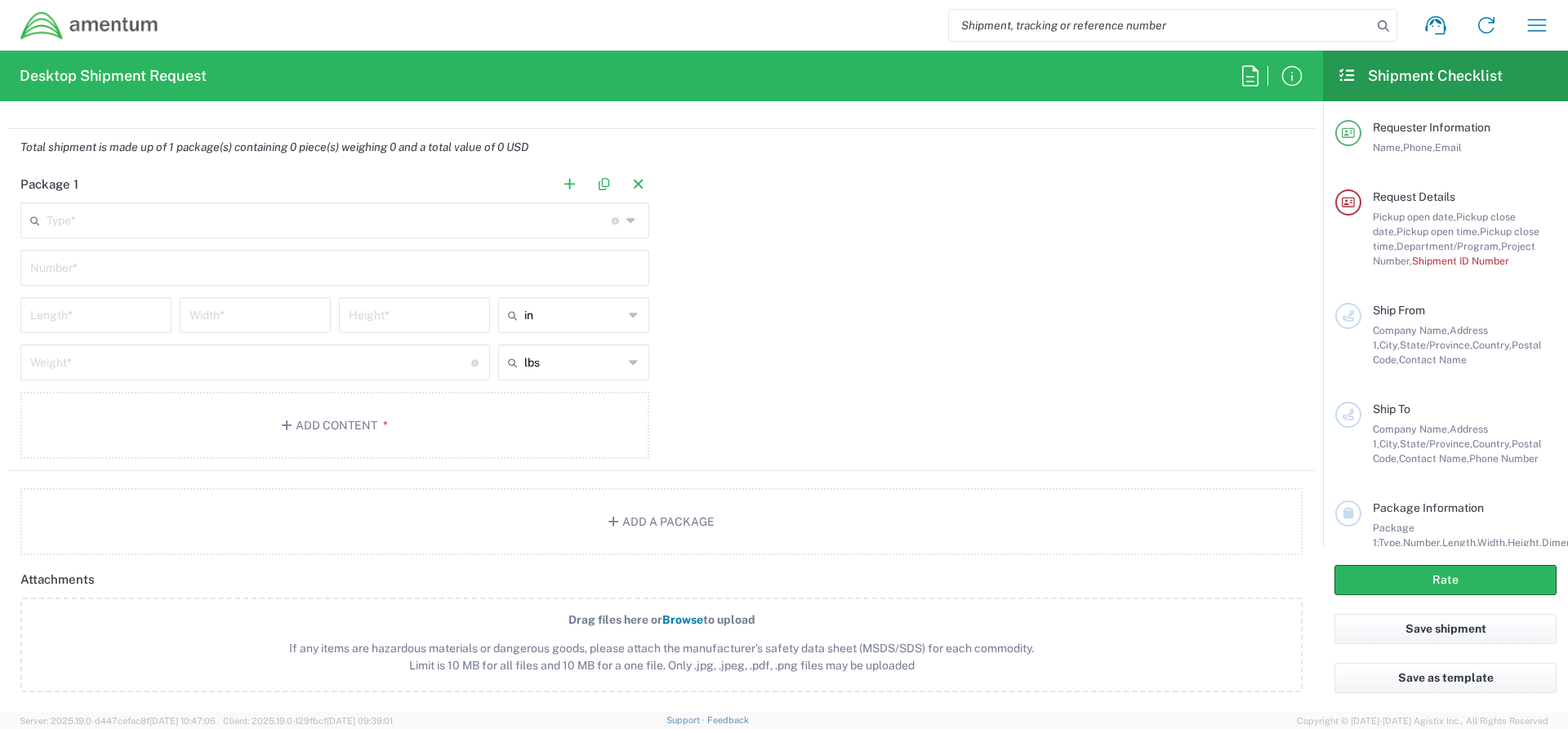
scroll to position [1101, 0]
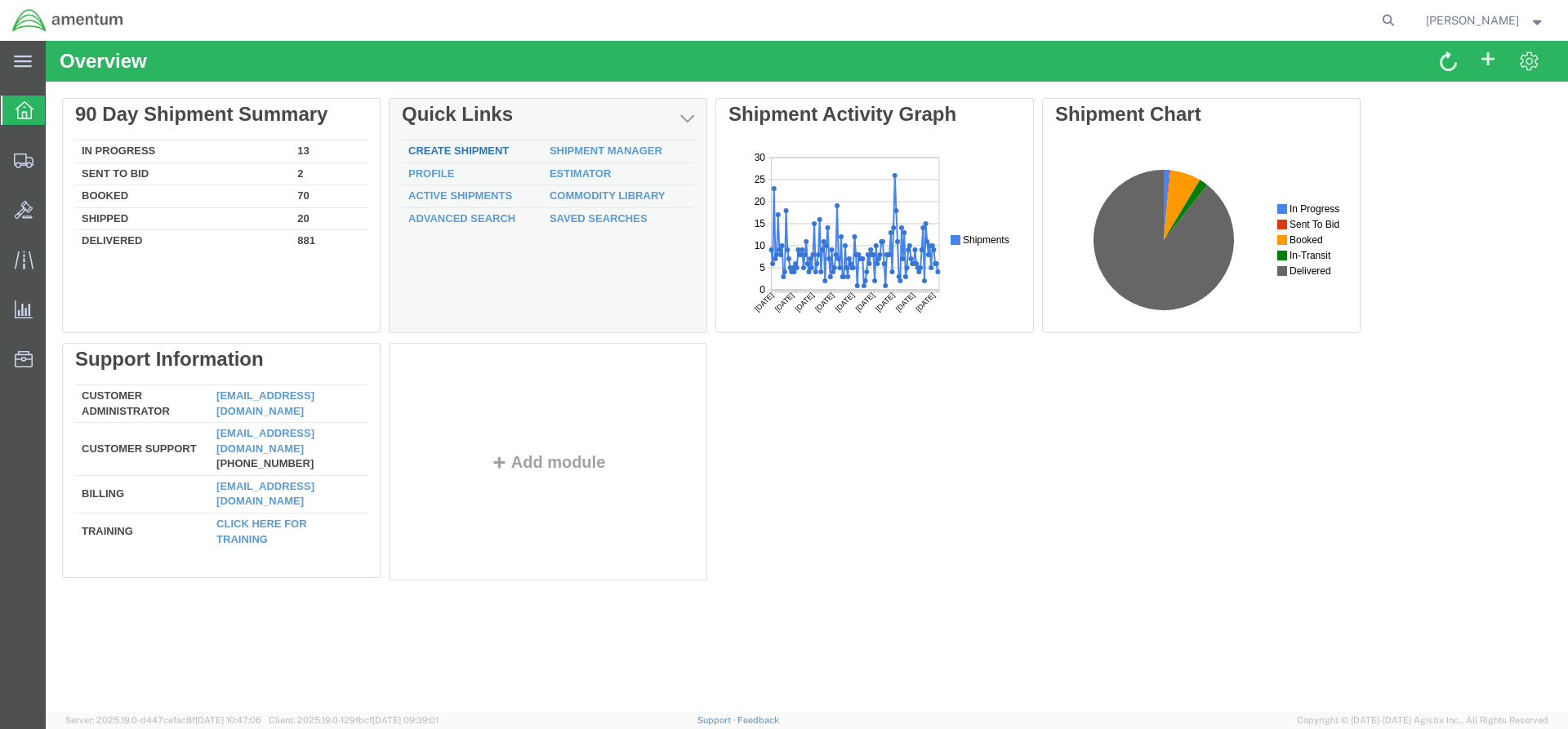
click at [441, 151] on link "Create Shipment" at bounding box center [459, 151] width 100 height 12
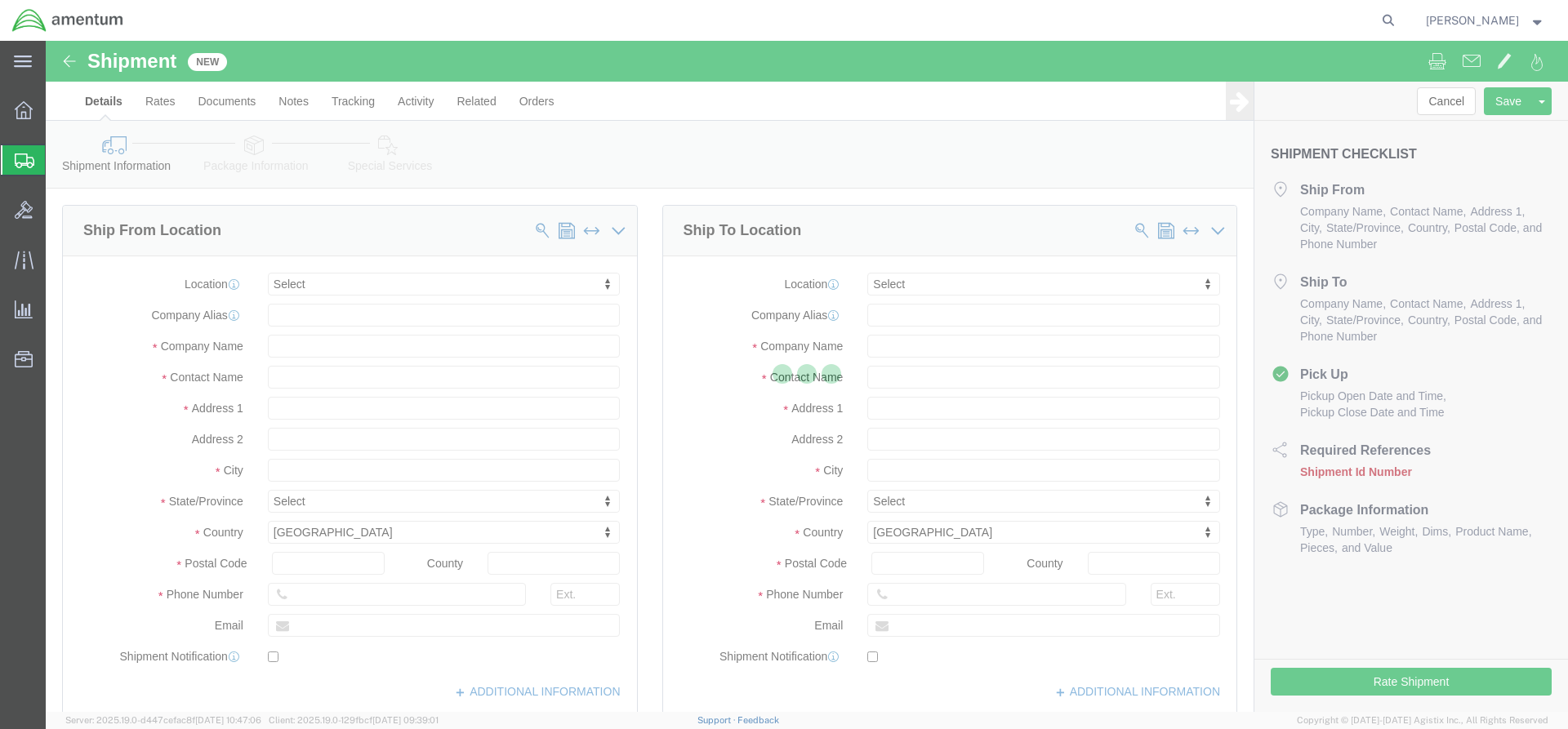
select select
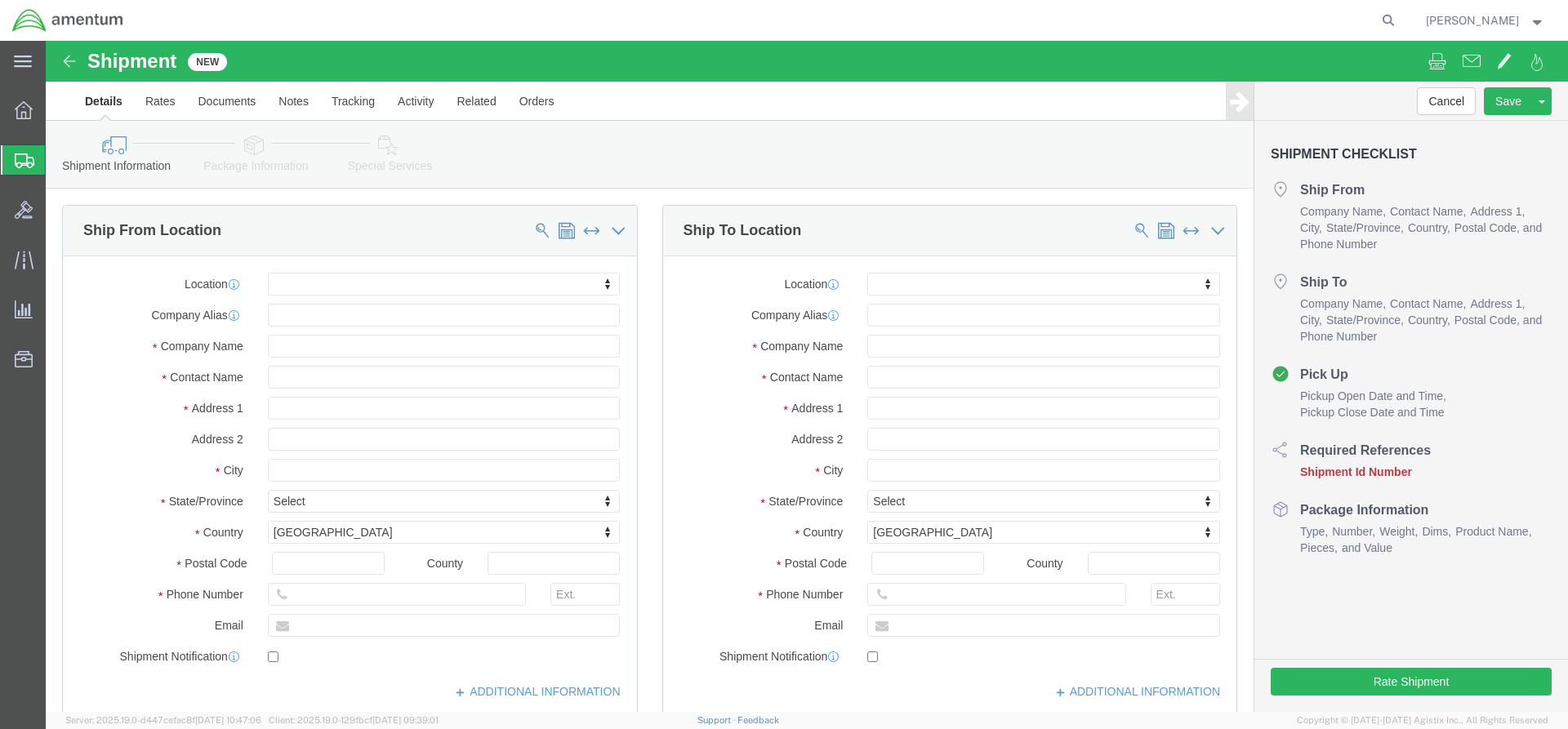
scroll to position [82, 0]
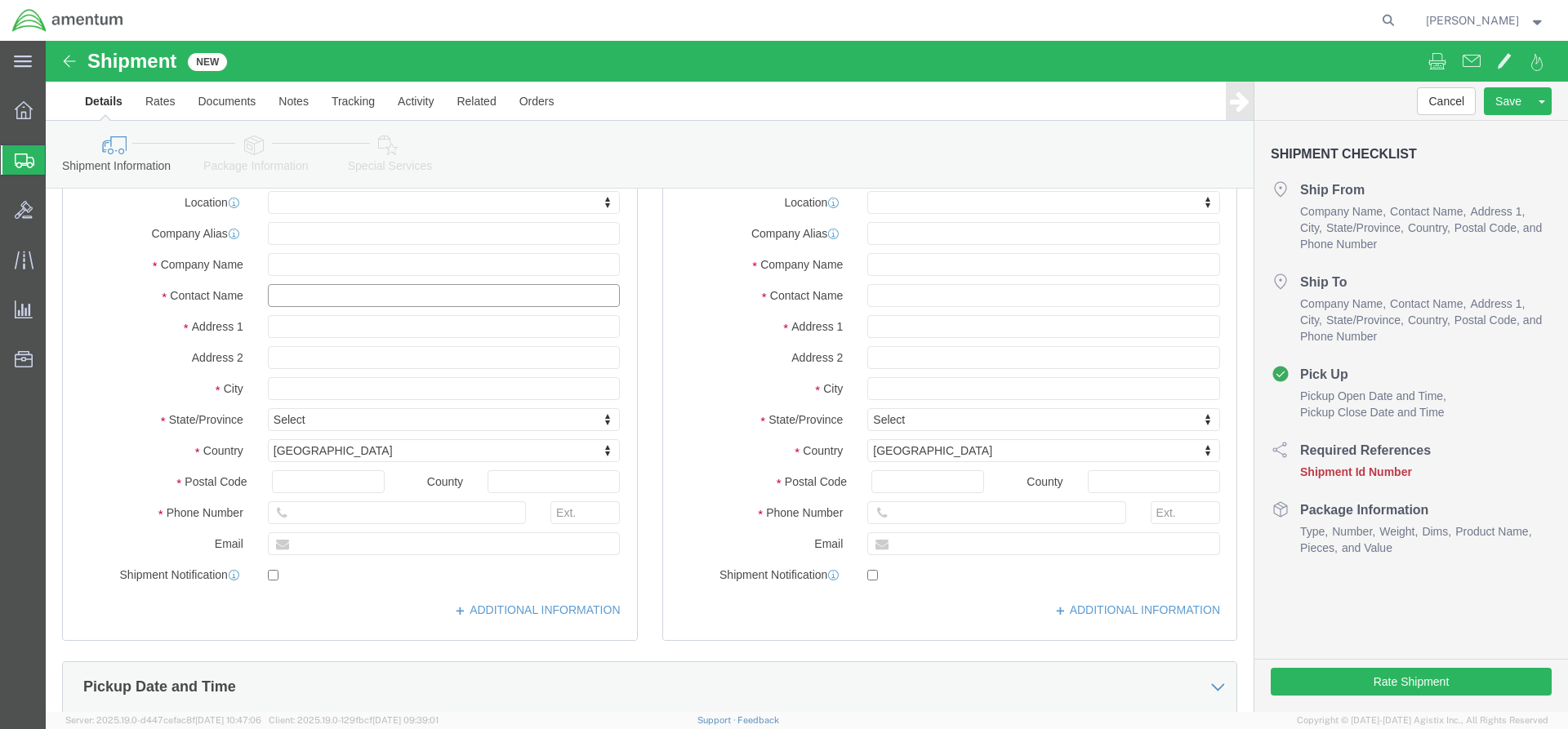
click input "text"
type input "j"
type input "Jeremy"
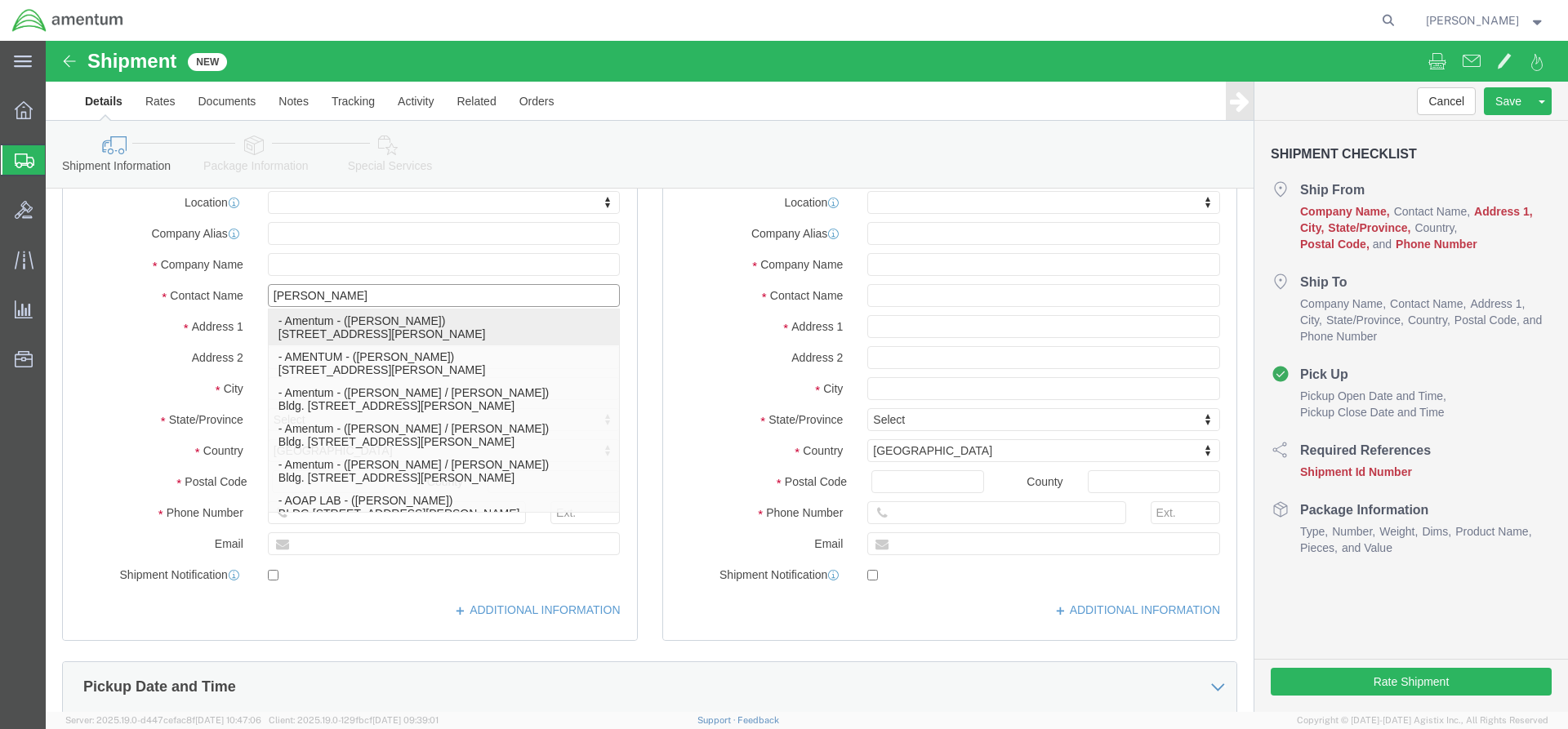
click p "- Amentum - ([PERSON_NAME]) [STREET_ADDRESS][PERSON_NAME]"
select select
type input "Amentum"
type input "[PERSON_NAME]"
type input "[STREET_ADDRESS]"
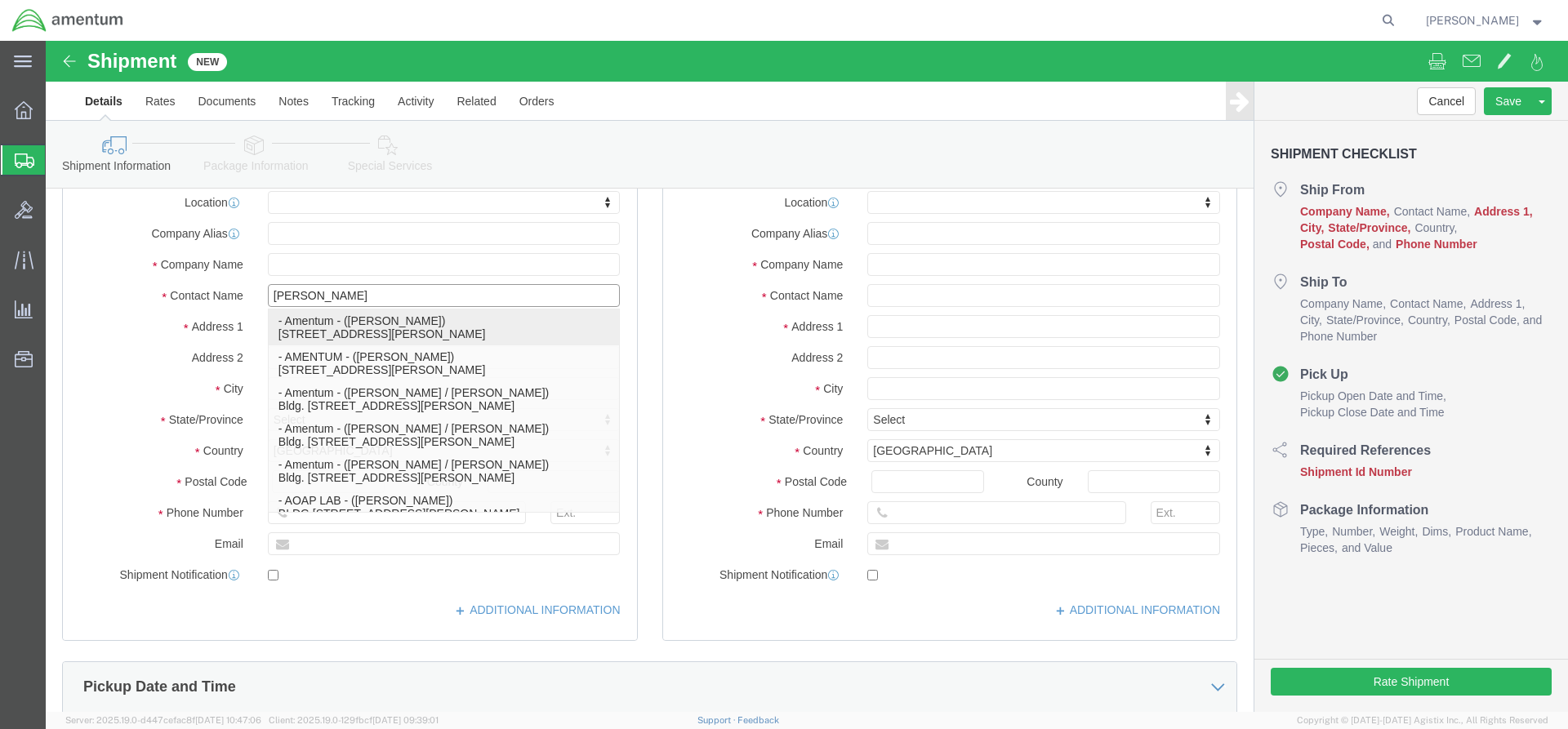
type input "Fort [PERSON_NAME]"
type input "42223"
select select "KY"
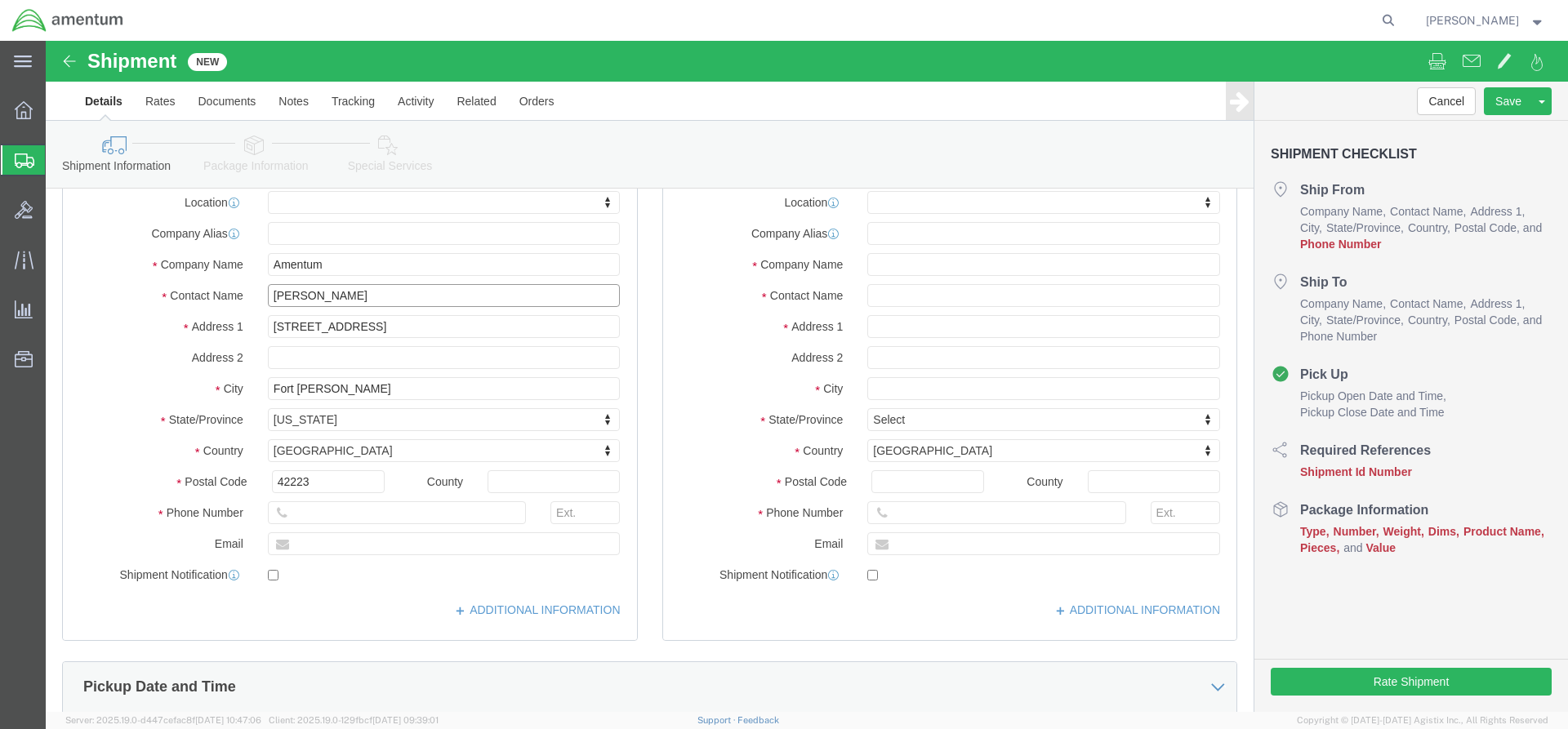
type input "[PERSON_NAME]"
click input "text"
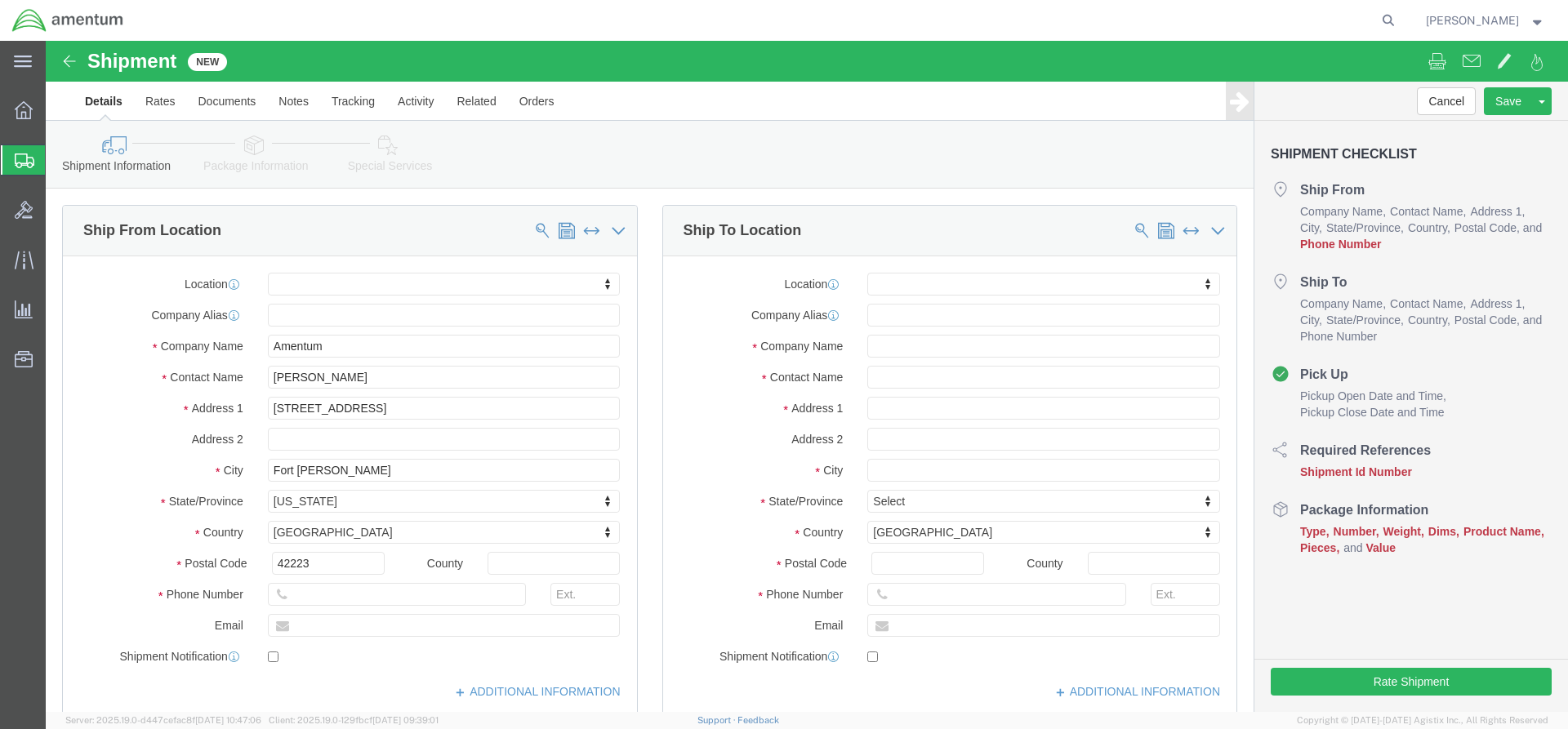
click div "Cancel Save Assign To Save As Template Shipment Checklist Ship From Company Nam…"
click input "text"
paste input "[PERSON_NAME][EMAIL_ADDRESS][PERSON_NAME][DOMAIN_NAME]"
type input "[PERSON_NAME][EMAIL_ADDRESS][PERSON_NAME][DOMAIN_NAME]"
checkbox input "true"
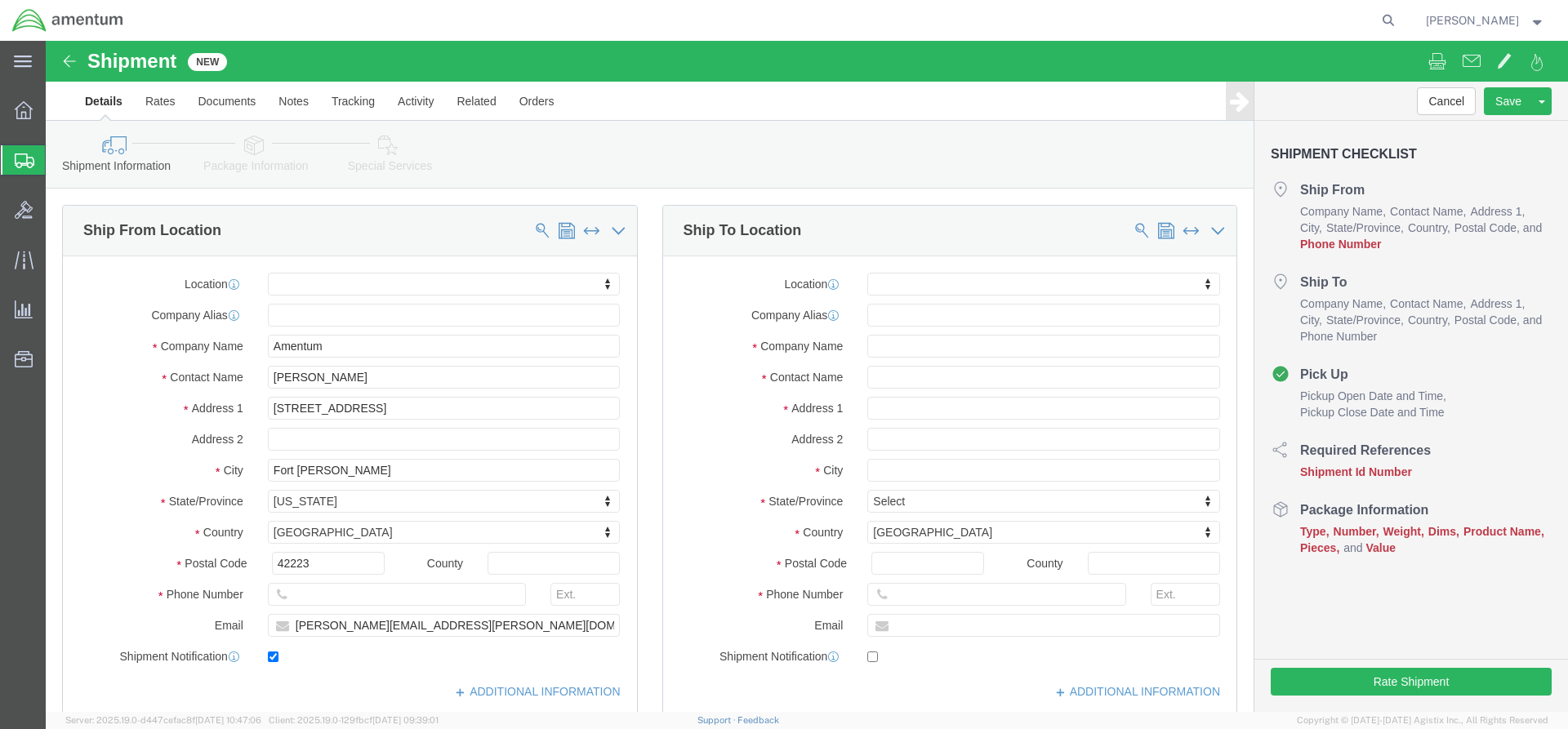
click div "Shipment Checklist Ship From Company Name Contact Name Address 1 City State/Pro…"
click input "text"
paste input "[PHONE_NUMBER]"
type input "[PHONE_NUMBER]"
click input "text"
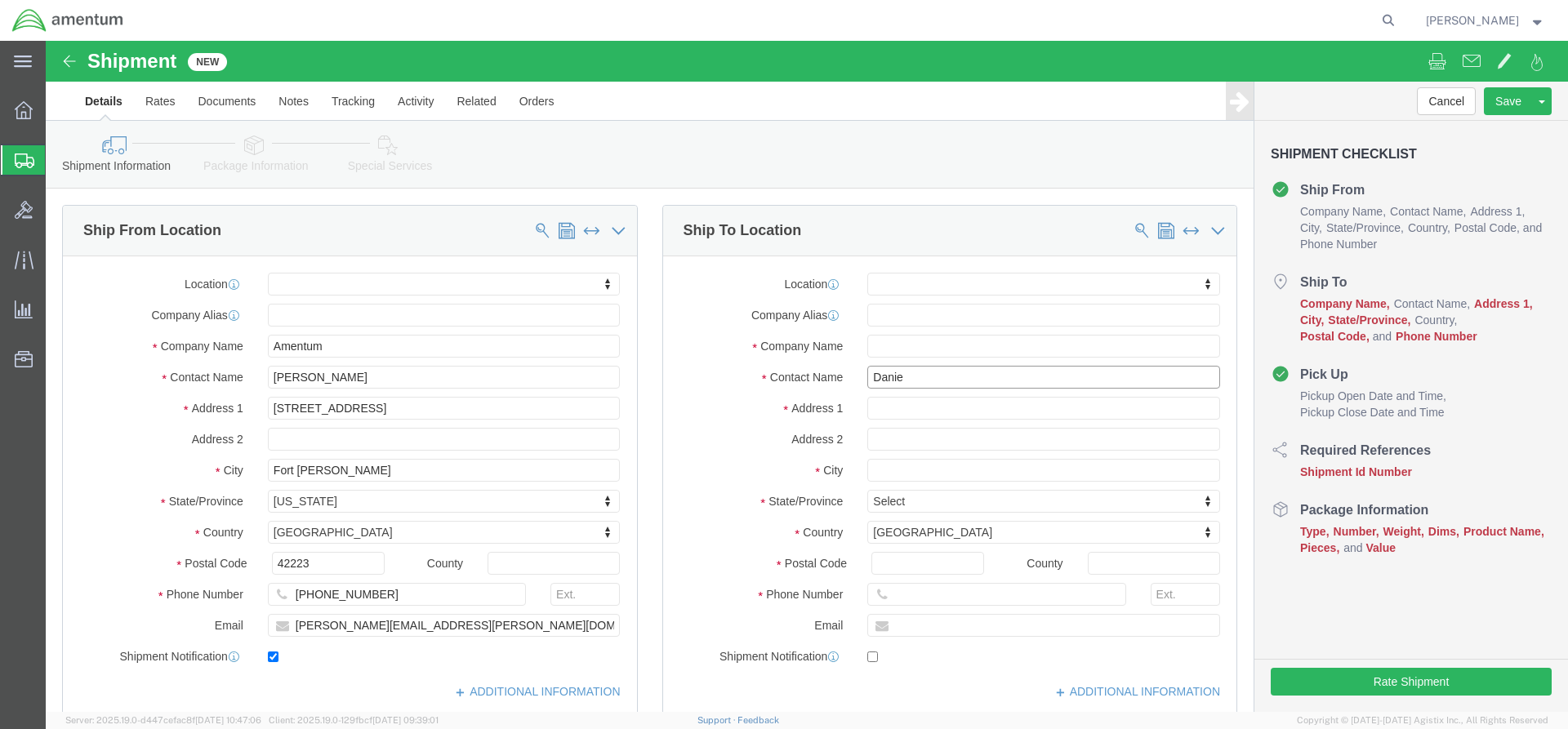
type input "[PERSON_NAME]"
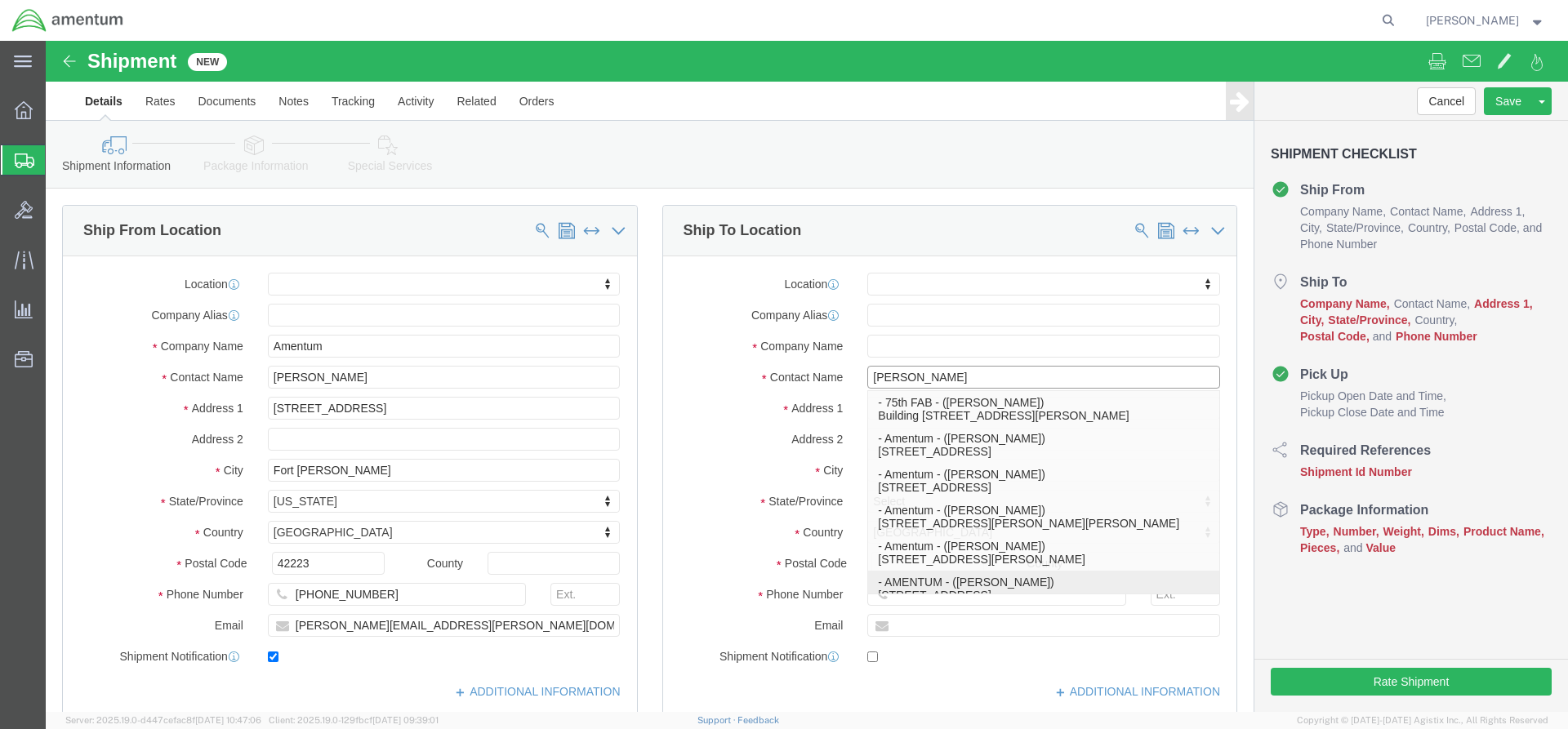
click p "- AMENTUM - ([PERSON_NAME]) [STREET_ADDRESS]"
select select
type input "AMENTUM"
type input "[PERSON_NAME]"
type input "[STREET_ADDRESS]"
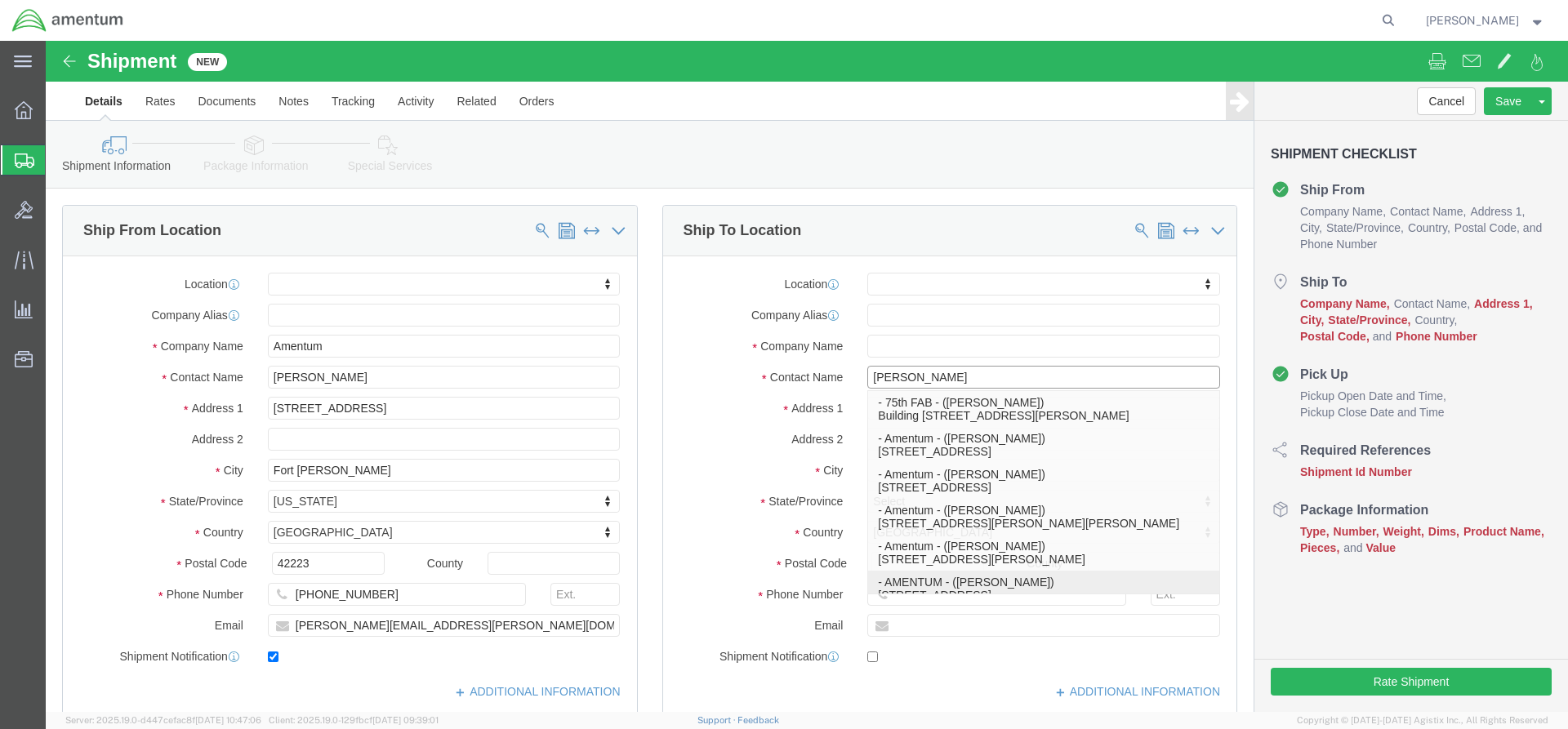
type input "HANGER 860"
type input "[GEOGRAPHIC_DATA]"
type input "32221"
type input "[PHONE_NUMBER]"
select select "FL"
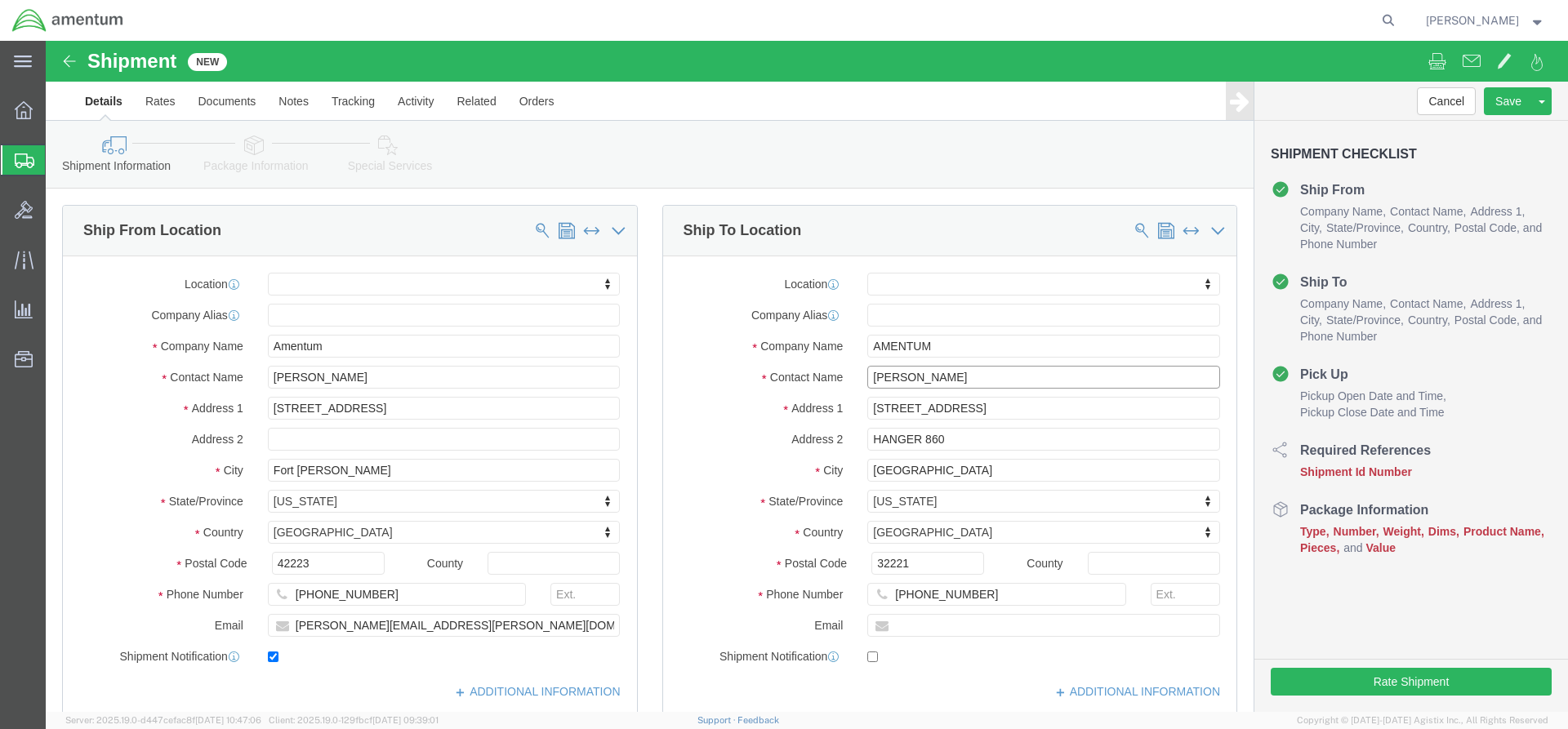
type input "[PERSON_NAME]"
click input "text"
type input "Daniee"
